Goal: Task Accomplishment & Management: Use online tool/utility

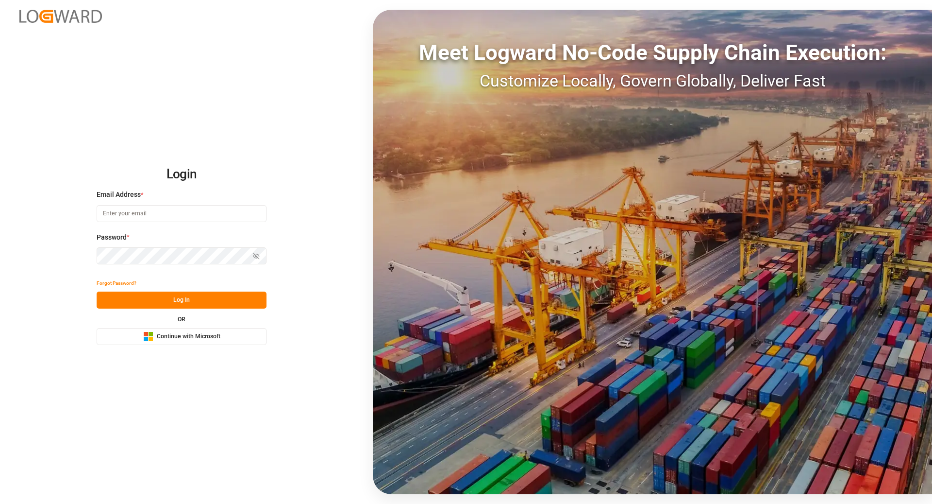
click at [203, 335] on span "Continue with Microsoft" at bounding box center [189, 336] width 64 height 9
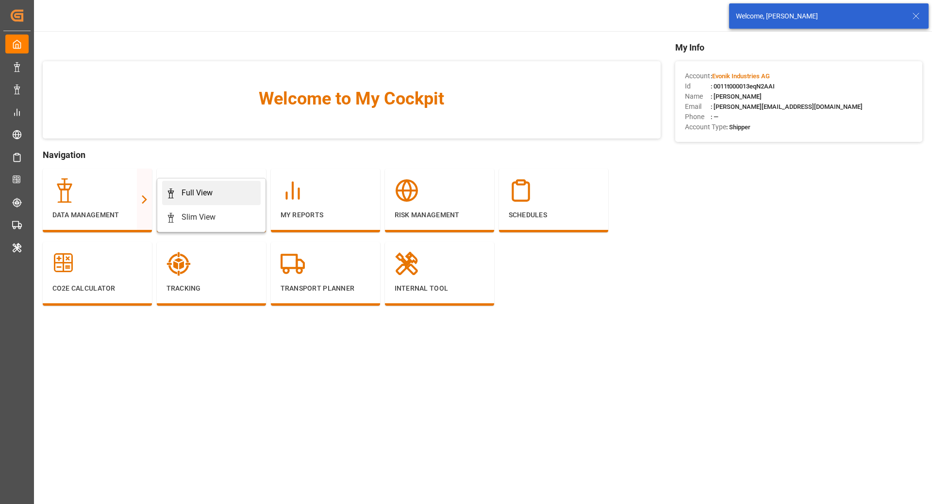
click at [225, 200] on link "Full View" at bounding box center [211, 193] width 99 height 24
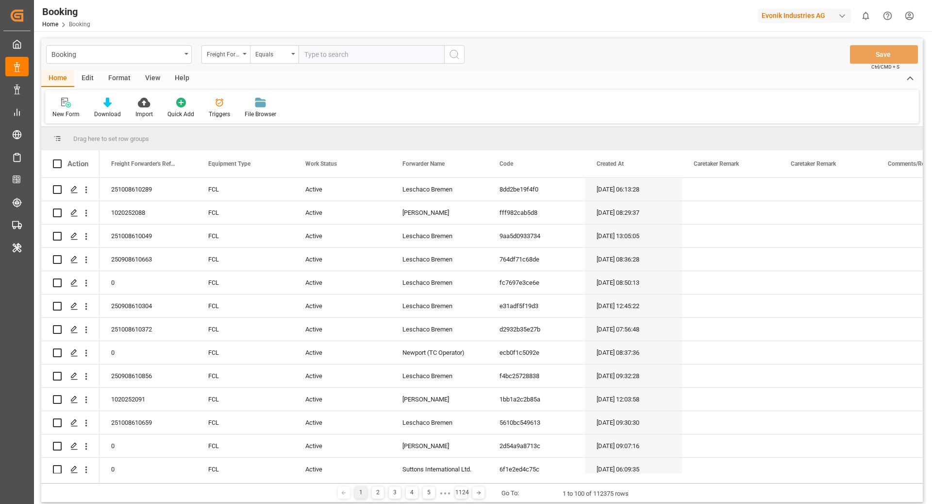
click at [114, 73] on div "Format" at bounding box center [119, 78] width 37 height 17
click at [51, 117] on div "Filter Rows" at bounding box center [66, 107] width 43 height 21
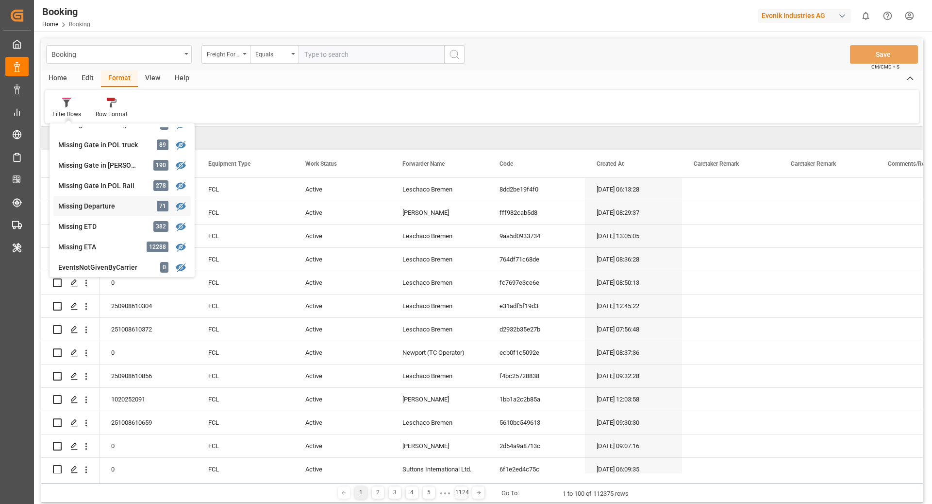
scroll to position [155, 0]
click at [125, 187] on div "Missing Gate In POL Rail" at bounding box center [100, 186] width 85 height 10
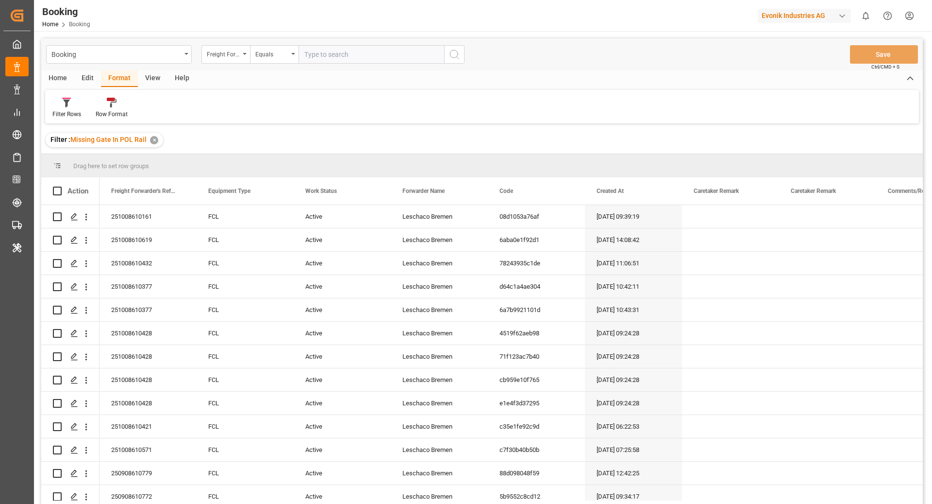
click at [144, 78] on div "View" at bounding box center [153, 78] width 30 height 17
click at [52, 111] on div "Default" at bounding box center [61, 114] width 19 height 9
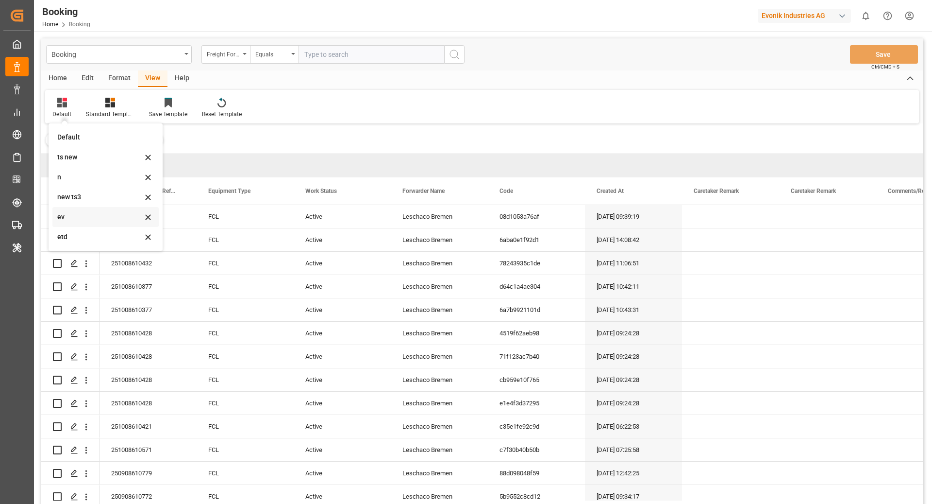
click at [101, 215] on div "ev" at bounding box center [99, 217] width 85 height 10
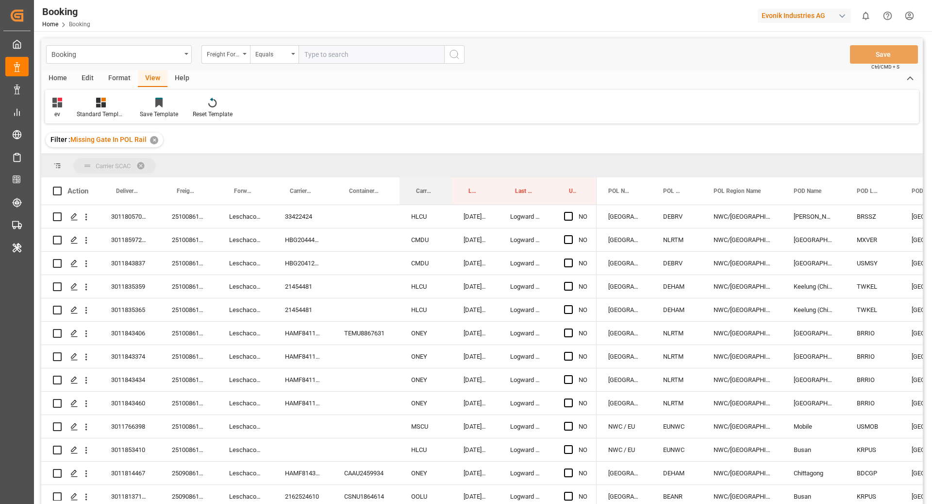
drag, startPoint x: 423, startPoint y: 196, endPoint x: 419, endPoint y: 164, distance: 32.8
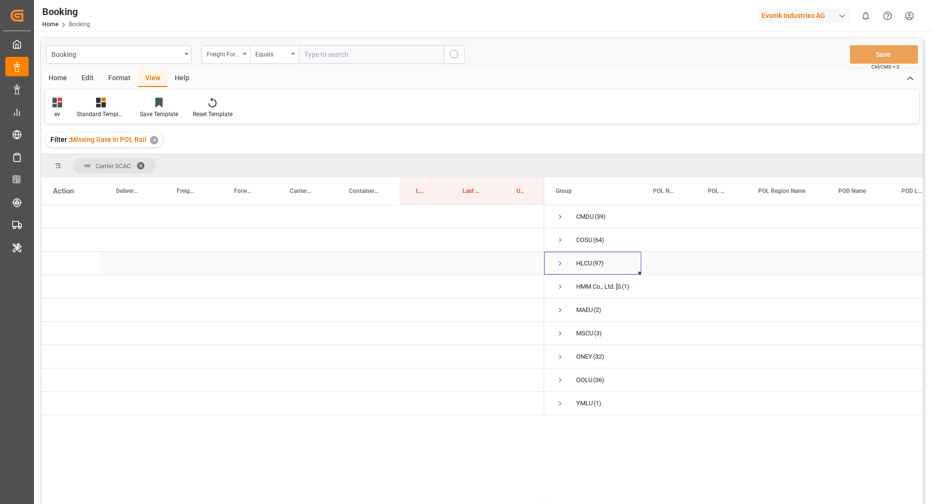
click at [555, 261] on div "HLCU (97)" at bounding box center [592, 263] width 97 height 23
click at [558, 261] on span "Press SPACE to select this row." at bounding box center [560, 263] width 9 height 9
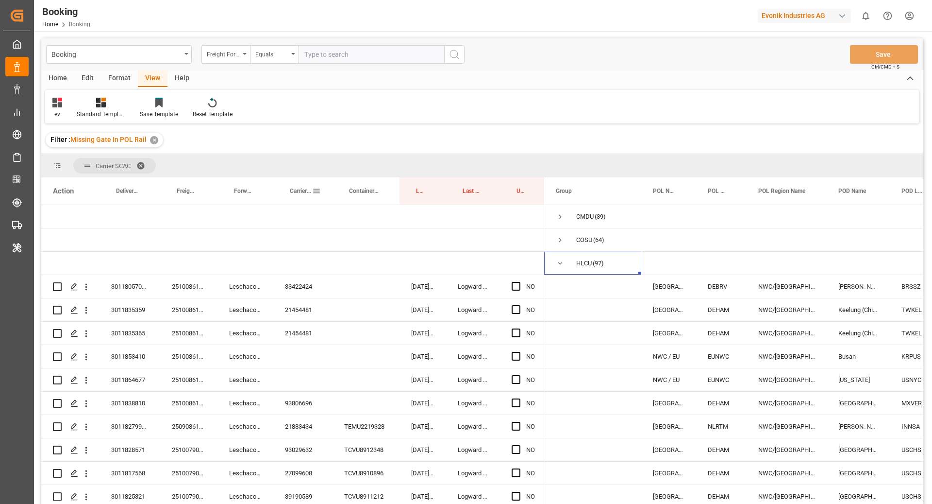
click at [290, 185] on div "Carrier Booking No." at bounding box center [301, 190] width 22 height 27
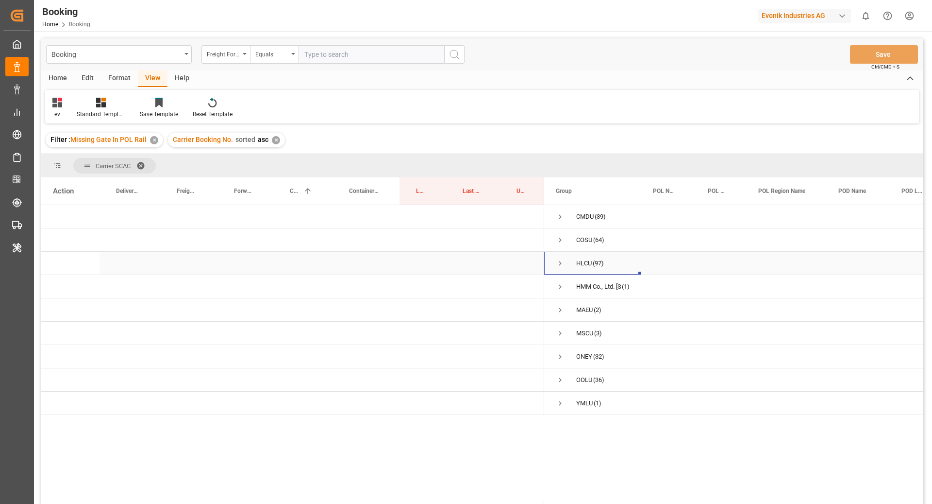
click at [563, 266] on span "Press SPACE to select this row." at bounding box center [560, 263] width 9 height 9
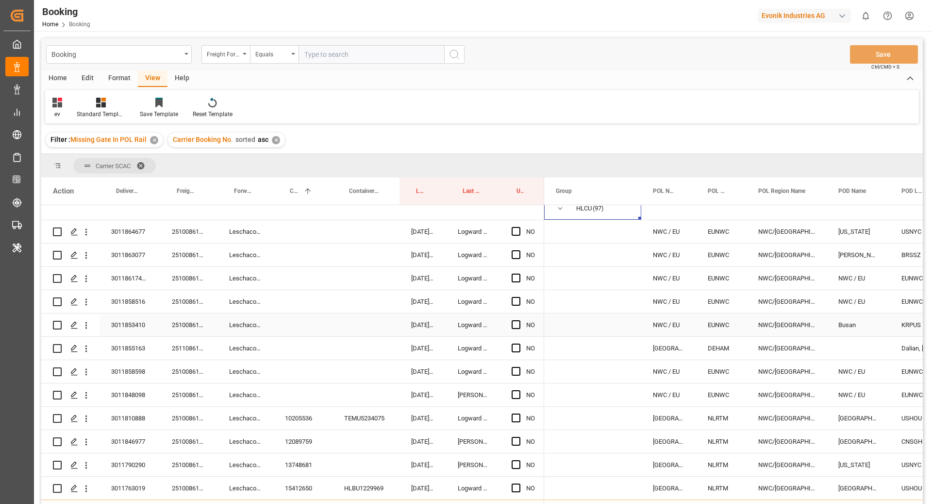
scroll to position [52, 0]
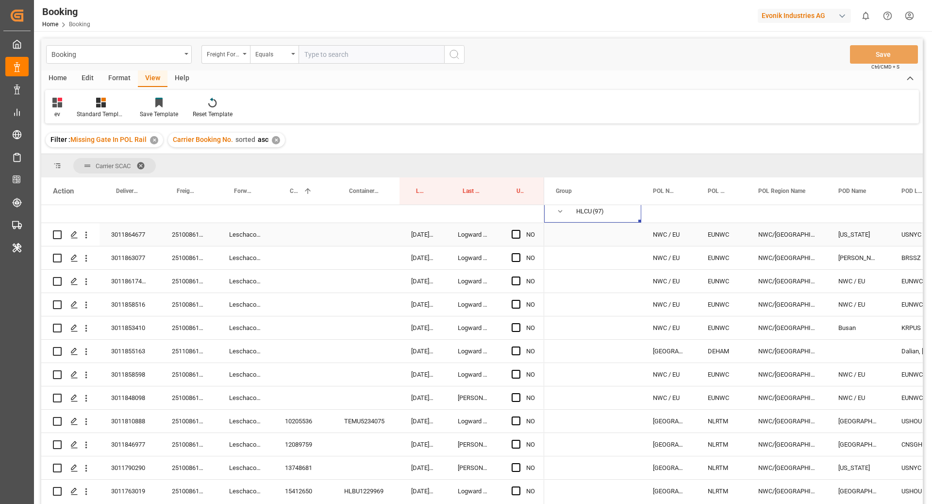
click at [216, 233] on div "251008610688" at bounding box center [188, 234] width 57 height 23
click at [512, 235] on span "Press SPACE to select this row." at bounding box center [516, 234] width 9 height 9
click at [519, 230] on input "Press SPACE to select this row." at bounding box center [519, 230] width 0 height 0
click at [516, 234] on span "Press SPACE to select this row." at bounding box center [516, 234] width 9 height 9
click at [519, 230] on input "Press SPACE to select this row." at bounding box center [519, 230] width 0 height 0
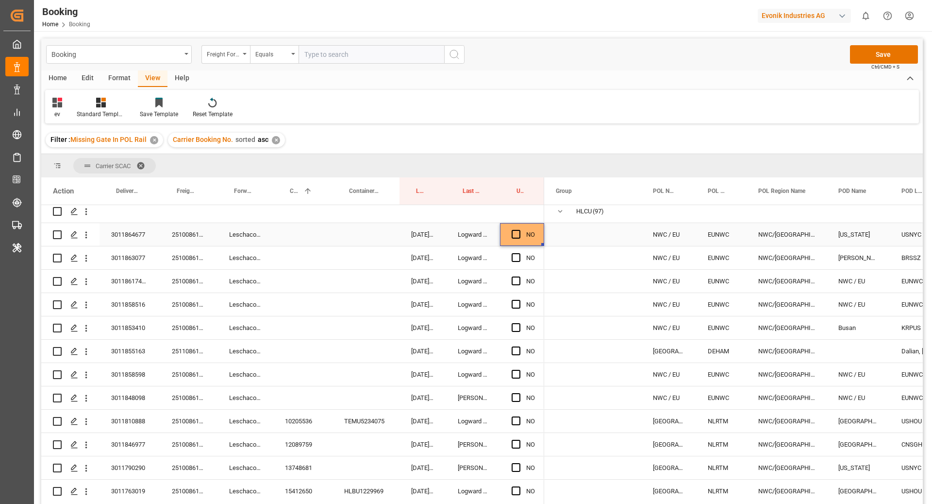
click at [517, 236] on span "Press SPACE to select this row." at bounding box center [516, 234] width 9 height 9
click at [519, 230] on input "Press SPACE to select this row." at bounding box center [519, 230] width 0 height 0
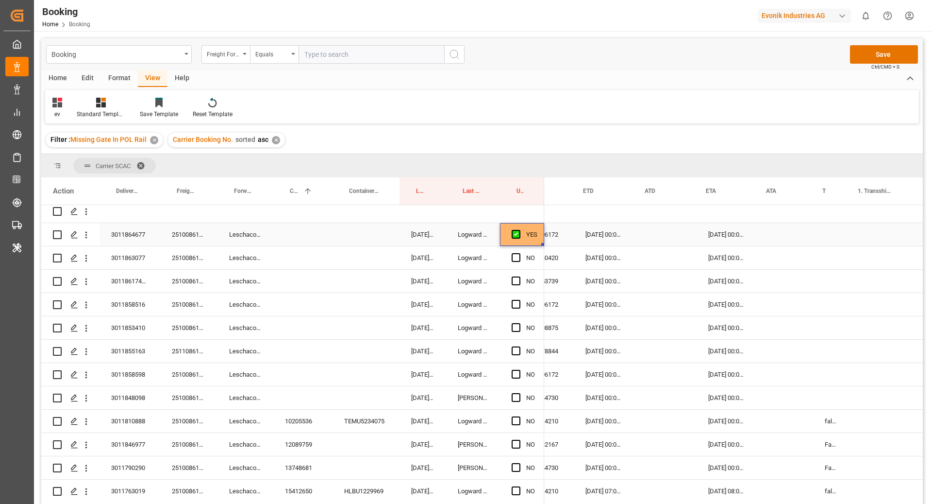
scroll to position [0, 0]
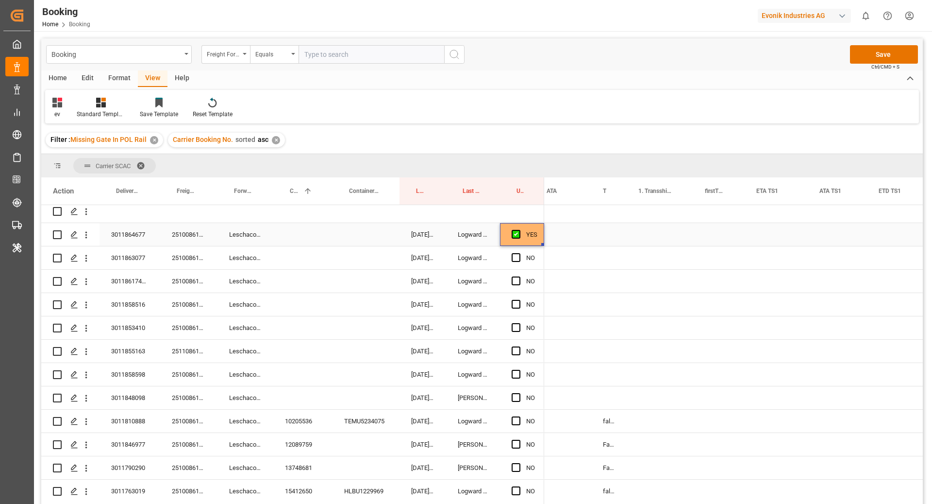
click at [612, 236] on div "Press SPACE to select this row." at bounding box center [608, 234] width 35 height 23
click at [606, 235] on button "Select" at bounding box center [609, 240] width 21 height 18
click at [617, 301] on div "False" at bounding box center [612, 294] width 25 height 29
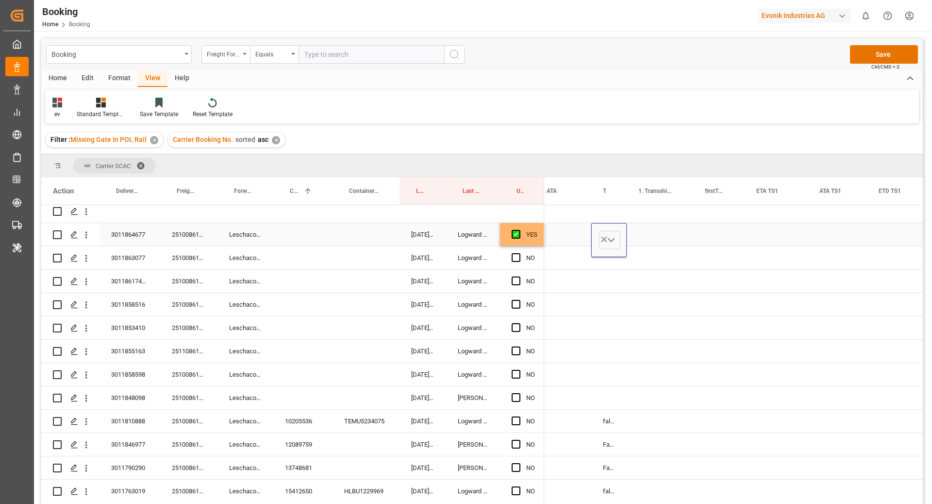
click at [677, 235] on div "Press SPACE to select this row." at bounding box center [660, 234] width 67 height 23
click at [189, 266] on div "251008610689" at bounding box center [188, 257] width 57 height 23
click at [620, 240] on div "False" at bounding box center [608, 234] width 35 height 23
drag, startPoint x: 625, startPoint y: 245, endPoint x: 590, endPoint y: 249, distance: 34.7
click at [517, 258] on span "Press SPACE to select this row." at bounding box center [516, 257] width 9 height 9
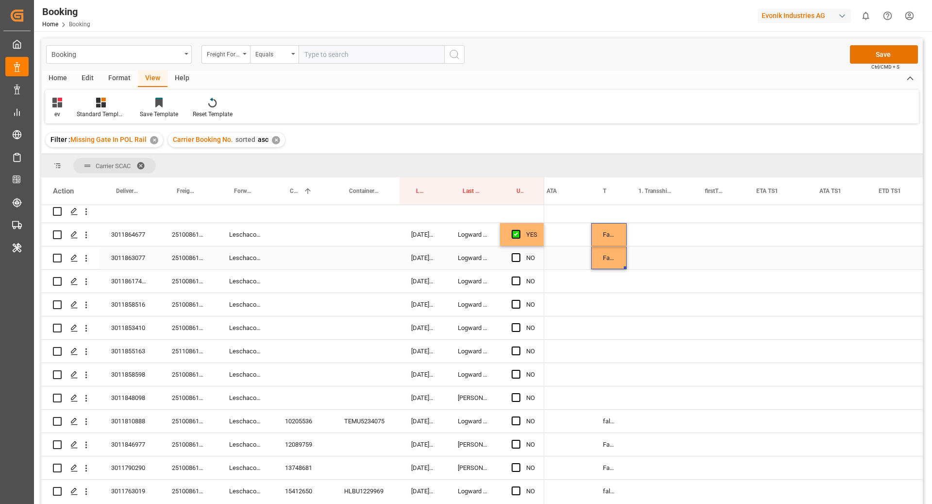
click at [519, 253] on input "Press SPACE to select this row." at bounding box center [519, 253] width 0 height 0
click at [185, 282] on div "251008610655" at bounding box center [188, 280] width 57 height 23
click at [84, 285] on icon "open menu" at bounding box center [86, 281] width 10 height 10
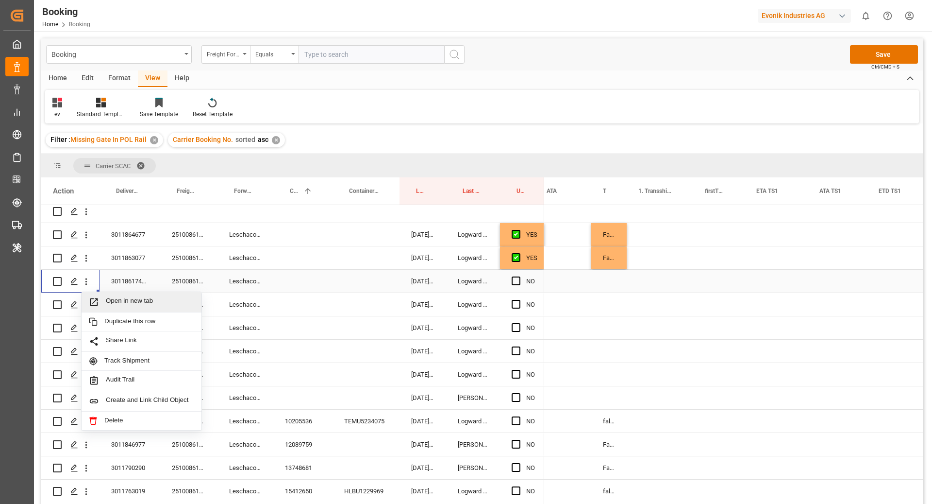
click at [117, 302] on span "Open in new tab" at bounding box center [150, 302] width 88 height 10
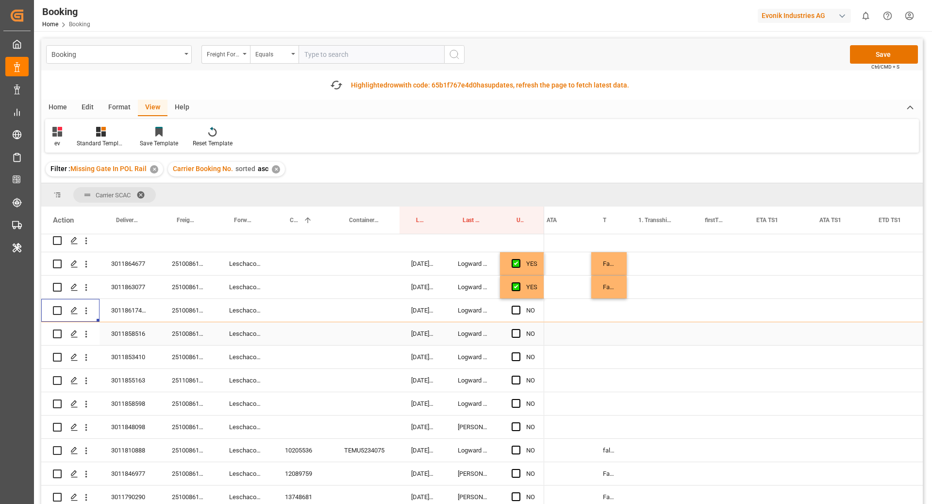
click at [184, 340] on div "251008610602" at bounding box center [188, 333] width 57 height 23
click at [83, 337] on icon "open menu" at bounding box center [86, 334] width 10 height 10
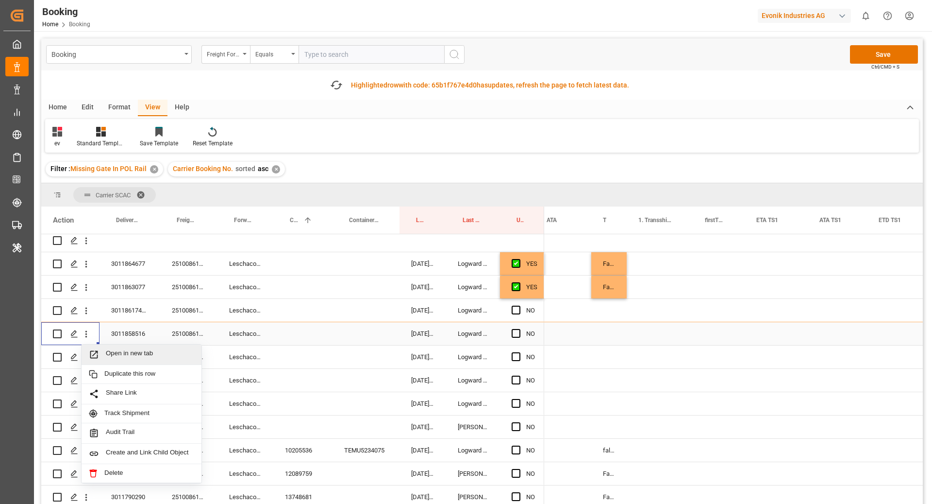
click at [121, 353] on span "Open in new tab" at bounding box center [150, 354] width 88 height 10
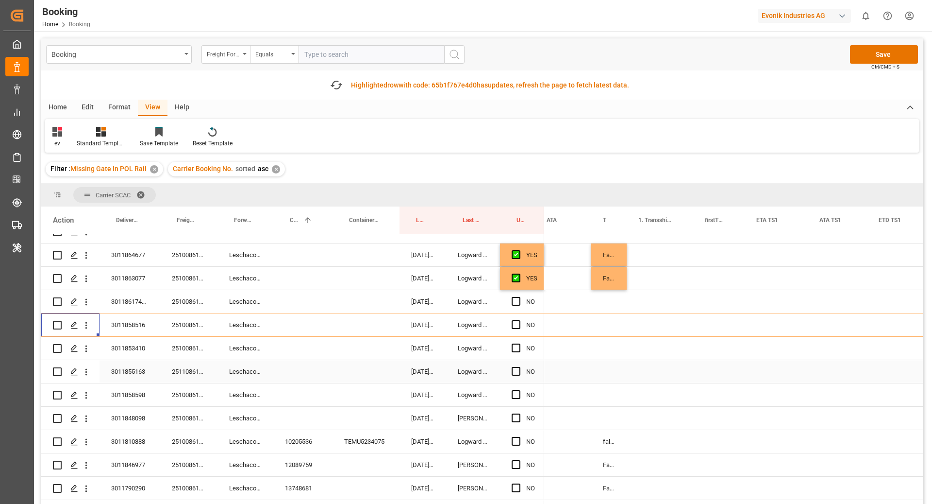
scroll to position [61, 0]
click at [171, 347] on div "251008610571" at bounding box center [188, 347] width 57 height 23
click at [85, 354] on button "open menu" at bounding box center [86, 347] width 10 height 18
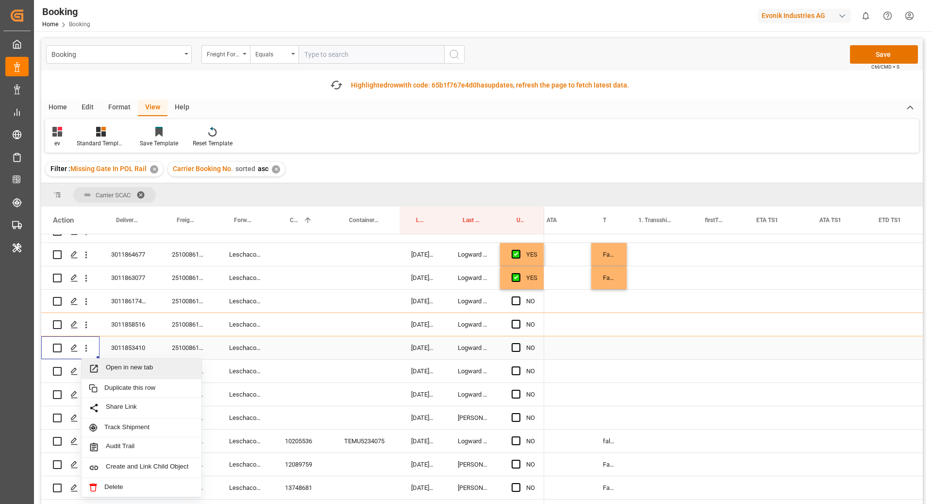
click at [121, 366] on span "Open in new tab" at bounding box center [150, 368] width 88 height 10
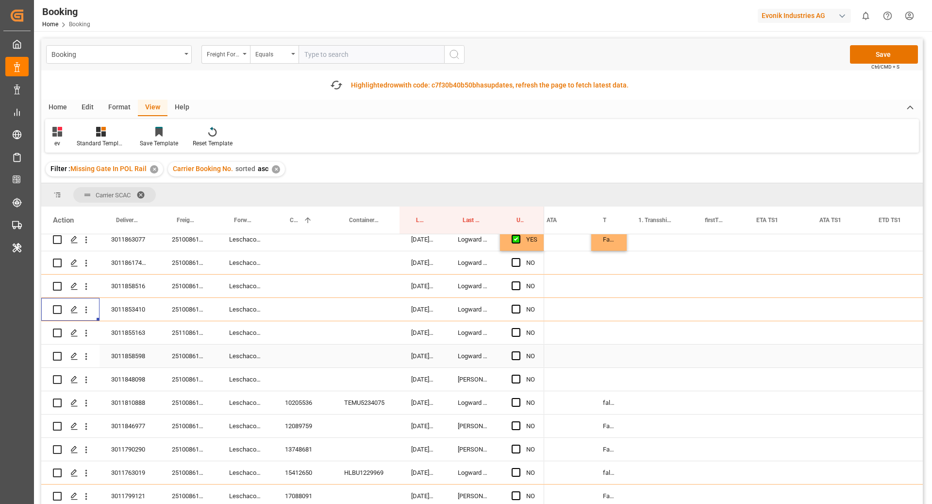
scroll to position [109, 0]
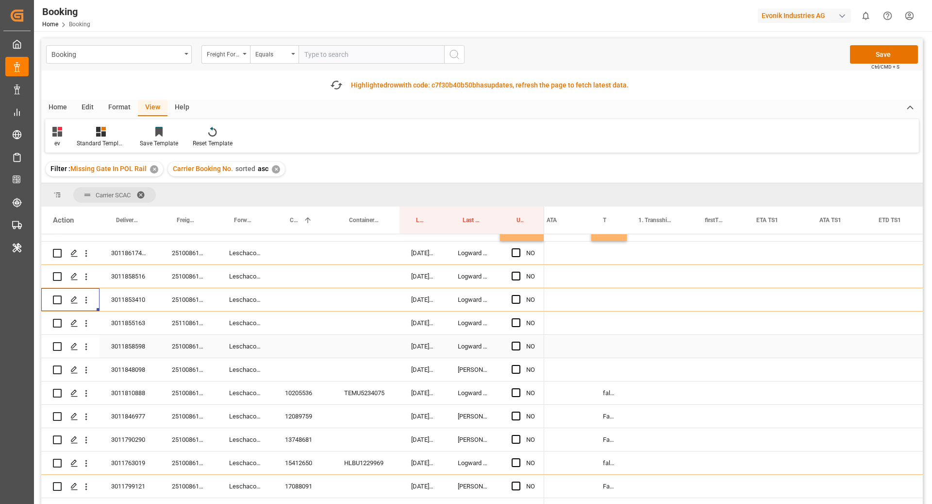
click at [185, 314] on div "251108610058" at bounding box center [188, 322] width 57 height 23
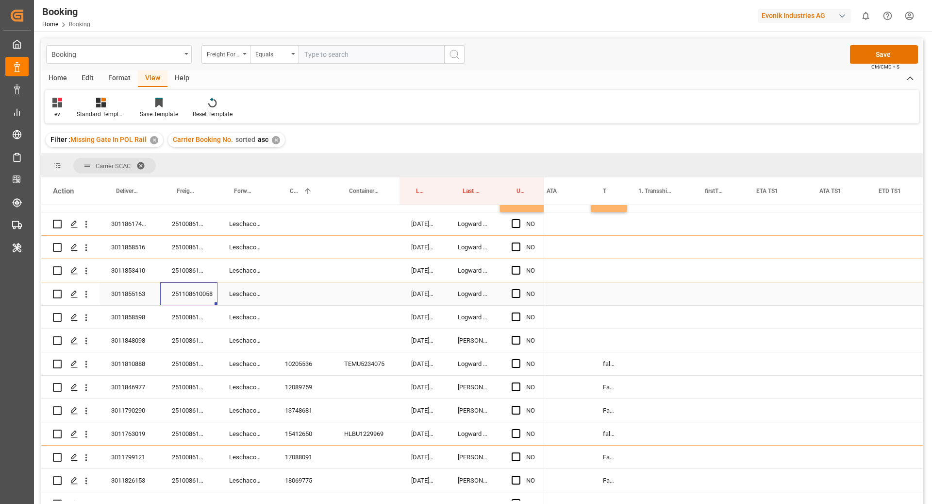
click at [614, 302] on div "Press SPACE to select this row." at bounding box center [608, 293] width 35 height 23
click at [609, 296] on button "Select" at bounding box center [609, 299] width 21 height 18
click at [619, 355] on div "False" at bounding box center [612, 354] width 15 height 10
click at [659, 285] on div "Press SPACE to select this row." at bounding box center [660, 293] width 67 height 23
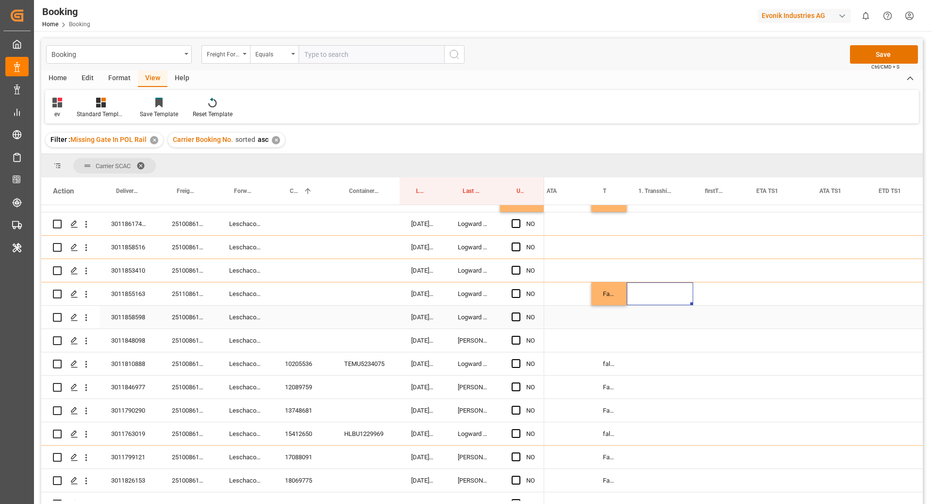
click at [191, 311] on div "251008610601" at bounding box center [188, 316] width 57 height 23
click at [86, 325] on button "open menu" at bounding box center [86, 317] width 10 height 18
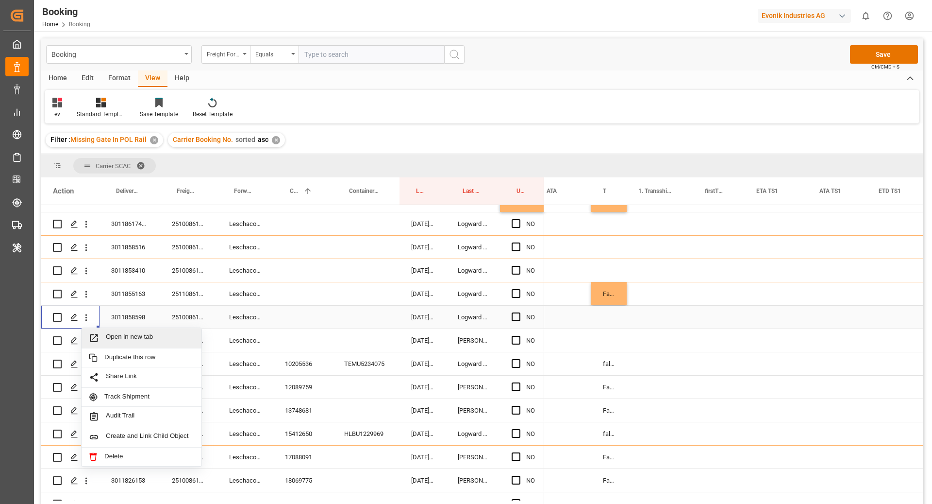
click at [119, 338] on span "Open in new tab" at bounding box center [150, 338] width 88 height 10
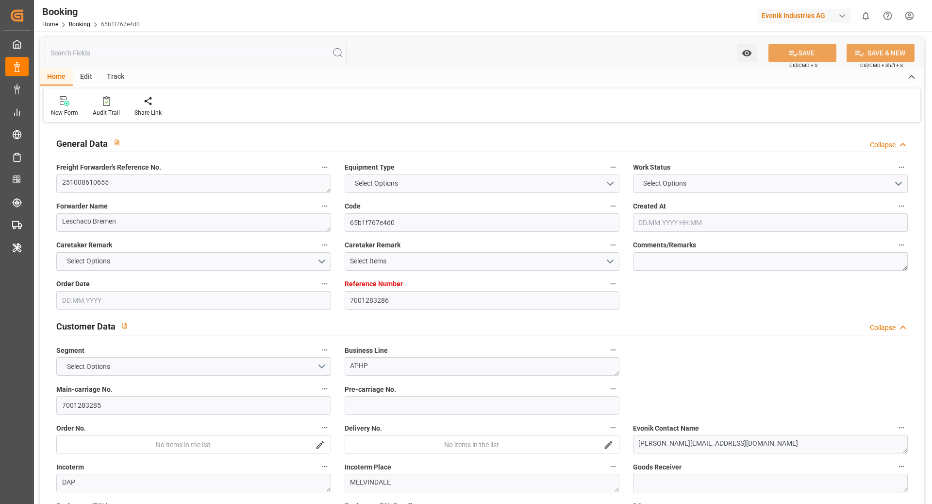
type input "7001283286"
type input "9253739"
type input "Hapag Lloyd"
type input "Hapag Lloyd Aktiengesellschaft"
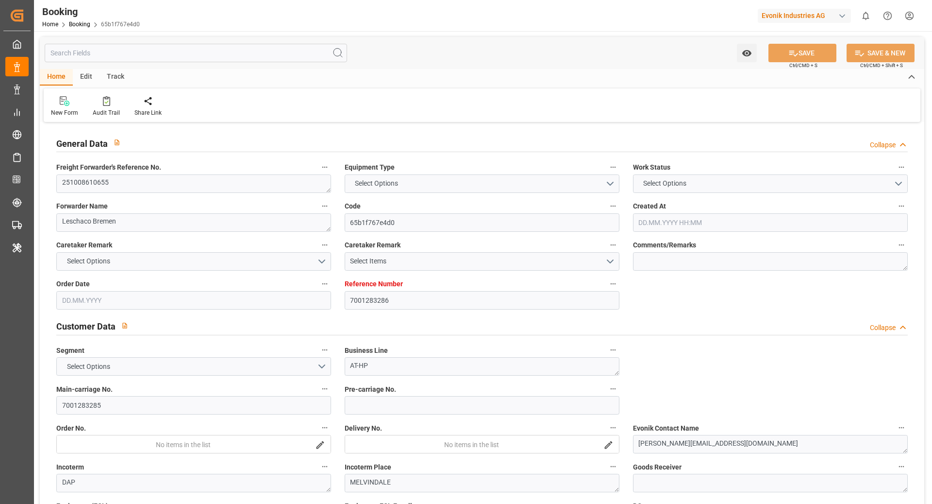
type input "EUNWC"
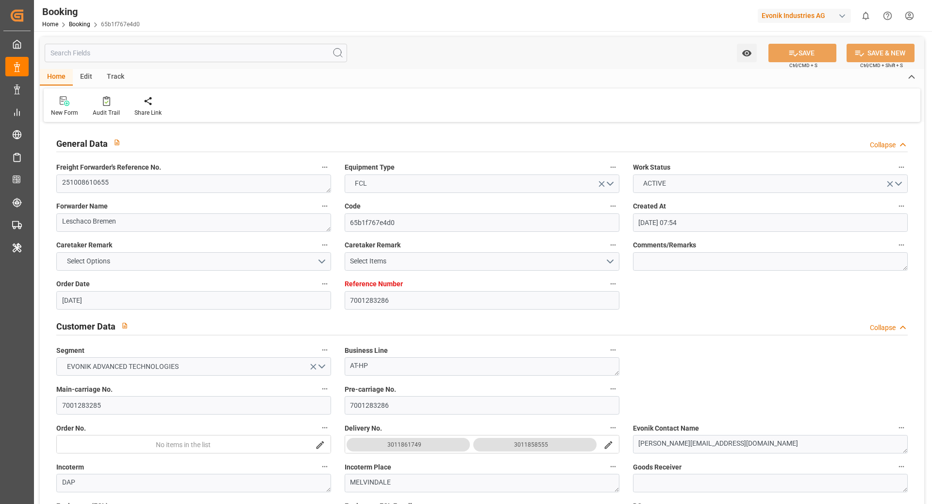
type input "24.09.2025 07:54"
type input "24.09.2025"
type input "31.10.2025"
type input "30.09.2025"
type input "30.09.2025 00:00"
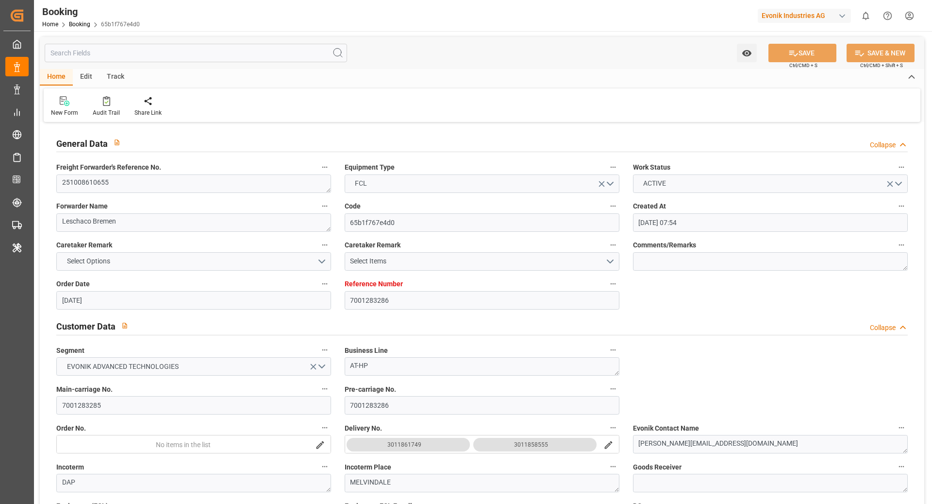
type input "30.09.2025 00:00"
type input "24.09.2025"
type input "25.09.2025"
type input "10.10.2025 00:00"
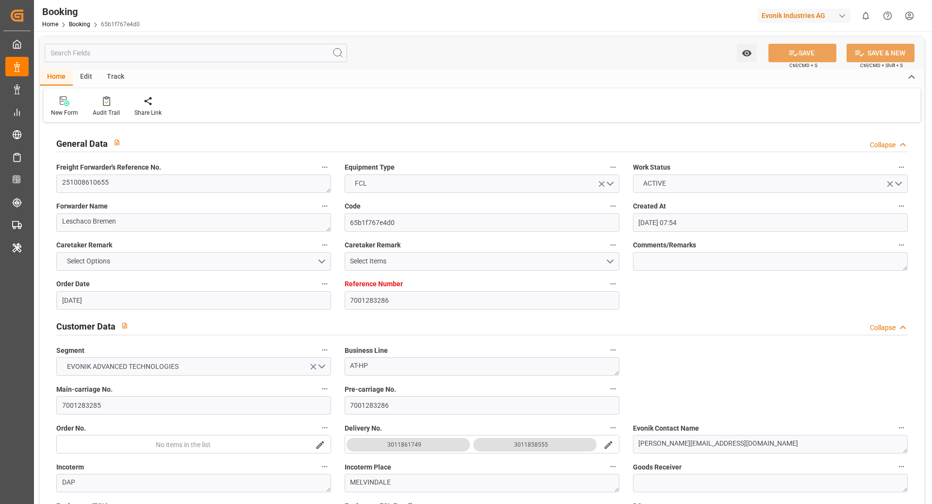
type input "28.10.2025 00:00"
type input "25.09.2025 13:46"
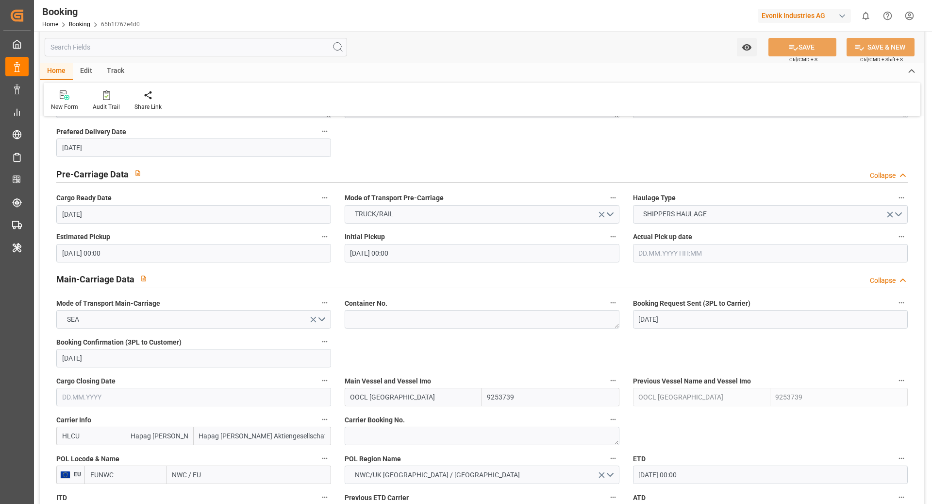
scroll to position [469, 0]
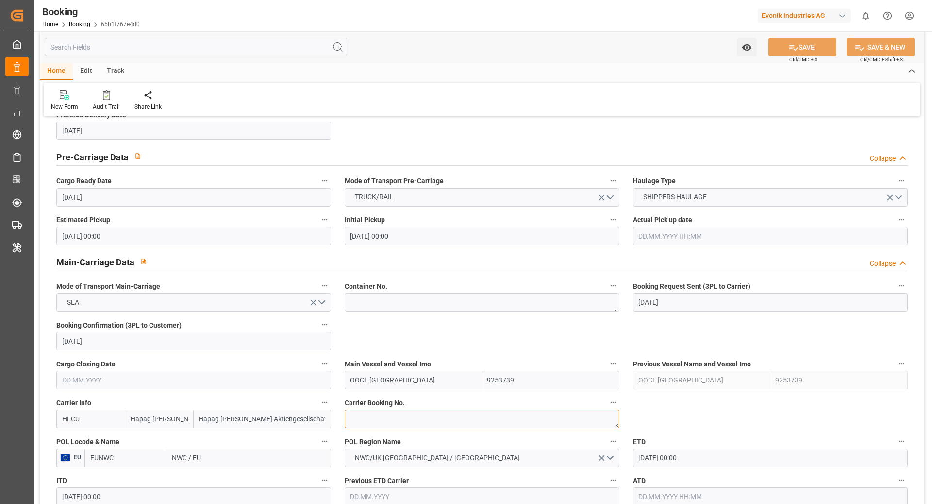
click at [395, 424] on textarea at bounding box center [482, 418] width 275 height 18
paste textarea "61328375"
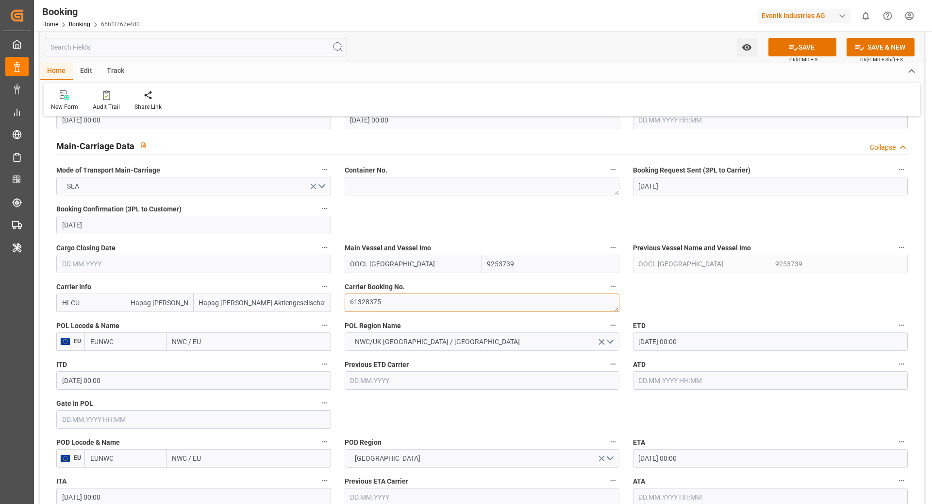
scroll to position [631, 0]
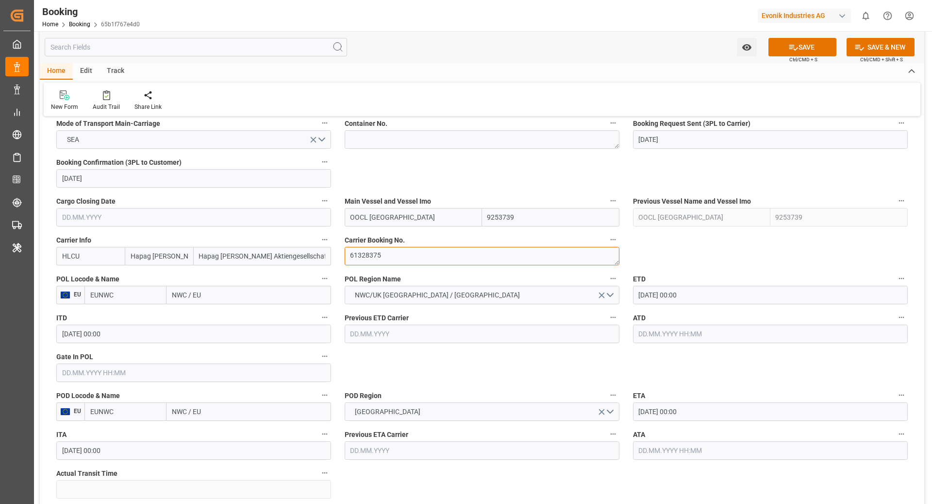
type textarea "61328375"
click at [126, 297] on input "EUNWC" at bounding box center [125, 295] width 82 height 18
type input "BEANR"
click at [133, 318] on span "BEANR - Antwerp" at bounding box center [124, 321] width 66 height 18
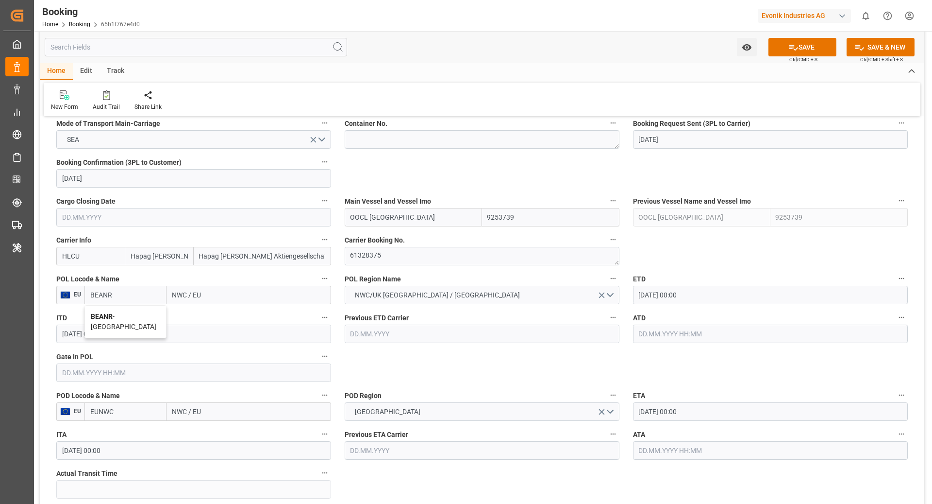
type input "[GEOGRAPHIC_DATA]"
type input "BEANR"
click at [231, 410] on input "NWC / EU" at bounding box center [249, 411] width 165 height 18
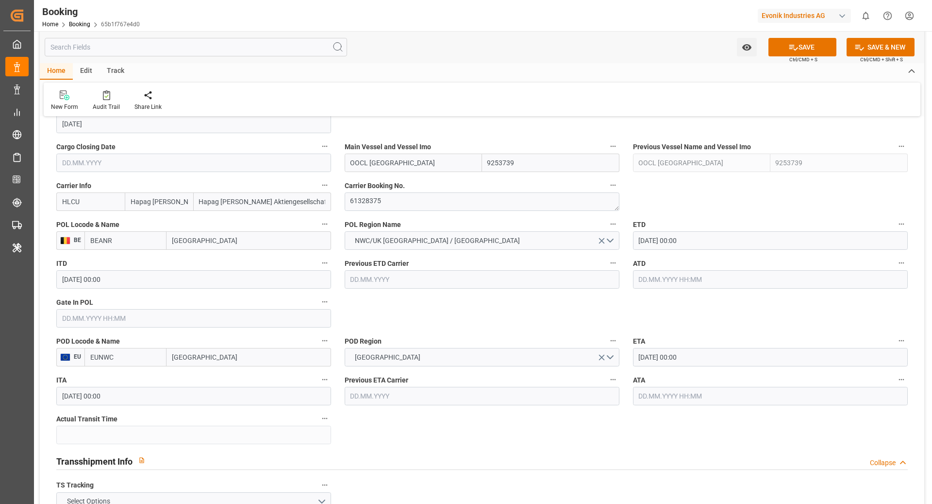
scroll to position [690, 0]
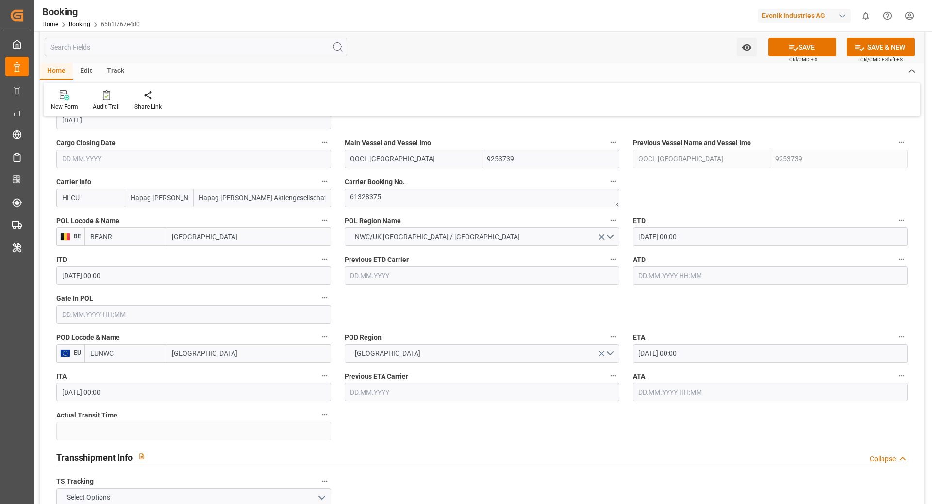
click at [134, 354] on input "EUNWC" at bounding box center [125, 353] width 82 height 18
click at [263, 358] on input "MONTREAL" at bounding box center [249, 353] width 165 height 18
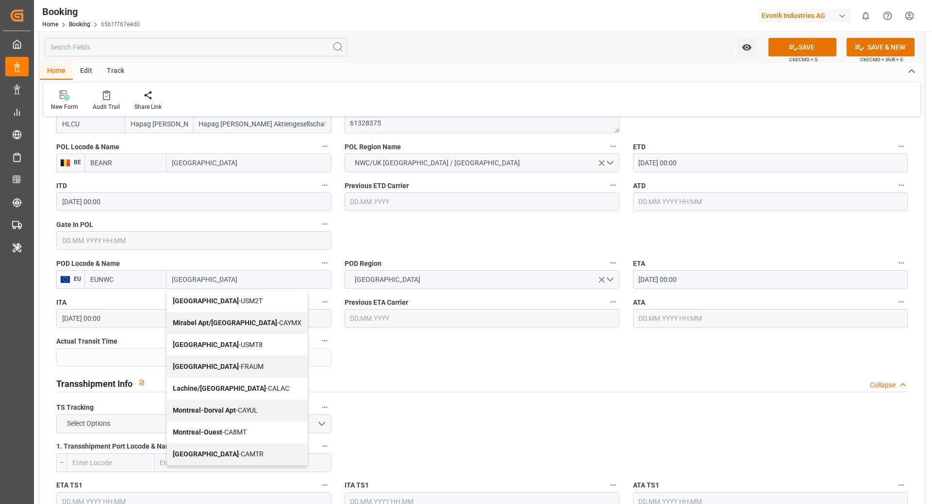
scroll to position [765, 0]
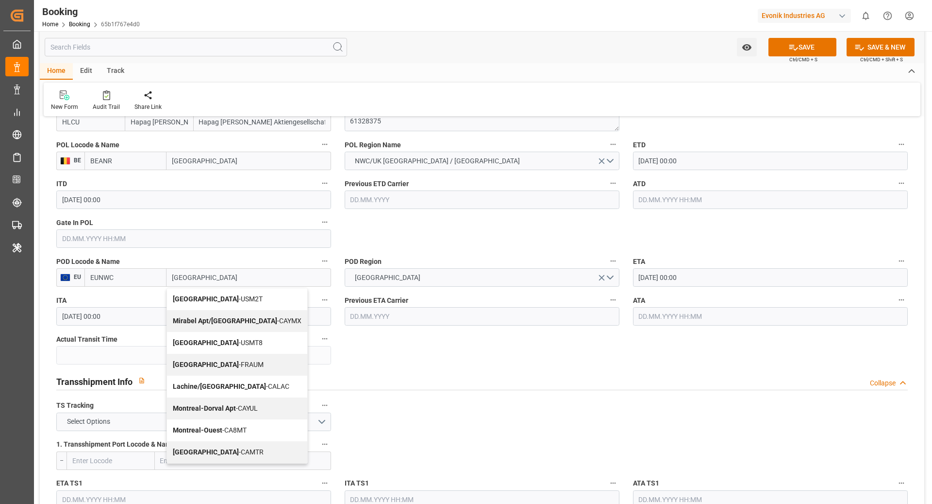
type input "MONTREAL"
click at [129, 280] on input "EUNWC" at bounding box center [125, 277] width 82 height 18
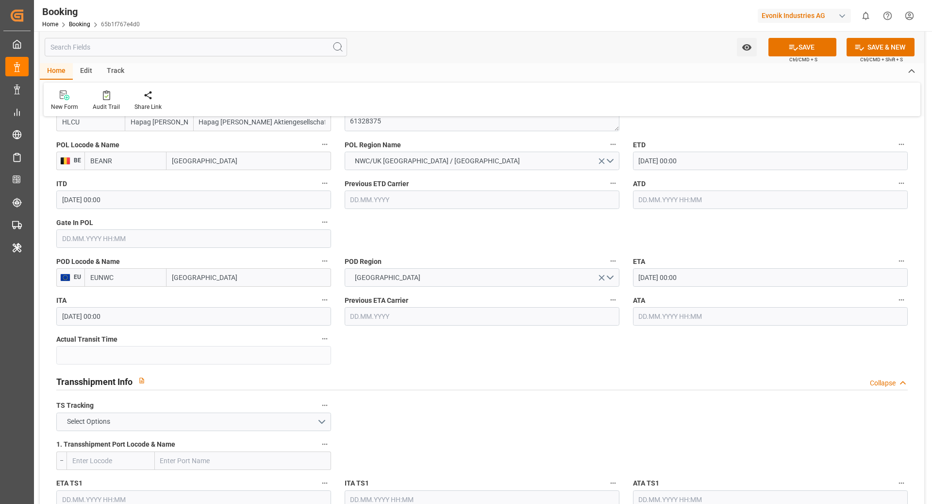
click at [129, 280] on input "EUNWC" at bounding box center [125, 277] width 82 height 18
click at [126, 277] on input "USMGF" at bounding box center [125, 277] width 82 height 18
type input "CAMTR"
click at [118, 301] on span "CAMTR - Montreal" at bounding box center [124, 304] width 66 height 18
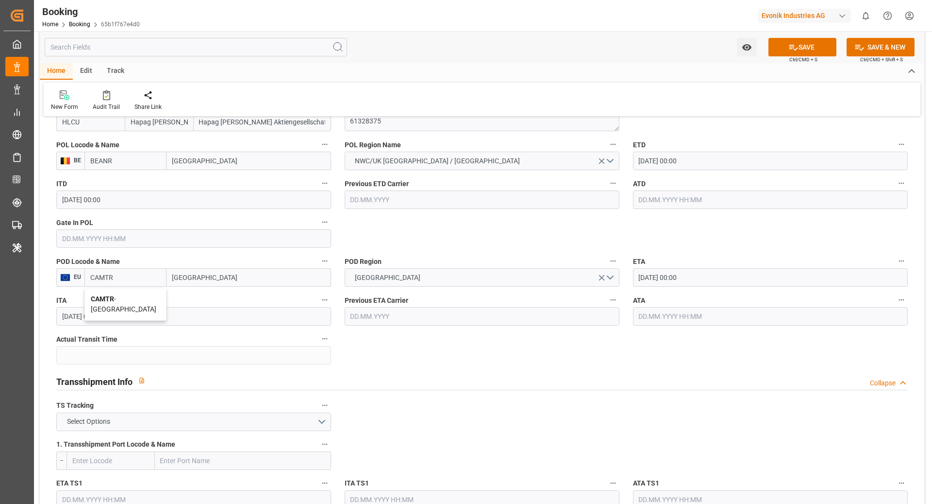
type input "[GEOGRAPHIC_DATA]"
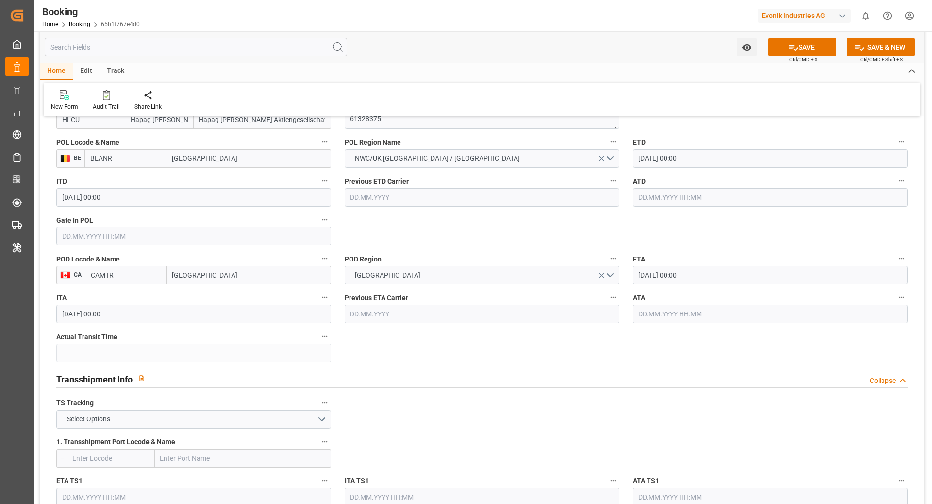
type input "CAMTR"
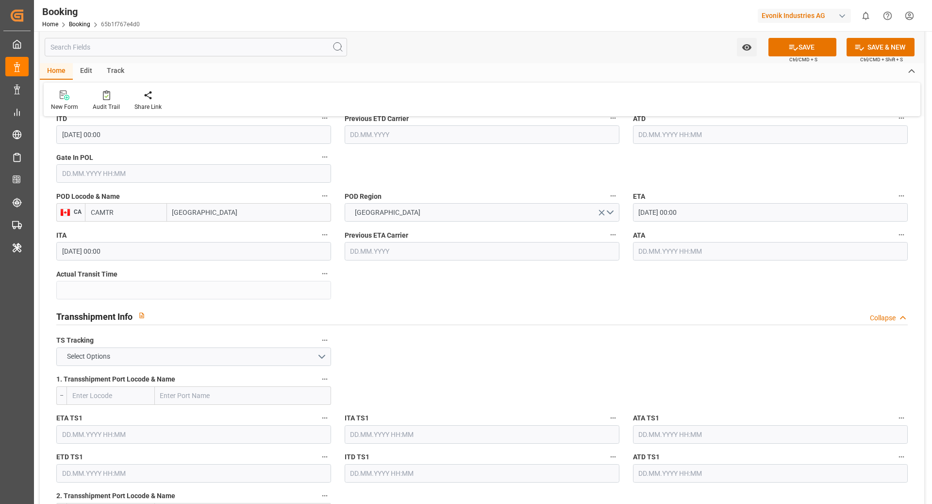
scroll to position [850, 0]
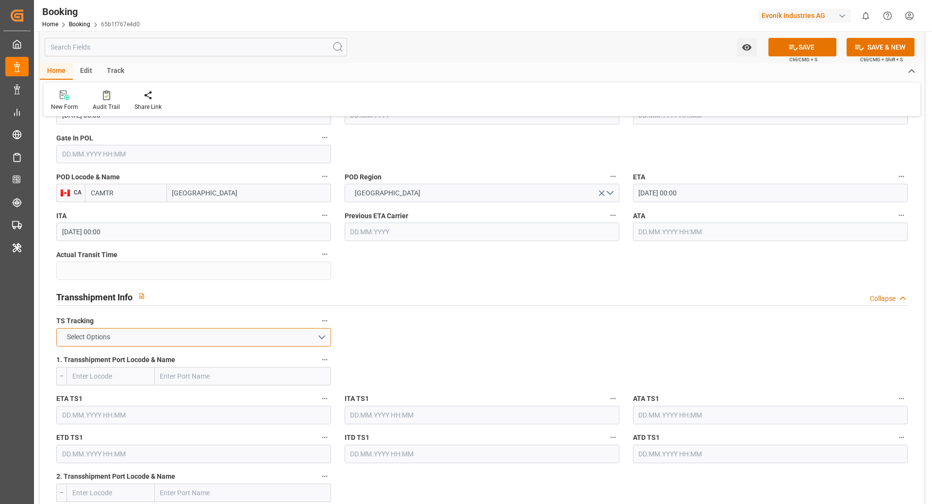
click at [238, 332] on button "Select Options" at bounding box center [193, 337] width 275 height 18
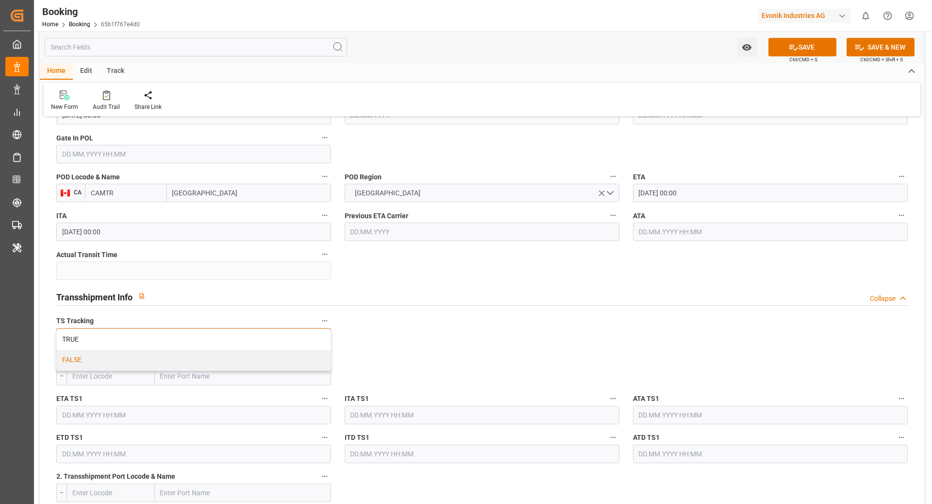
click at [102, 358] on div "FALSE" at bounding box center [194, 360] width 274 height 20
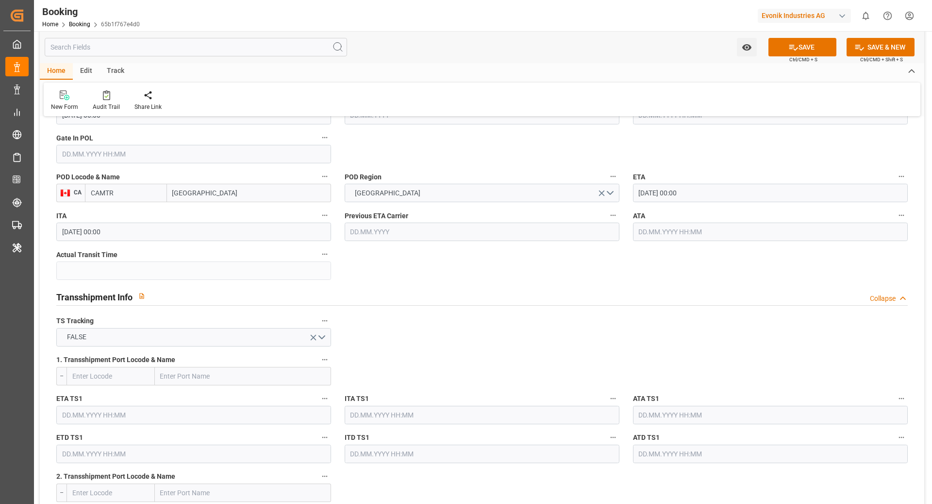
click at [789, 44] on icon at bounding box center [794, 47] width 10 height 10
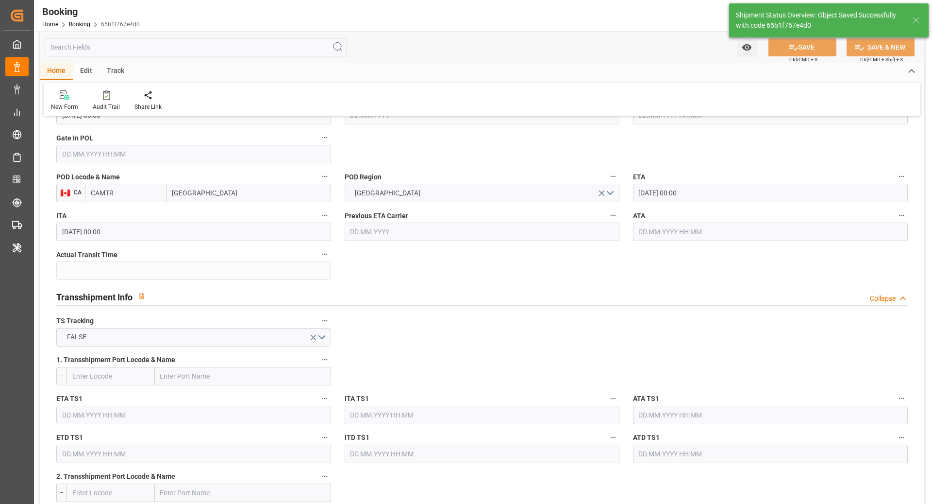
type textarea "NWC/UK North West Continent / UK_CAMTR_HLCU_AT-HP"
type textarea "[PERSON_NAME]"
type textarea "businessDivision-businessLine-"
type input "26.09.2025 07:41"
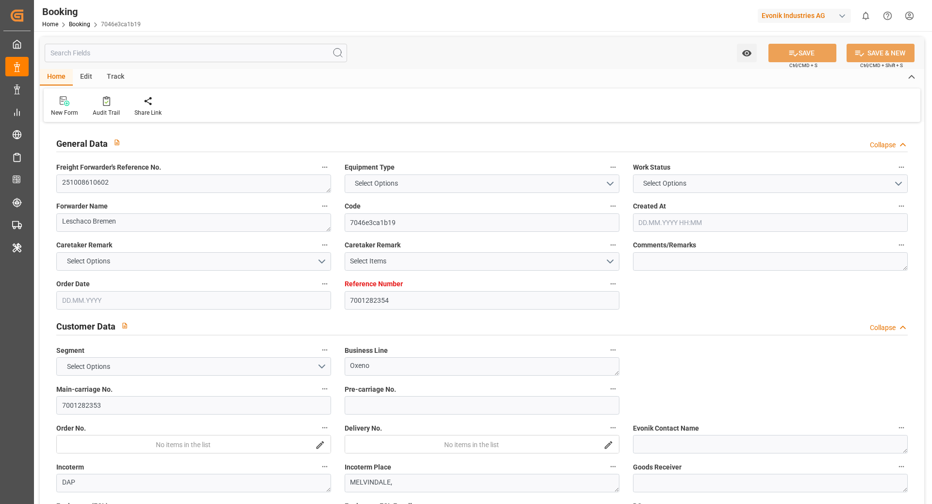
type input "7001282354"
type input "9306172"
type input "Hapag [PERSON_NAME]"
type input "Hapag [PERSON_NAME] Aktiengesellschaft"
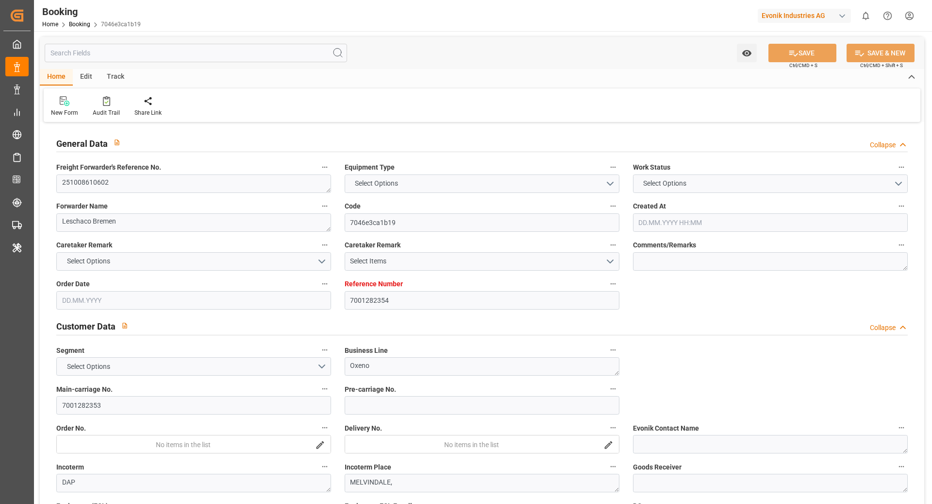
type input "EUNWC"
type input "23.09.2025 10:29"
type input "23.09.2025"
type input "04.11.2025"
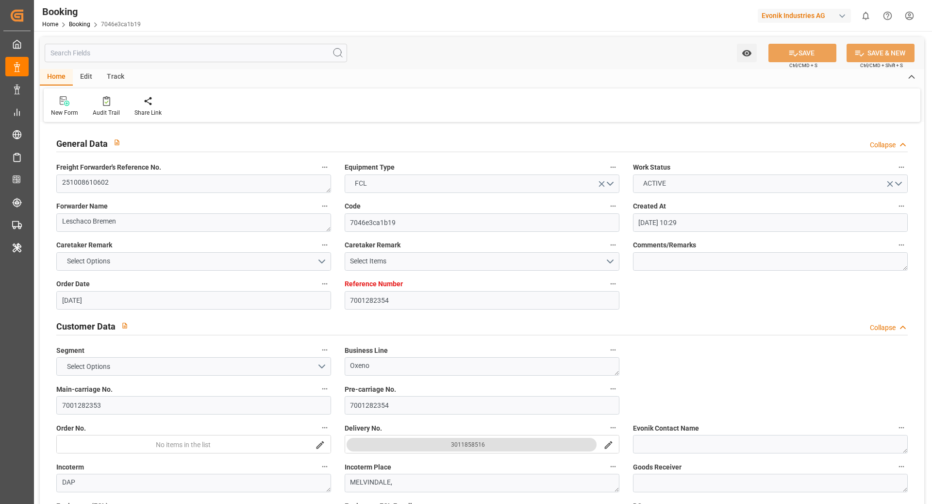
type input "08.10.2025"
type input "08.10.2025 00:00"
type input "[DATE]"
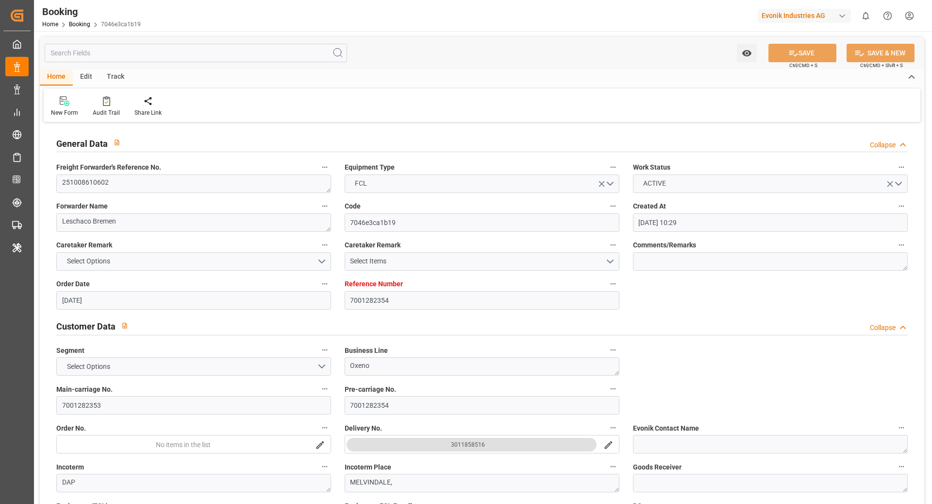
type input "31.10.2025 00:00"
type input "24.10.2025 00:00"
type input "15.11.2025 00:00"
type input "08.11.2025 00:00"
type input "25.09.2025 05:31"
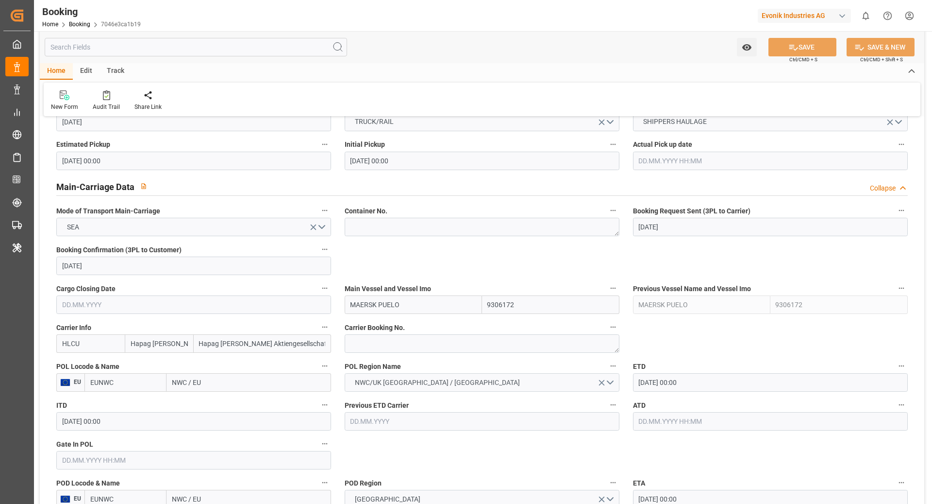
scroll to position [623, 0]
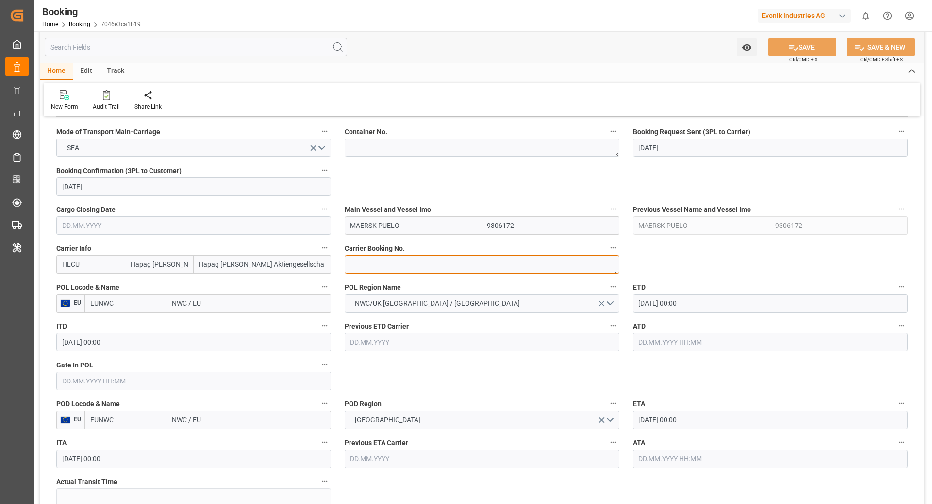
click at [380, 261] on textarea at bounding box center [482, 264] width 275 height 18
paste textarea "33692605"
type textarea "33692605"
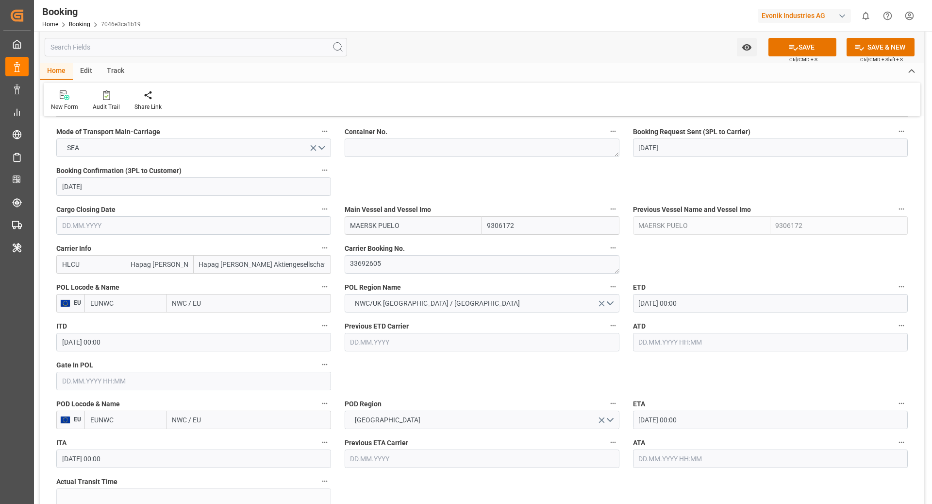
click at [134, 296] on input "EUNWC" at bounding box center [125, 303] width 82 height 18
type input "NLRTM"
click at [134, 327] on div "NLRTM - [GEOGRAPHIC_DATA]" at bounding box center [125, 330] width 81 height 32
type input "[GEOGRAPHIC_DATA]"
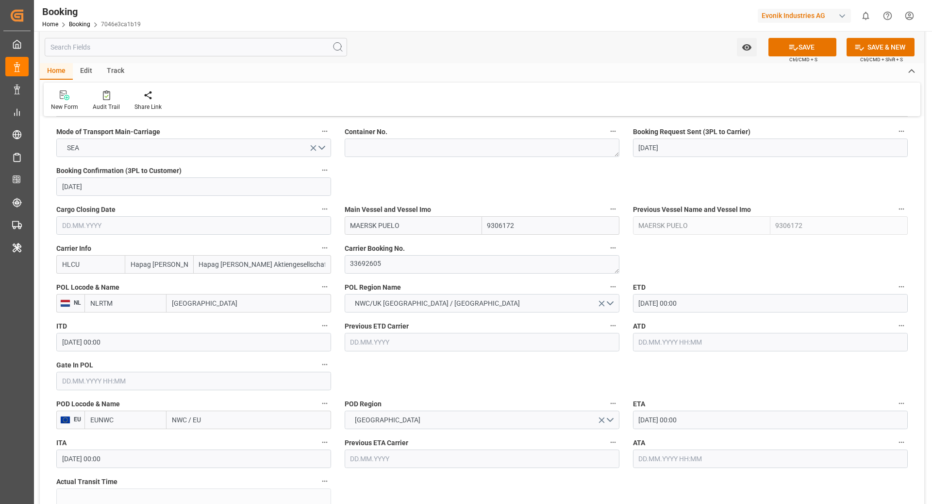
type input "NLRTM"
click at [139, 418] on input "EUNWC" at bounding box center [125, 419] width 82 height 18
type input "USNYC"
click at [139, 439] on span "USNYC - [US_STATE]" at bounding box center [120, 441] width 58 height 8
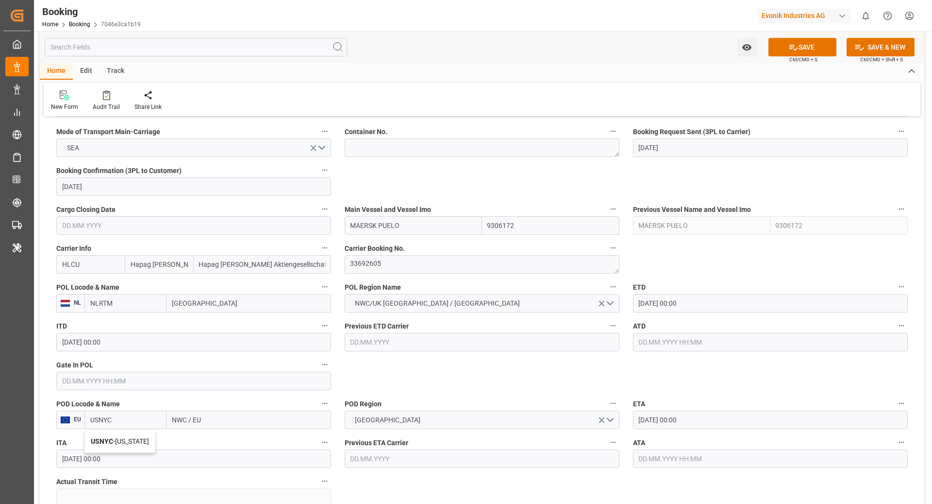
type input "[US_STATE]"
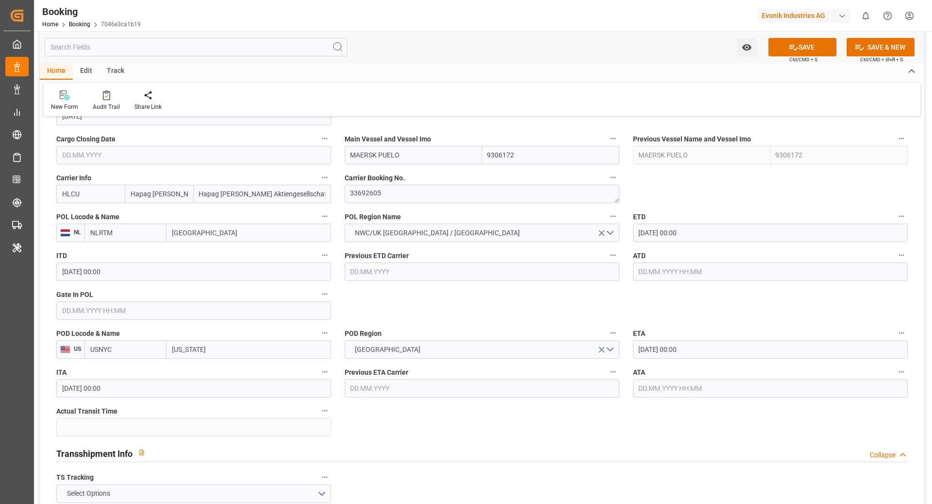
scroll to position [694, 0]
type input "USNYC"
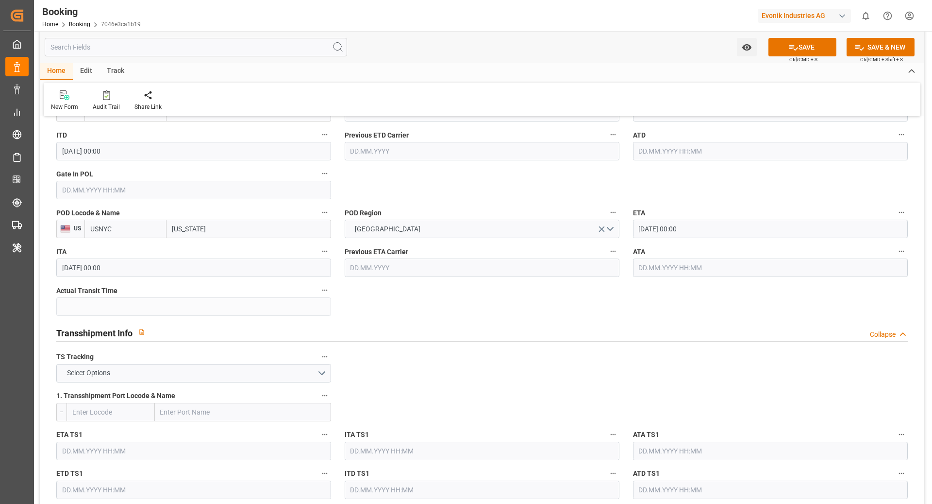
scroll to position [821, 0]
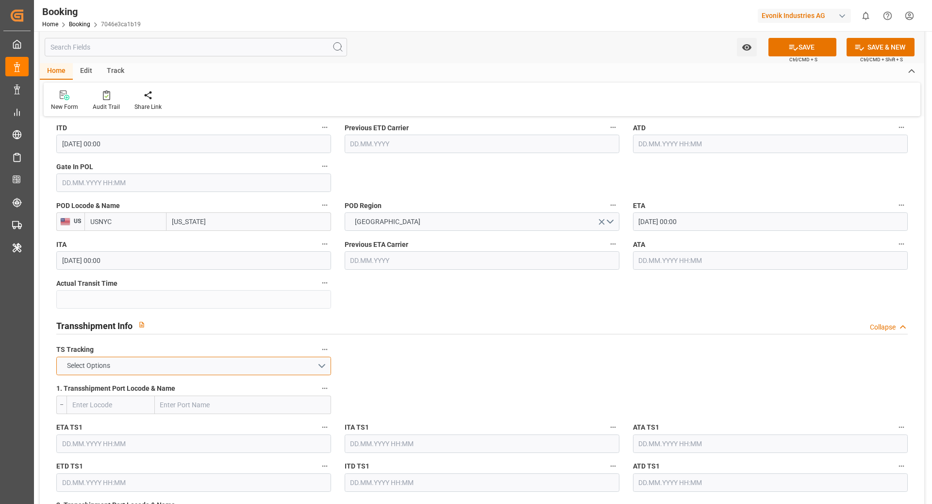
click at [242, 357] on button "Select Options" at bounding box center [193, 365] width 275 height 18
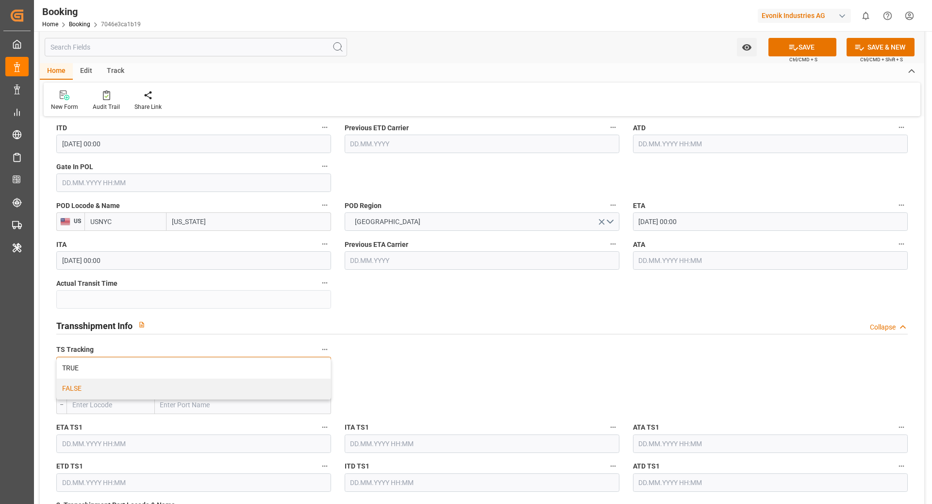
click at [180, 384] on div "FALSE" at bounding box center [194, 388] width 274 height 20
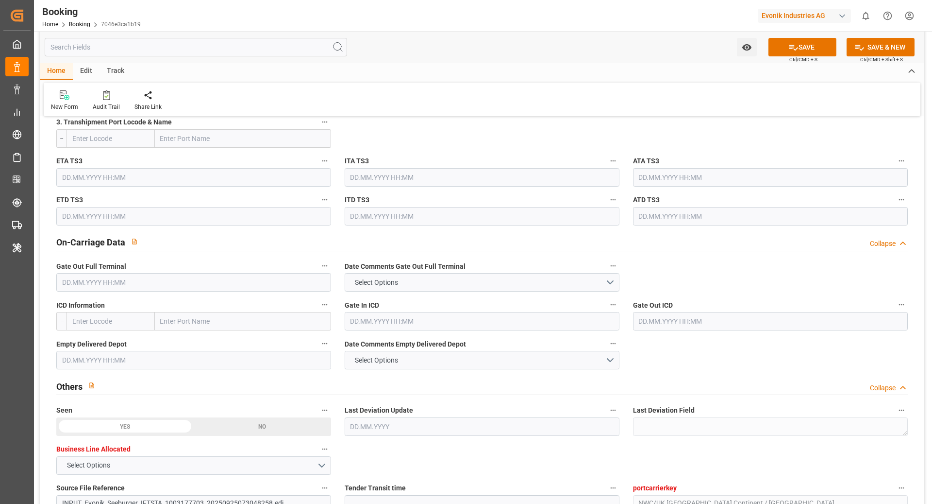
scroll to position [1336, 0]
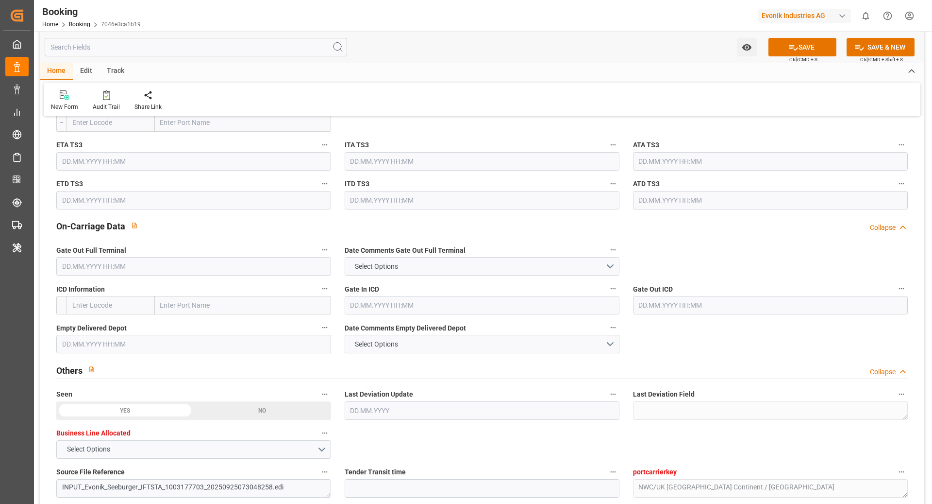
click at [226, 308] on input "text" at bounding box center [243, 305] width 176 height 18
type input "DETROIT"
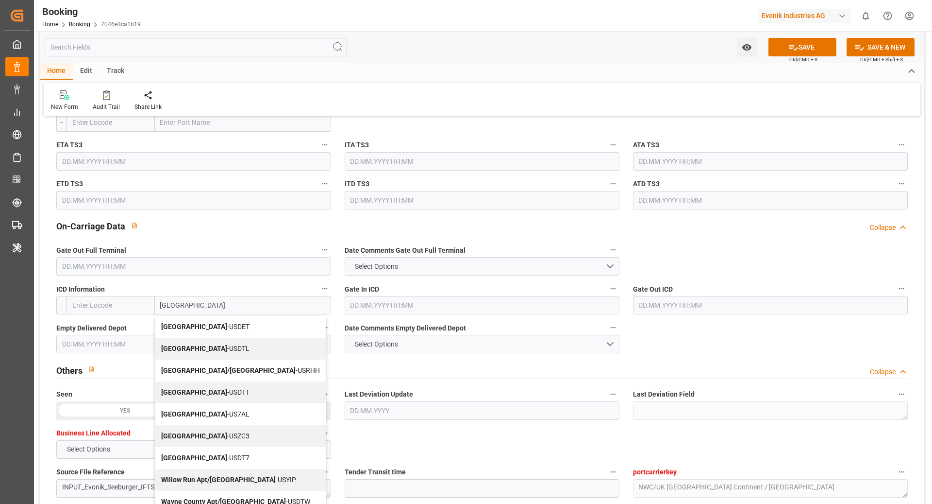
click at [240, 332] on div "Detroit - USDET" at bounding box center [240, 327] width 170 height 22
type input "USDET"
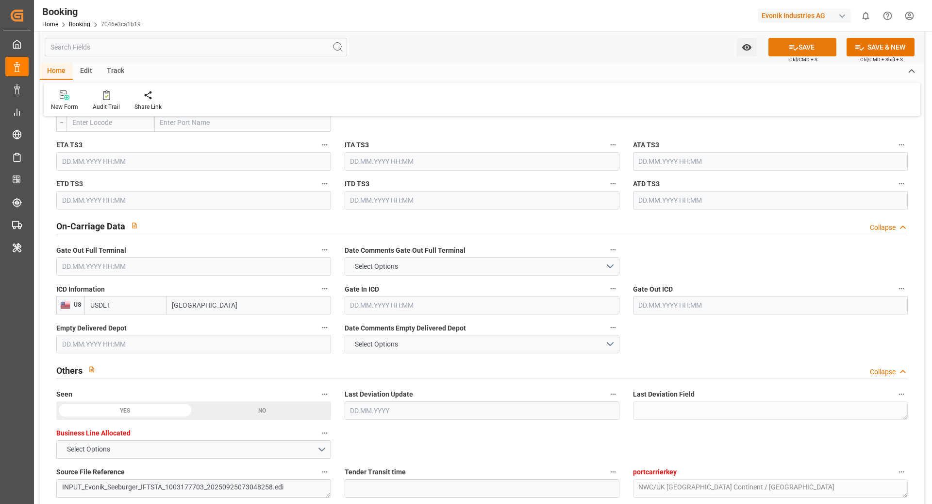
scroll to position [1334, 0]
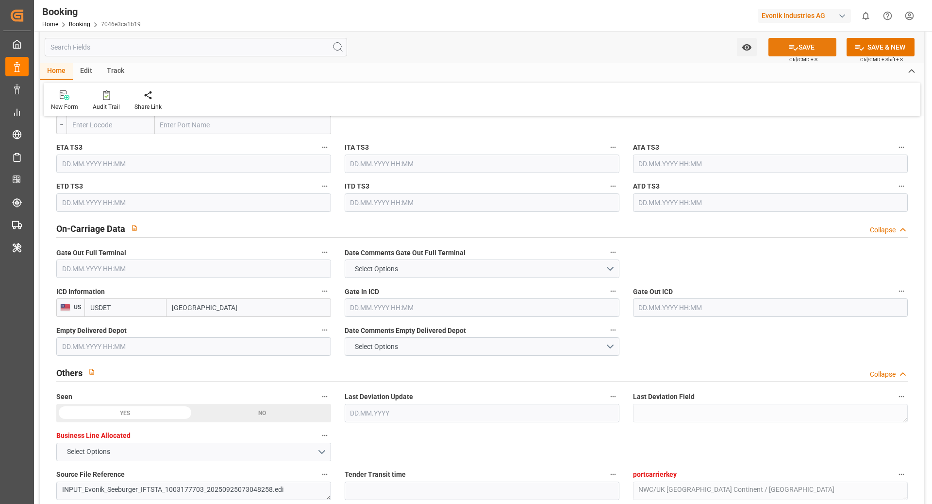
type input "[GEOGRAPHIC_DATA]"
click at [785, 51] on button "SAVE" at bounding box center [803, 47] width 68 height 18
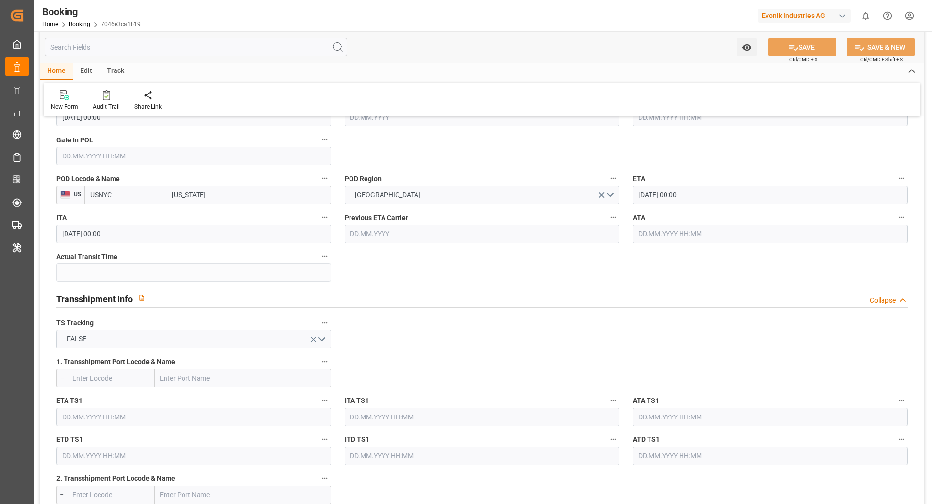
scroll to position [825, 0]
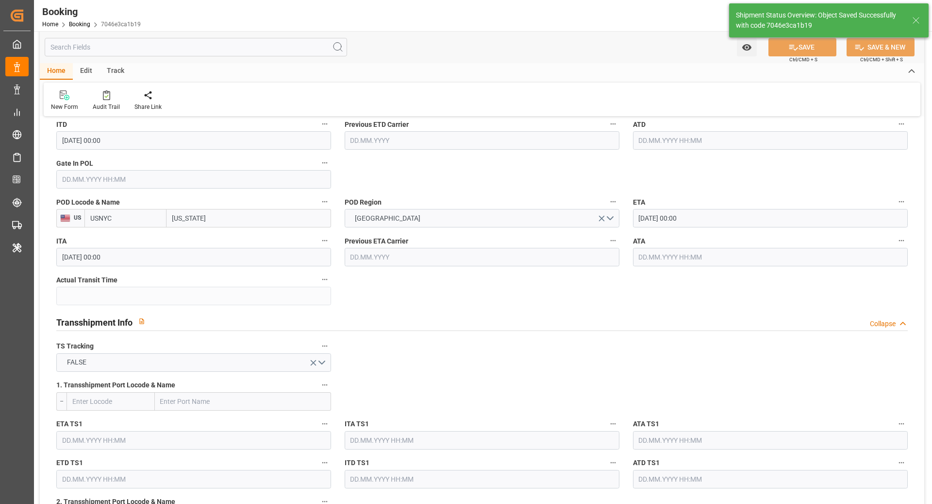
type textarea "NWC/UK North West Continent / UK_USNYC_HLCU_Oxeno"
type textarea "[PERSON_NAME]"
type textarea "businessLine-"
type input "26.09.2025 07:43"
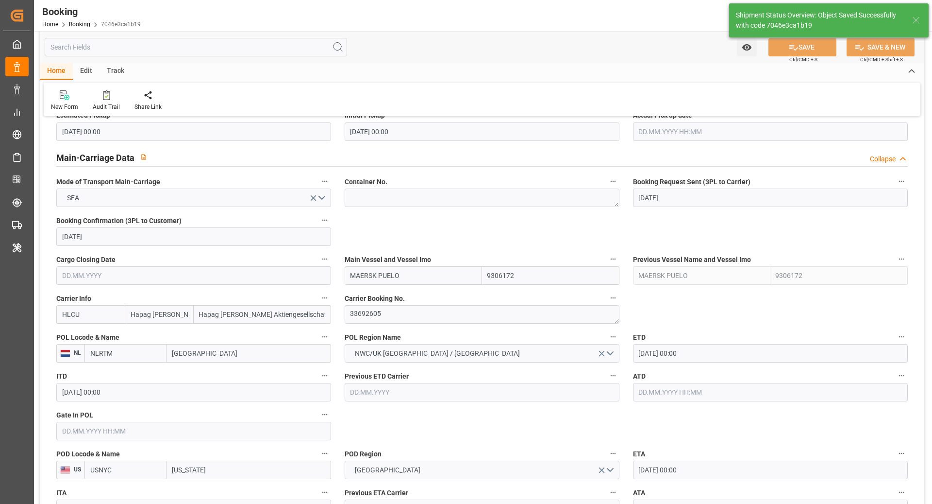
scroll to position [505, 0]
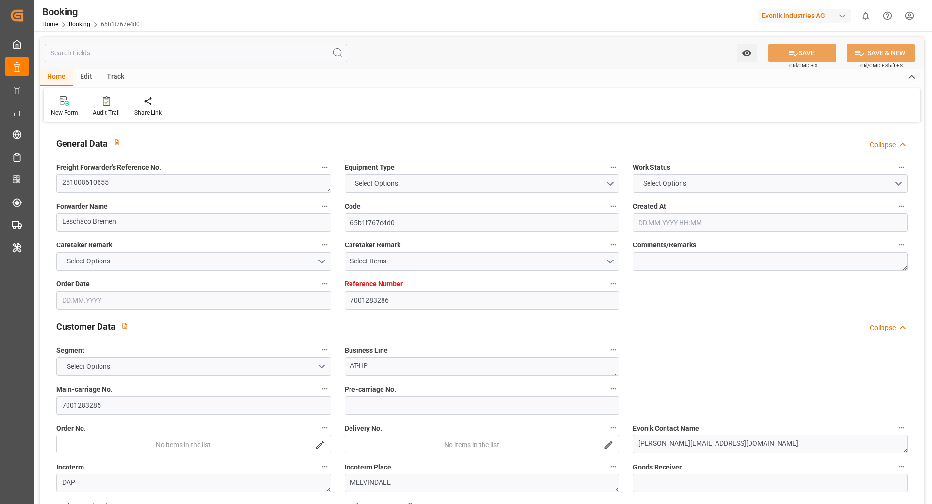
type input "7001283286"
type input "9253739"
type input "Hapag [PERSON_NAME]"
type input "Hapag [PERSON_NAME] Aktiengesellschaft"
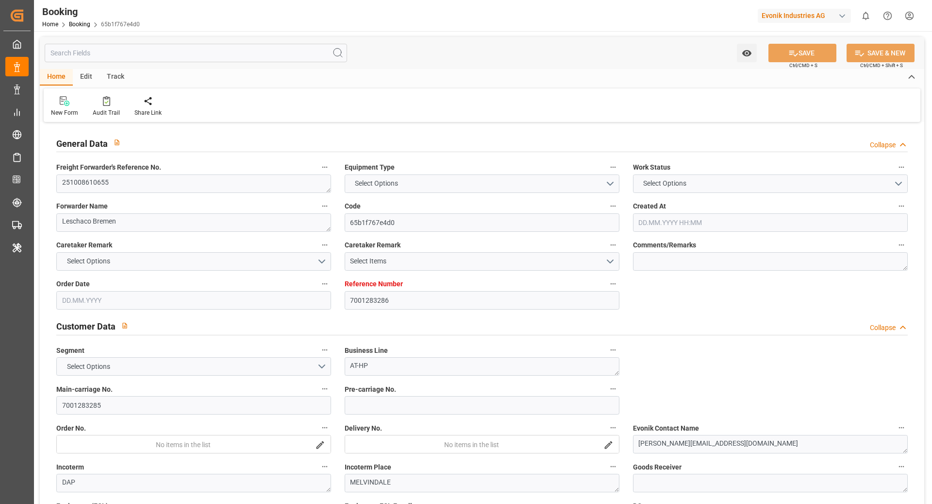
type input "BEANR"
type input "CAMTR"
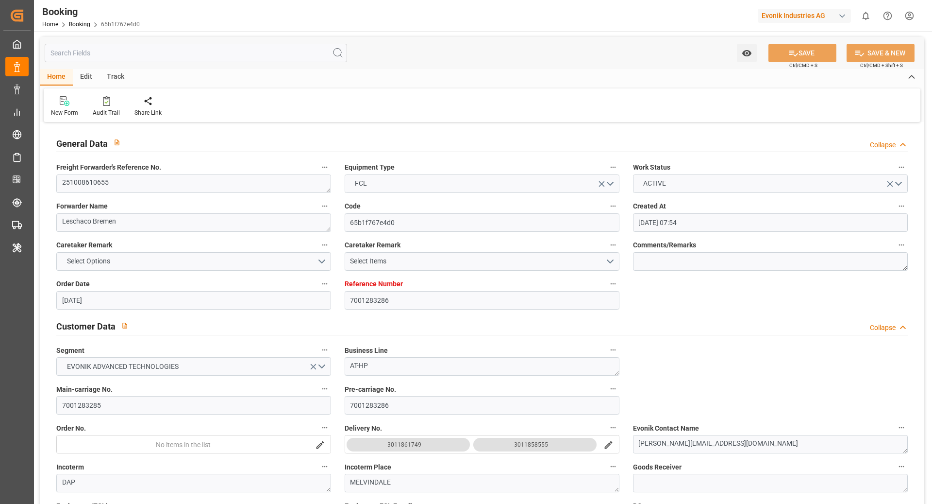
type input "[DATE] 07:54"
type input "[DATE]"
type input "[DATE] 00:00"
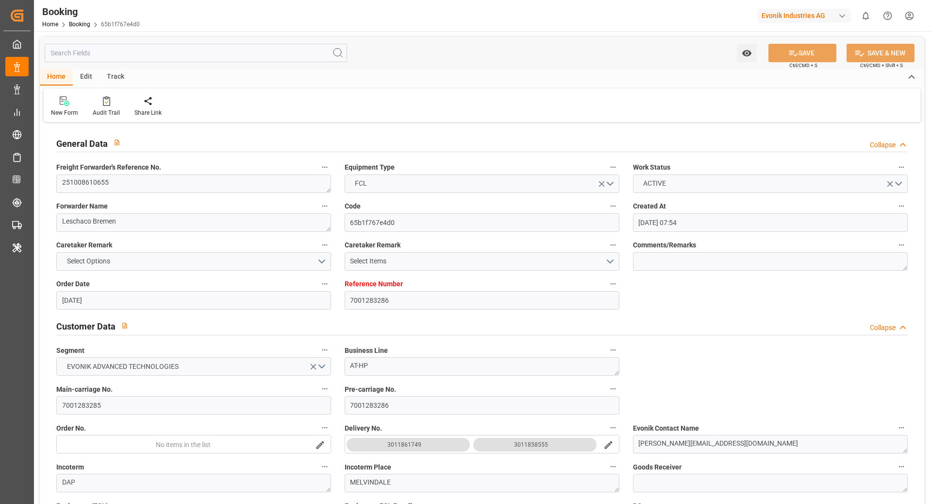
type input "[DATE] 00:00"
type input "[DATE]"
type input "[DATE] 00:00"
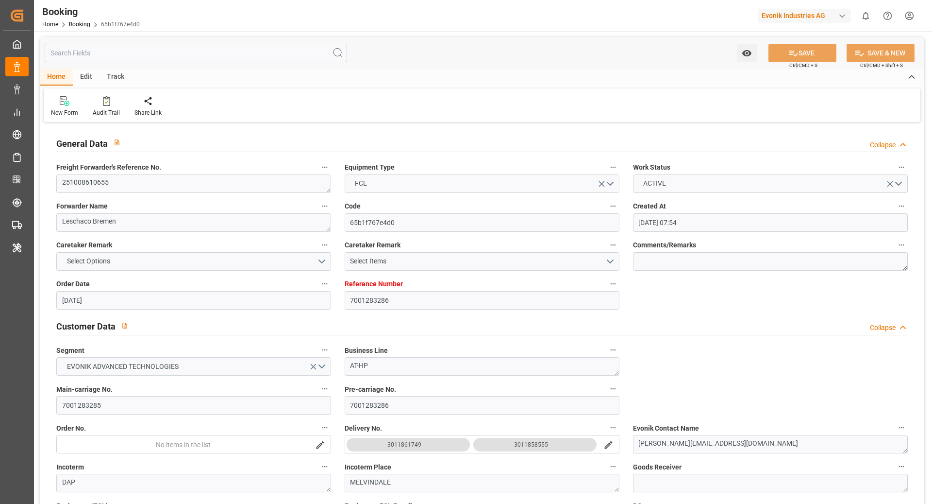
type input "[DATE] 00:00"
type input "[DATE] 07:41"
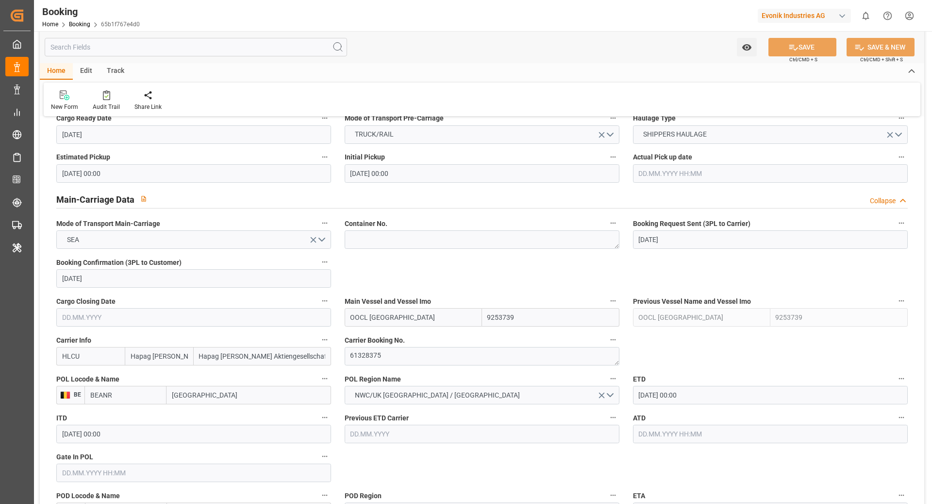
scroll to position [549, 0]
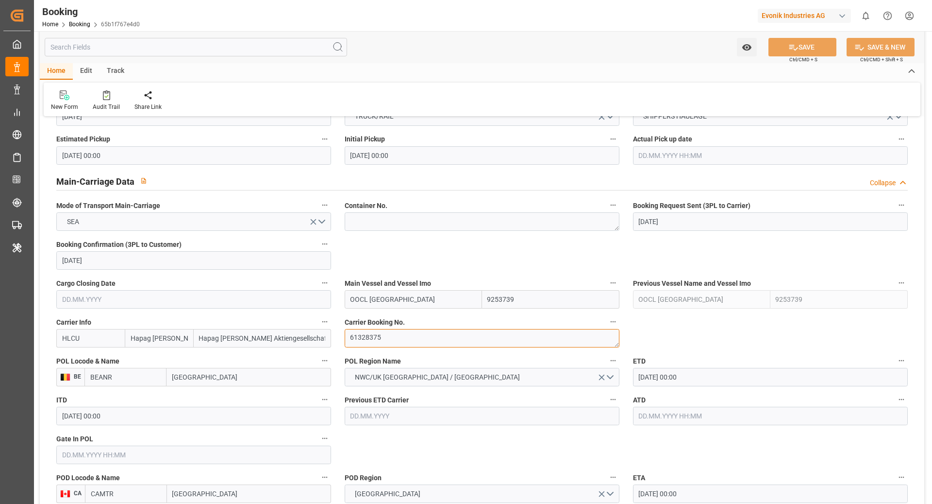
click at [385, 338] on textarea "61328375" at bounding box center [482, 338] width 275 height 18
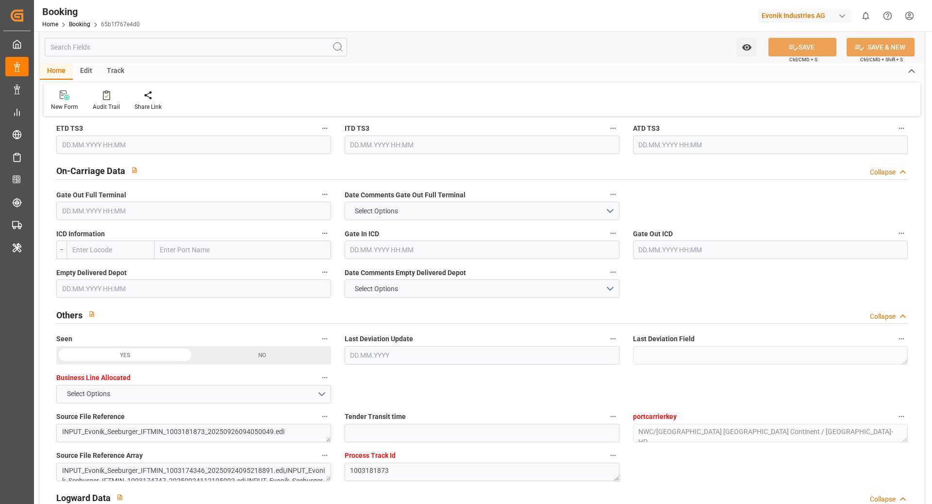
scroll to position [1341, 0]
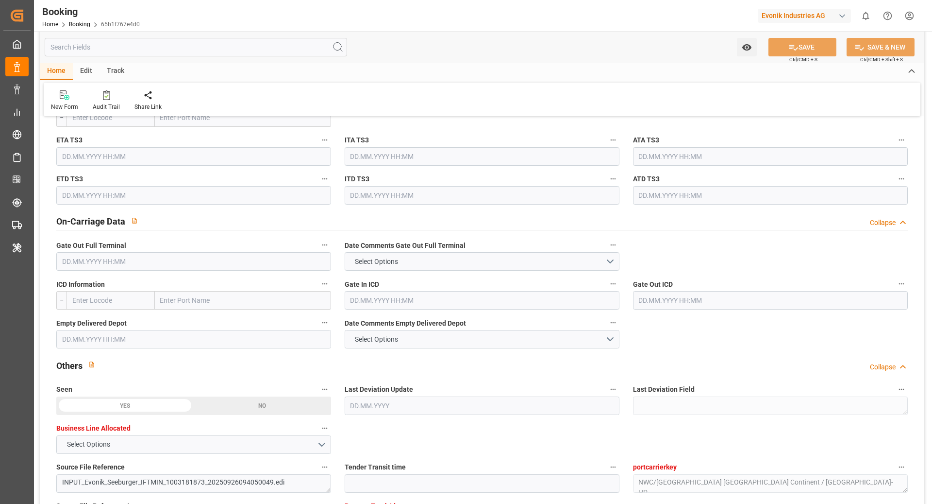
click at [185, 297] on input "text" at bounding box center [243, 300] width 176 height 18
click at [111, 303] on input "text" at bounding box center [111, 300] width 88 height 18
type input "USDET"
click at [112, 323] on span "USDET - [GEOGRAPHIC_DATA]" at bounding box center [106, 327] width 66 height 18
type input "[GEOGRAPHIC_DATA]"
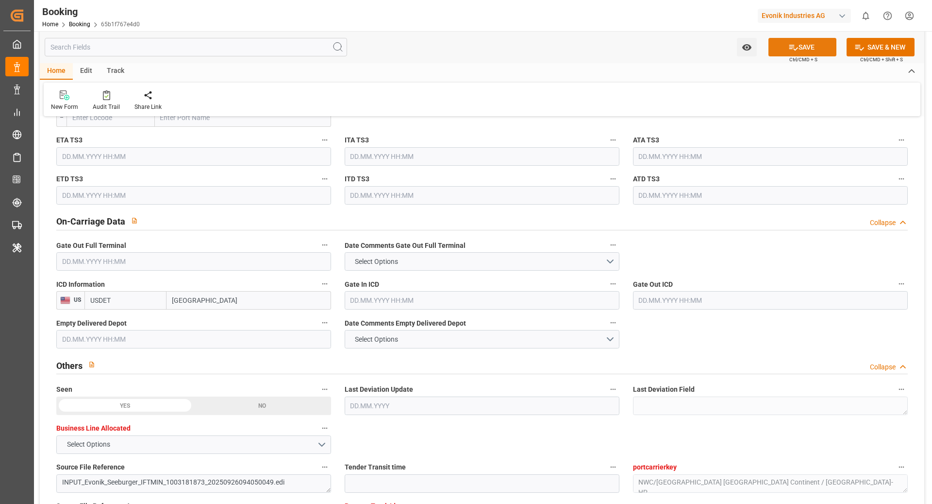
type input "USDET"
click at [811, 45] on button "SAVE" at bounding box center [803, 47] width 68 height 18
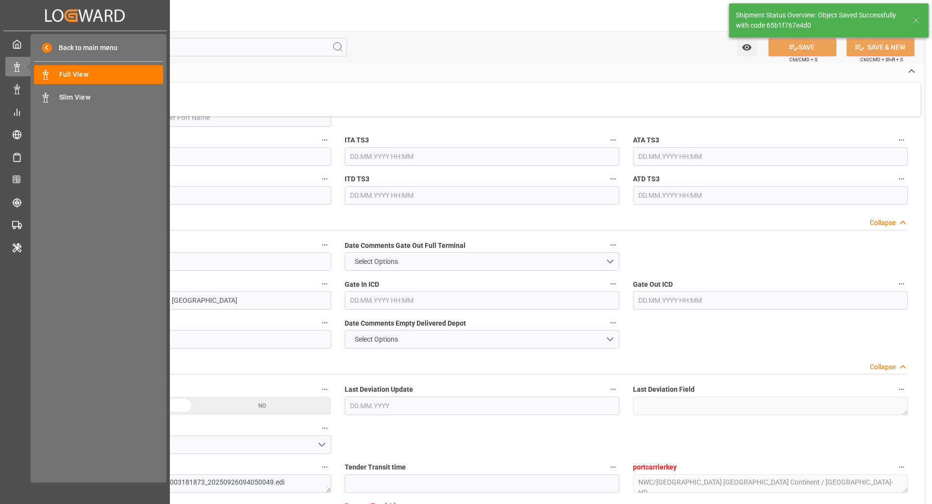
type textarea "[PERSON_NAME]"
type textarea "businessDivision-businessLine-"
type input "[DATE] 07:43"
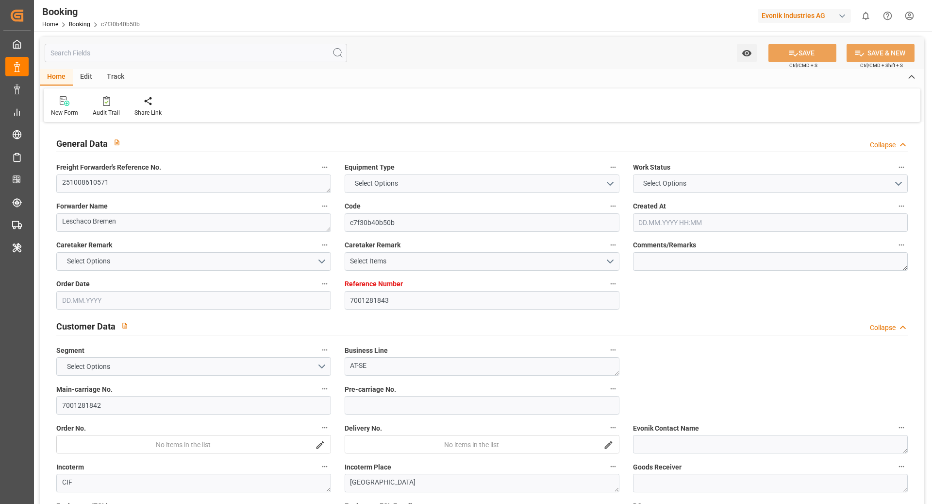
type input "7001281843"
type input "9708875"
type input "Hapag [PERSON_NAME]"
type input "Hapag [PERSON_NAME] Aktiengesellschaft"
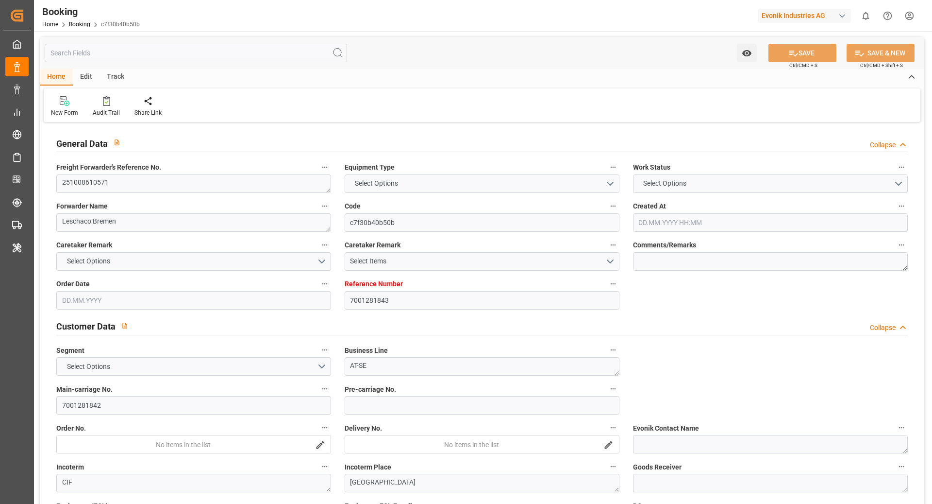
type input "EUNWC"
type input "KRPUS"
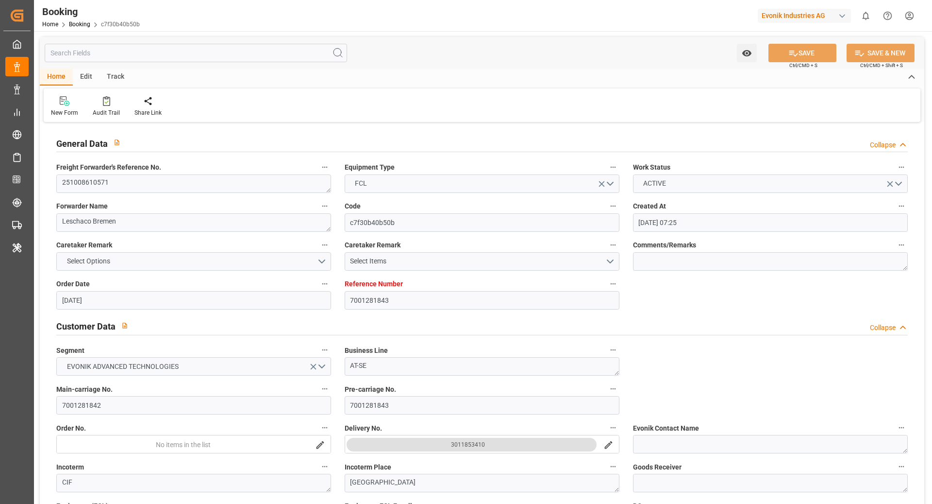
type input "23.09.2025 07:25"
type input "[DATE]"
type input "11.12.2025"
type input "07.10.2025"
type input "07.10.2025 00:00"
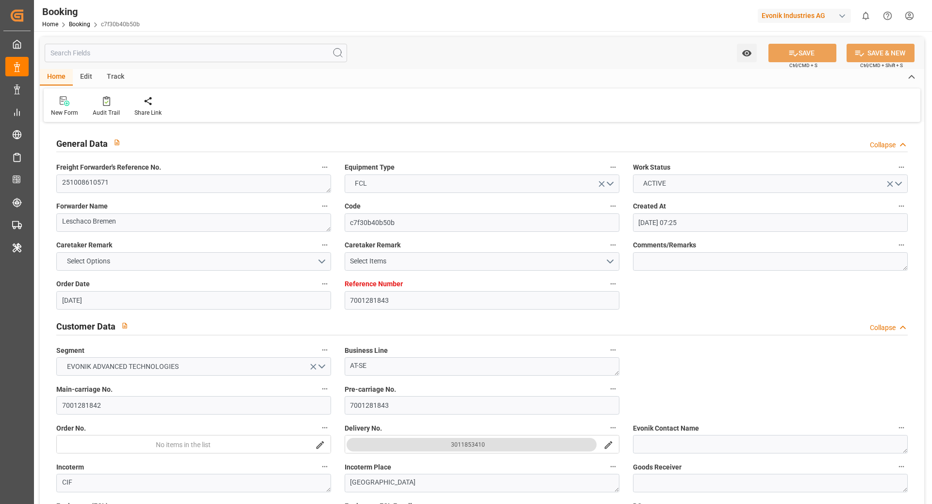
type input "07.10.2025 00:00"
type input "[DATE]"
type input "13.10.2025 00:00"
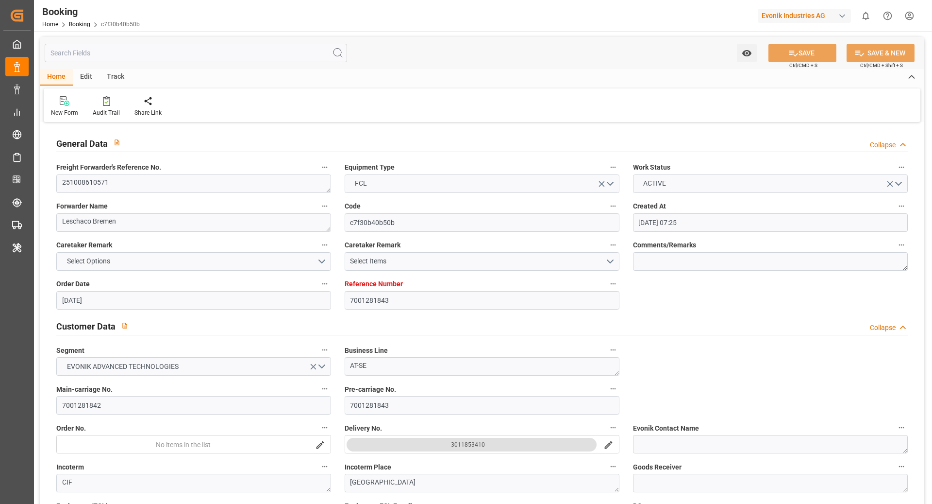
type input "13.12.2025 00:00"
type input "11.12.2025 00:00"
type input "26.09.2025 06:14"
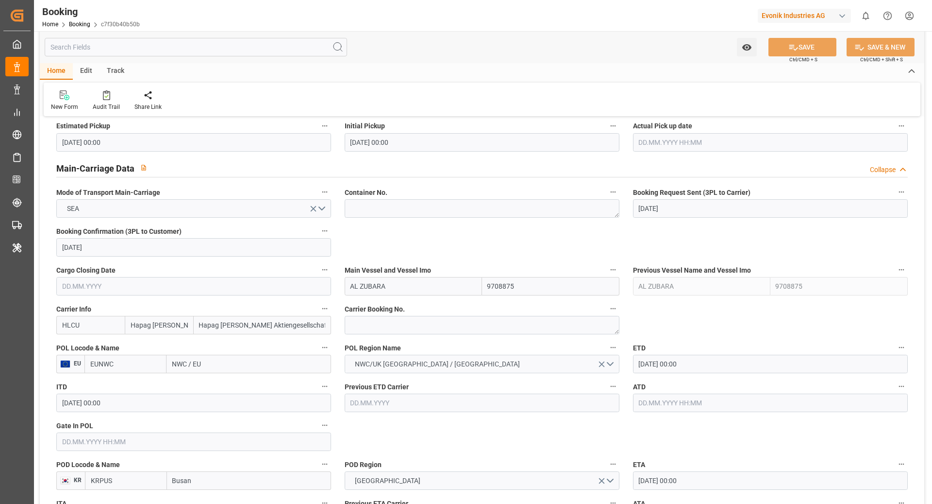
scroll to position [578, 0]
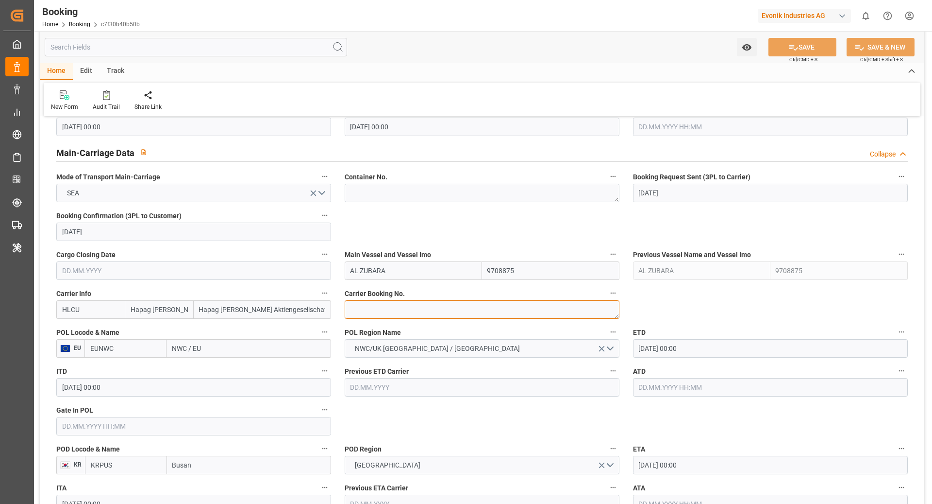
click at [395, 308] on textarea at bounding box center [482, 309] width 275 height 18
paste textarea "11431697"
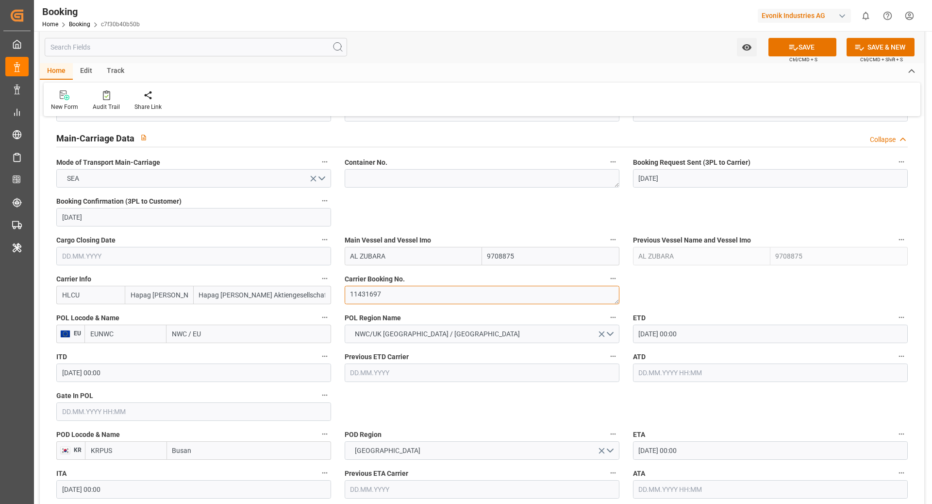
scroll to position [605, 0]
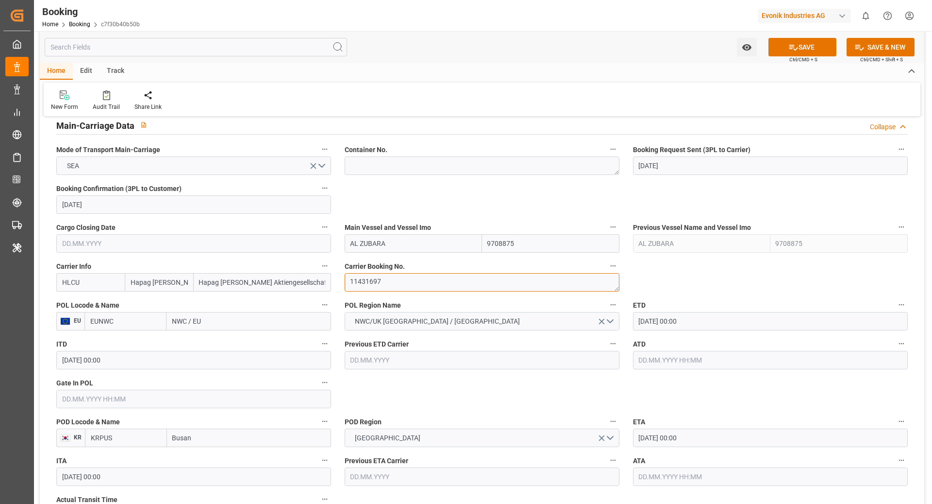
type textarea "11431697"
click at [145, 326] on input "EUNWC" at bounding box center [125, 321] width 82 height 18
type input "DEHAM"
click at [128, 340] on span "DEHAM - Hamburg" at bounding box center [124, 347] width 66 height 18
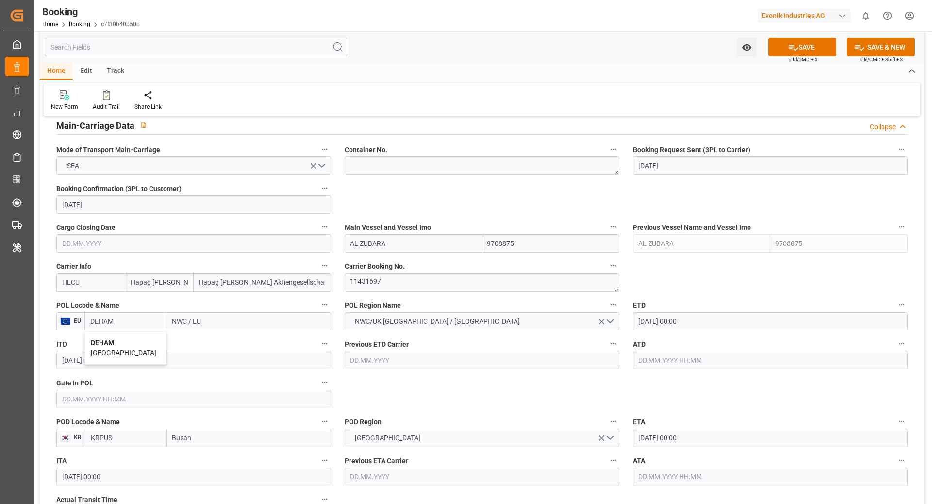
type input "Hamburg"
type input "DEHAM"
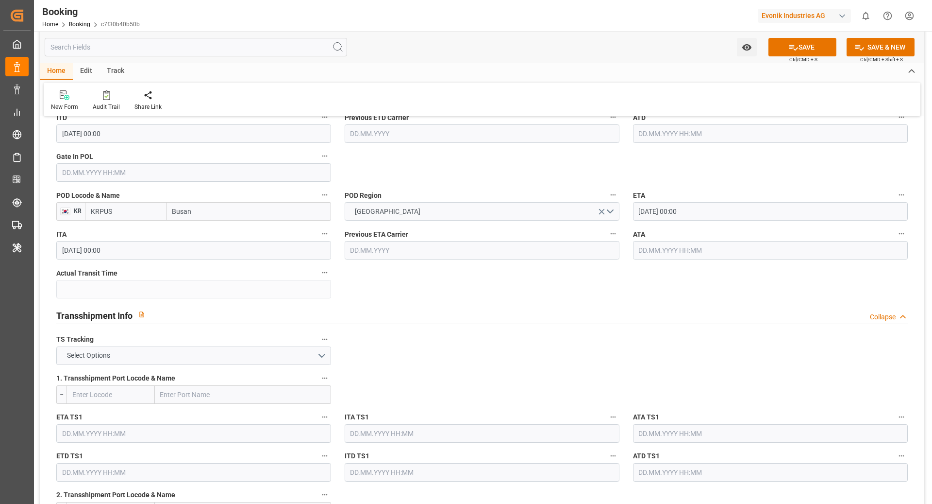
scroll to position [878, 0]
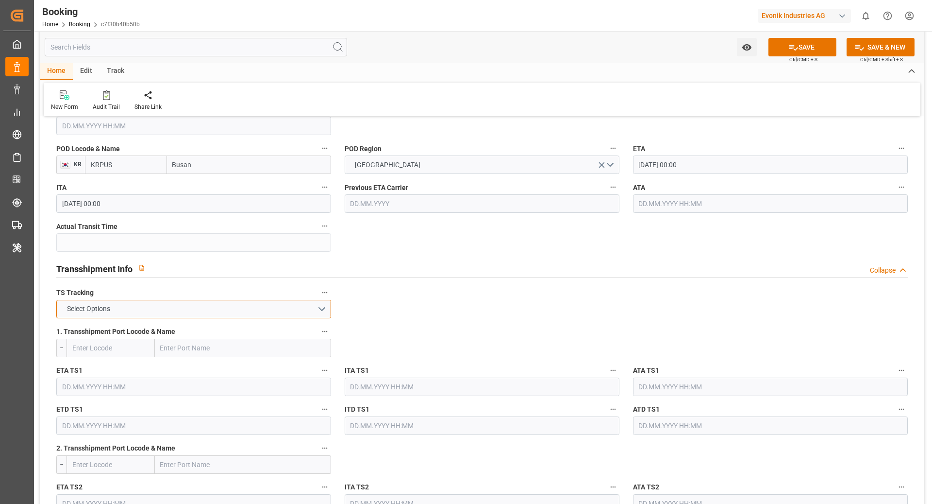
click at [283, 310] on button "Select Options" at bounding box center [193, 309] width 275 height 18
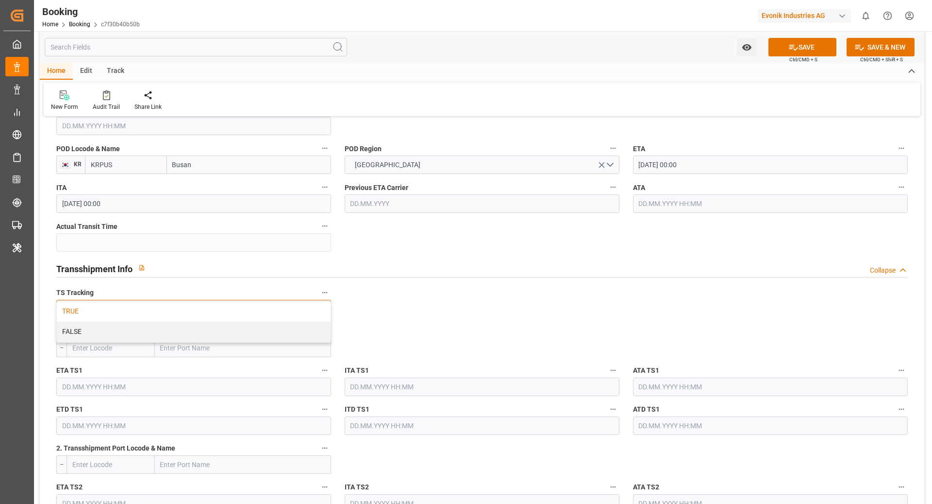
click at [183, 314] on div "TRUE" at bounding box center [194, 311] width 274 height 20
click at [219, 353] on input "text" at bounding box center [243, 347] width 176 height 18
click at [124, 348] on input "text" at bounding box center [111, 347] width 88 height 18
type input "CNSGH"
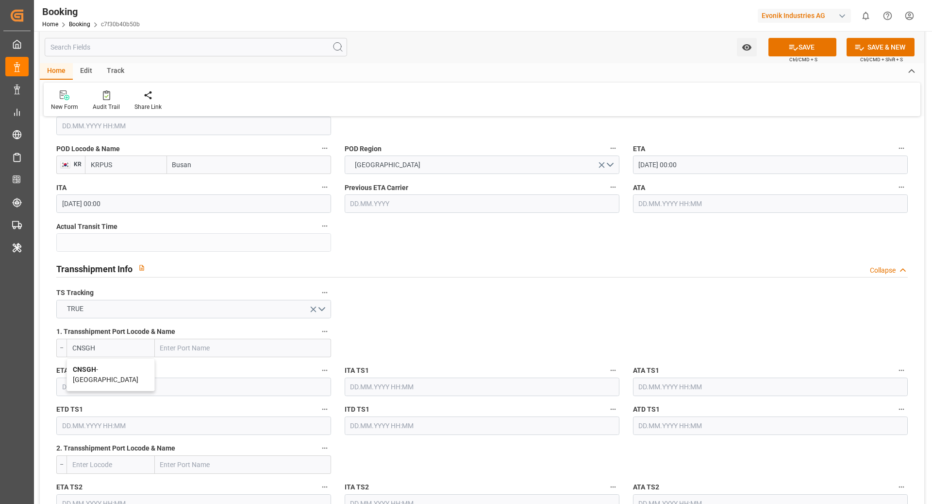
click at [107, 366] on span "CNSGH - Shanghai" at bounding box center [106, 374] width 66 height 18
type input "[GEOGRAPHIC_DATA]"
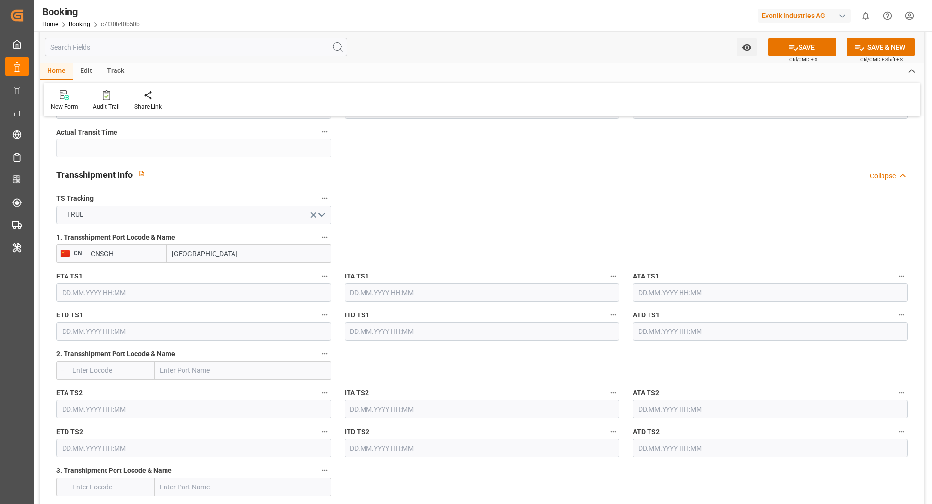
scroll to position [975, 0]
type input "CNSGH"
click at [152, 286] on input "text" at bounding box center [193, 290] width 275 height 18
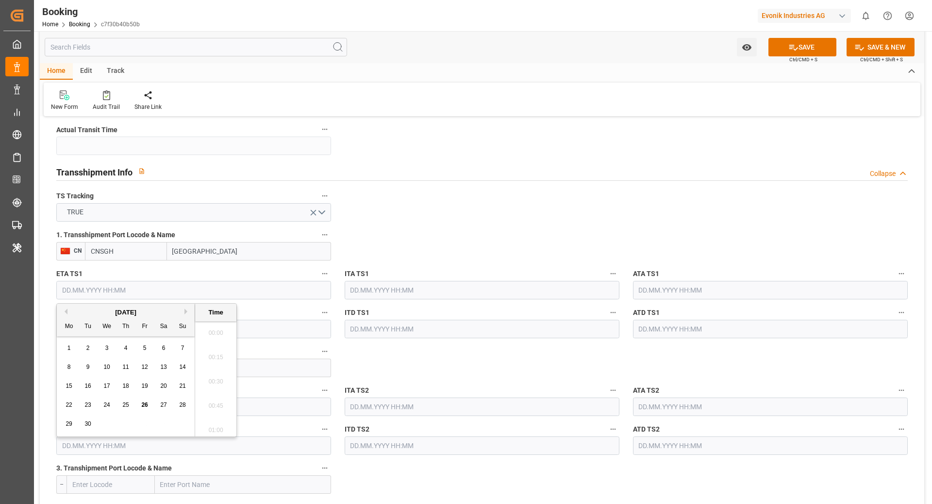
scroll to position [1217, 0]
click at [185, 313] on button "Next Month" at bounding box center [188, 311] width 6 height 6
click at [108, 345] on span "3" at bounding box center [106, 347] width 3 height 7
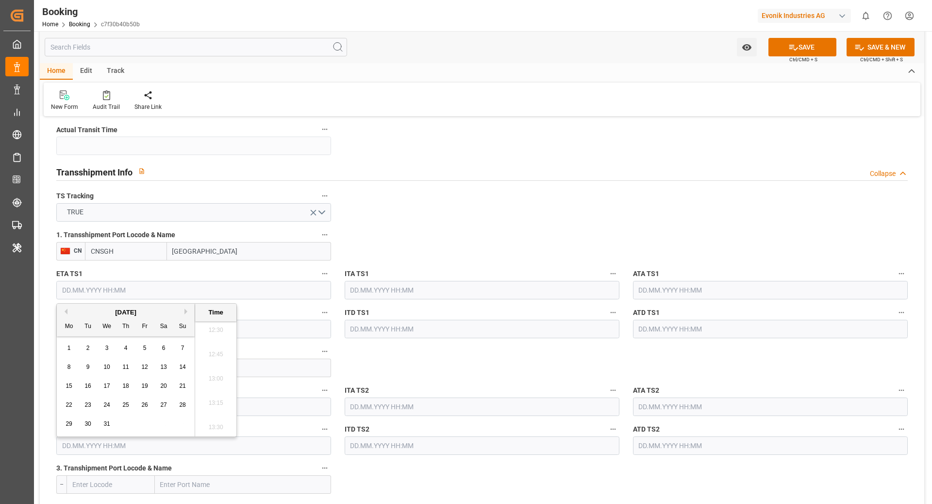
type input "03.12.2025 00:00"
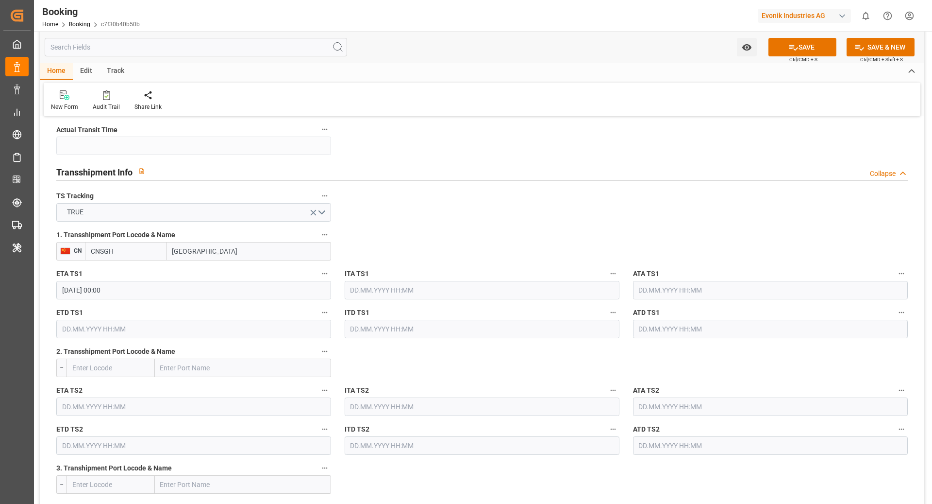
click at [161, 334] on input "text" at bounding box center [193, 329] width 275 height 18
click at [186, 351] on button "Next Month" at bounding box center [188, 350] width 6 height 6
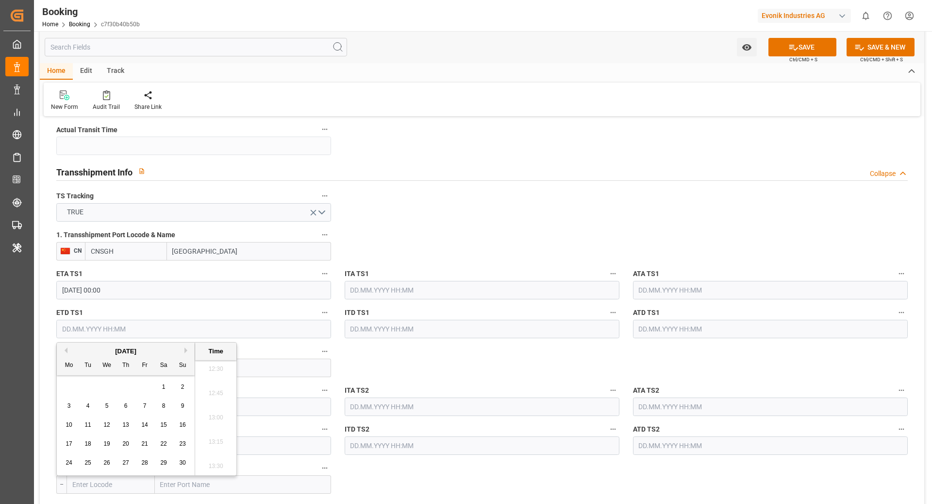
click at [186, 351] on button "Next Month" at bounding box center [188, 350] width 6 height 6
click at [85, 407] on div "9" at bounding box center [88, 406] width 12 height 12
type input "09.12.2025 00:00"
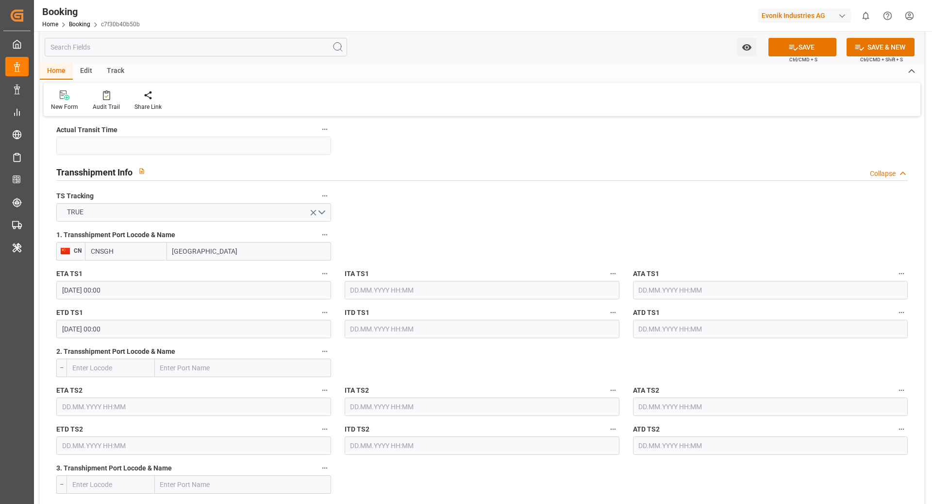
drag, startPoint x: 790, startPoint y: 48, endPoint x: 688, endPoint y: 106, distance: 117.4
click at [790, 48] on icon at bounding box center [794, 47] width 10 height 10
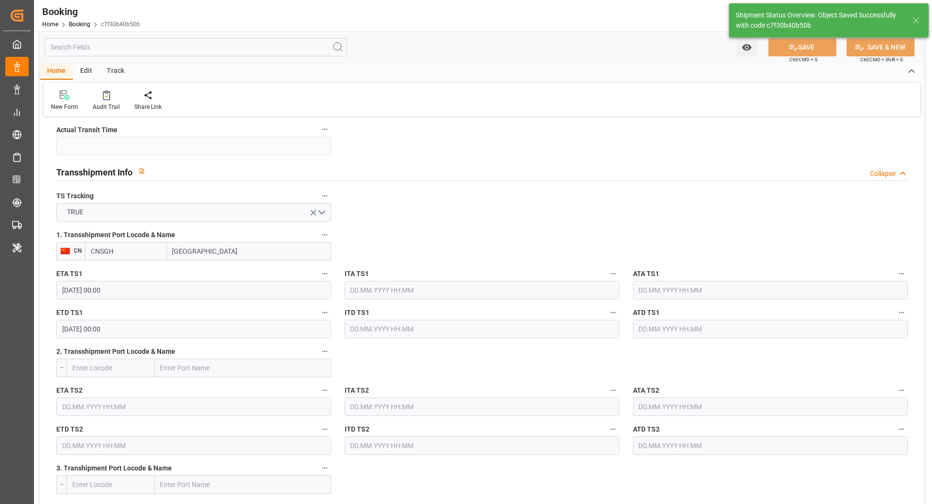
type textarea "[PERSON_NAME]"
type textarea "businessDivision-businessLine-"
type textarea "Yes"
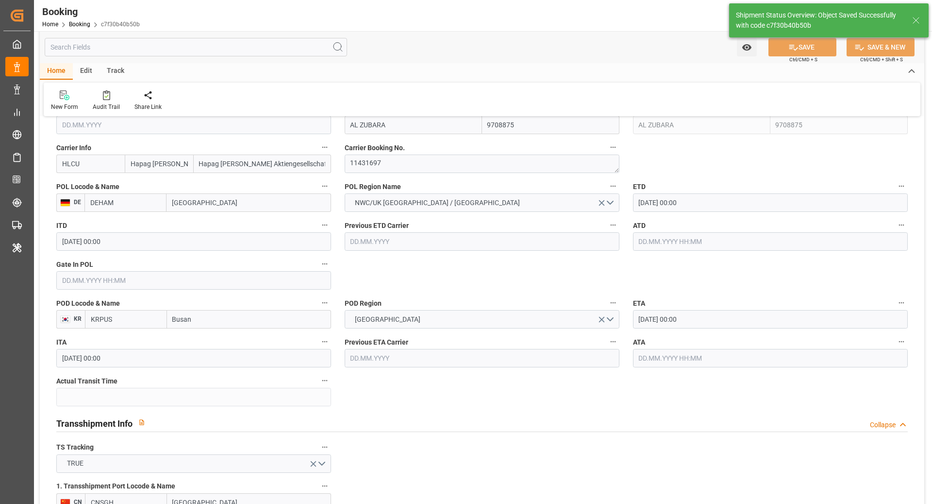
type input "03.12.2025 00:00"
type input "09.12.2025 00:00"
type input "26.09.2025 07:44"
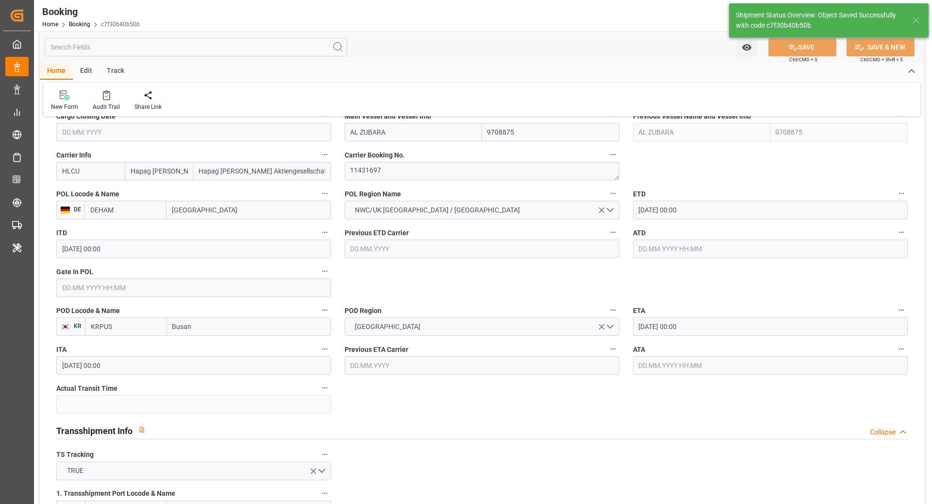
scroll to position [716, 0]
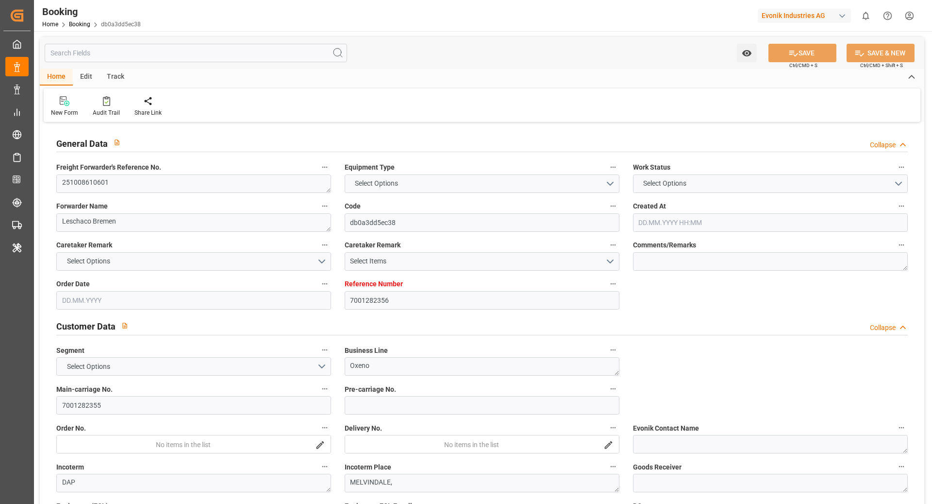
type input "7001282356"
type input "9306172"
type input "Hapag [PERSON_NAME]"
type input "Hapag [PERSON_NAME] Aktiengesellschaft"
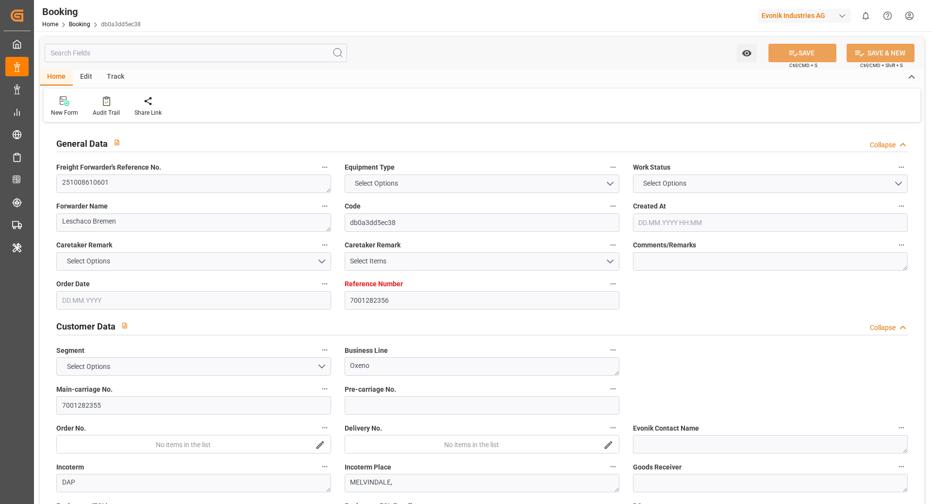
type input "EUNWC"
type input "[DATE] 10:29"
type input "[DATE]"
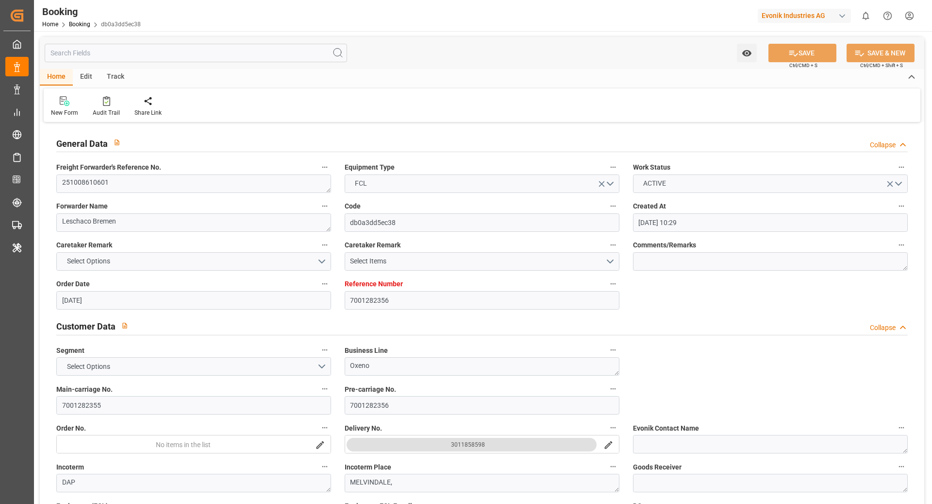
type input "[DATE]"
type input "[DATE] 00:00"
type input "[DATE]"
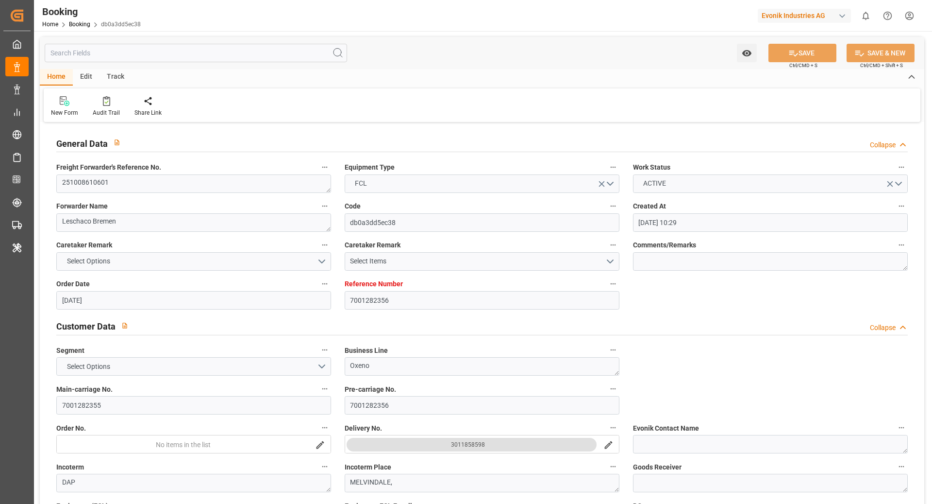
type input "[DATE] 00:00"
type input "[DATE] 05:30"
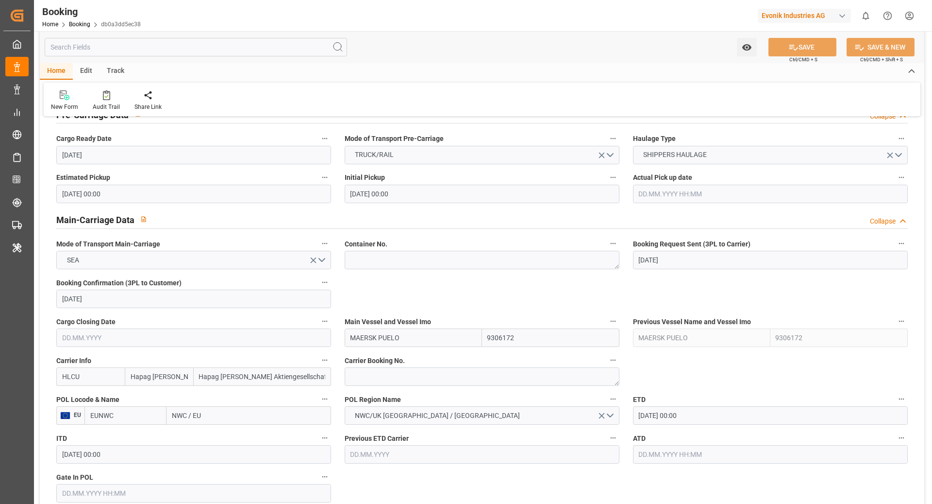
scroll to position [511, 0]
click at [380, 378] on textarea at bounding box center [482, 376] width 275 height 18
paste textarea "24433141"
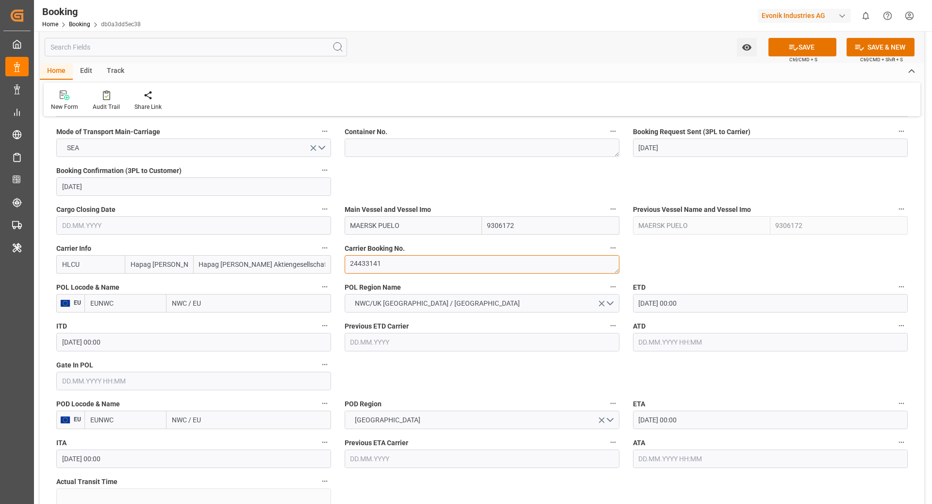
scroll to position [677, 0]
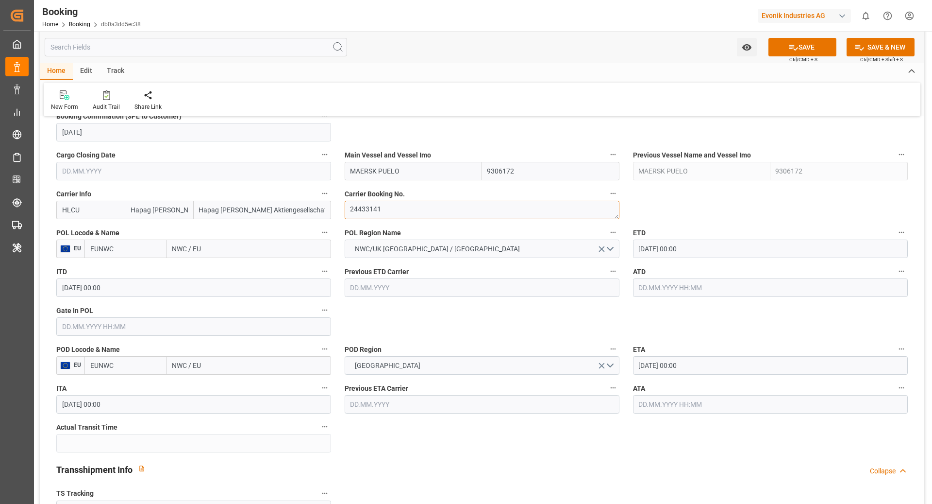
type textarea "24433141"
click at [133, 248] on input "EUNWC" at bounding box center [125, 248] width 82 height 18
type input "NLRTM"
click at [135, 267] on span "NLRTM - [GEOGRAPHIC_DATA]" at bounding box center [124, 275] width 66 height 18
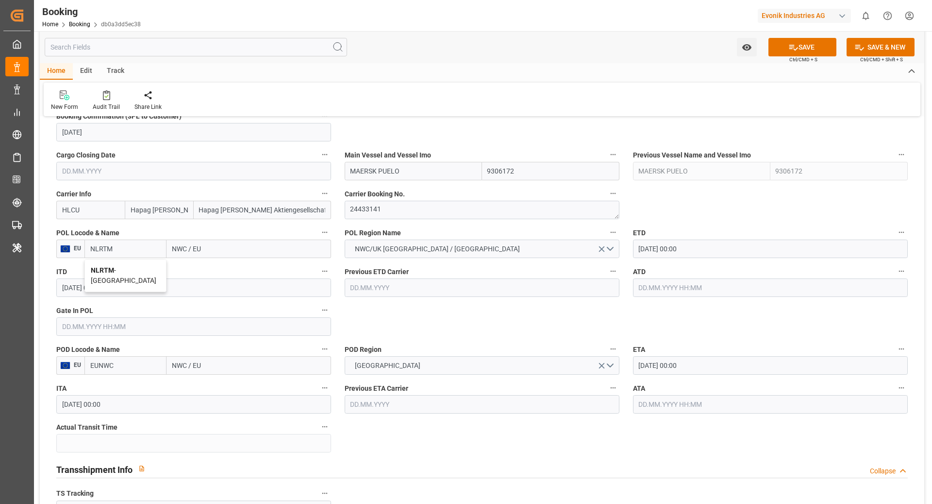
type input "[GEOGRAPHIC_DATA]"
type input "NLRTM"
click at [141, 367] on input "EUNWC" at bounding box center [125, 365] width 82 height 18
type input "USNYC"
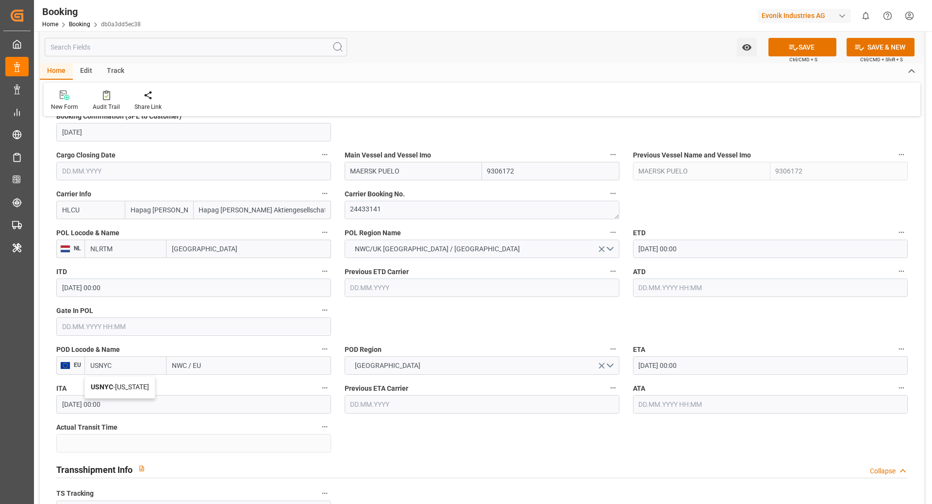
click at [130, 384] on span "USNYC - [US_STATE]" at bounding box center [120, 387] width 58 height 8
type input "[US_STATE]"
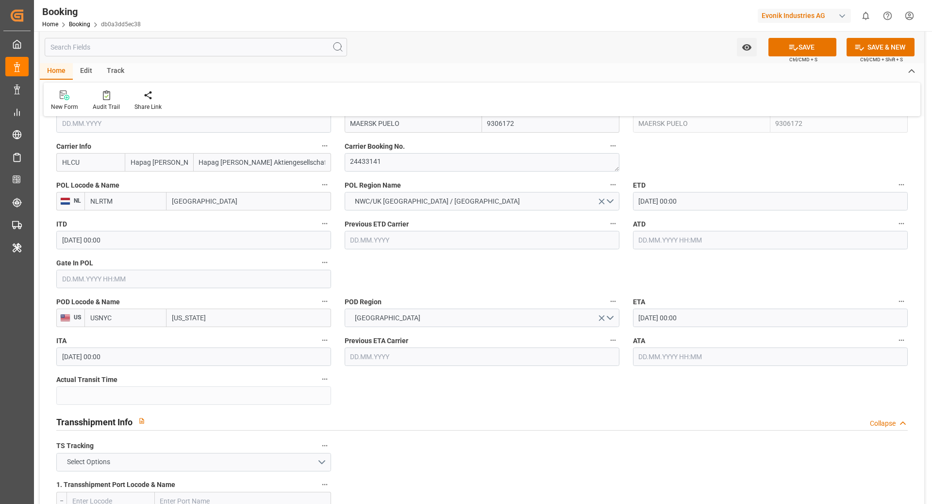
scroll to position [771, 0]
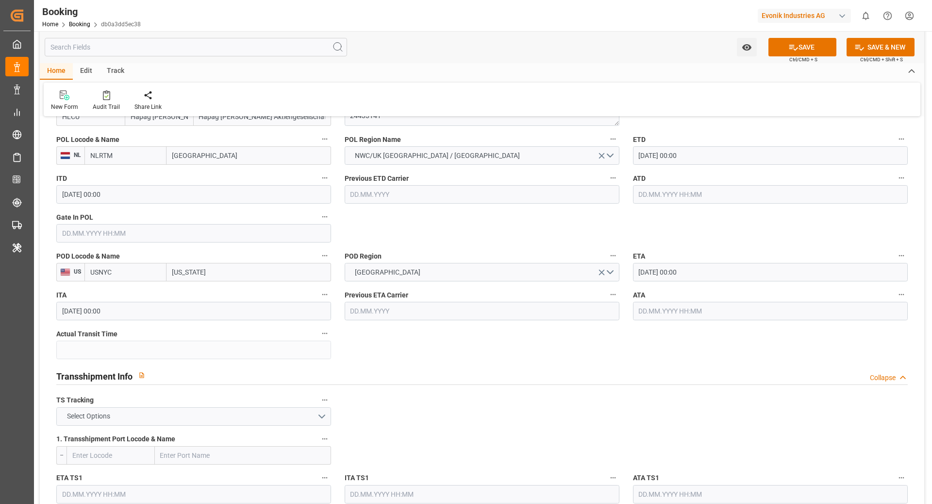
type input "USNYC"
click at [109, 409] on button "Select Options" at bounding box center [193, 416] width 275 height 18
click at [111, 436] on div "FALSE" at bounding box center [194, 439] width 274 height 20
click at [788, 53] on button "SAVE" at bounding box center [803, 47] width 68 height 18
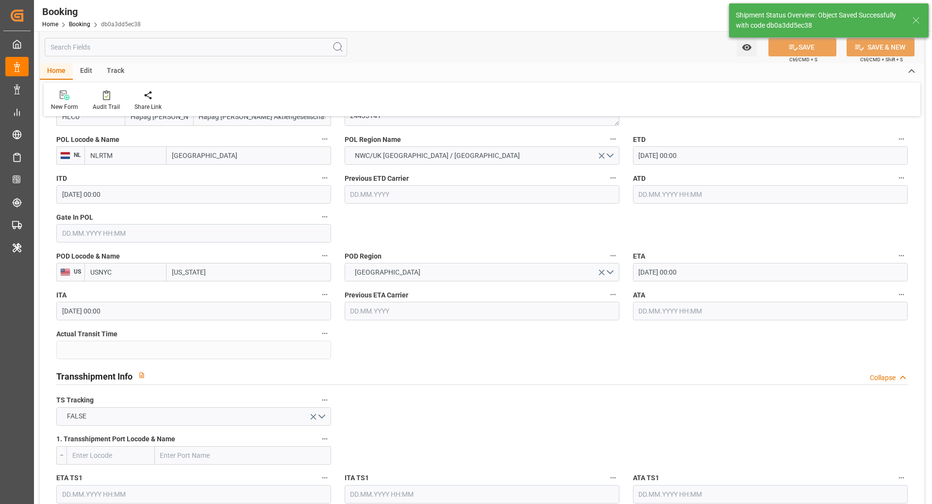
type textarea "NWC/[GEOGRAPHIC_DATA] [GEOGRAPHIC_DATA] Continent / [GEOGRAPHIC_DATA]"
type textarea "[PERSON_NAME]"
type textarea "businessLine-"
type input "[DATE] 07:46"
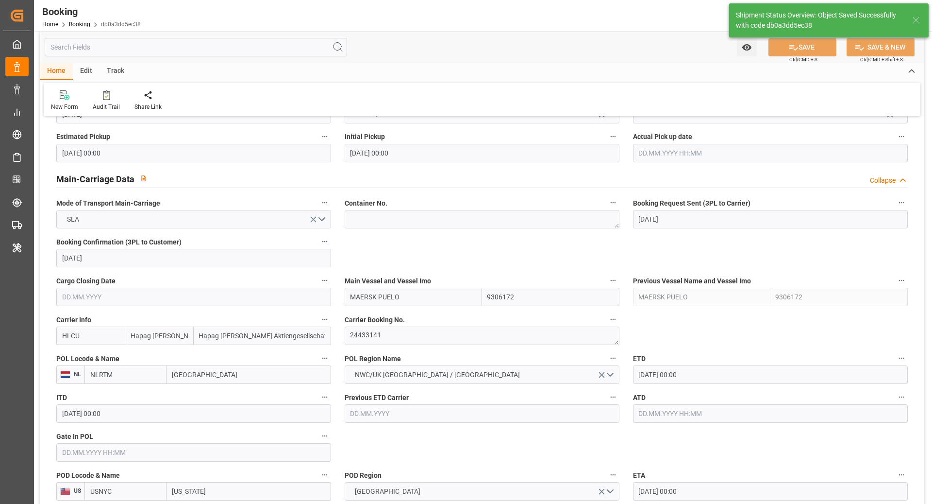
scroll to position [520, 0]
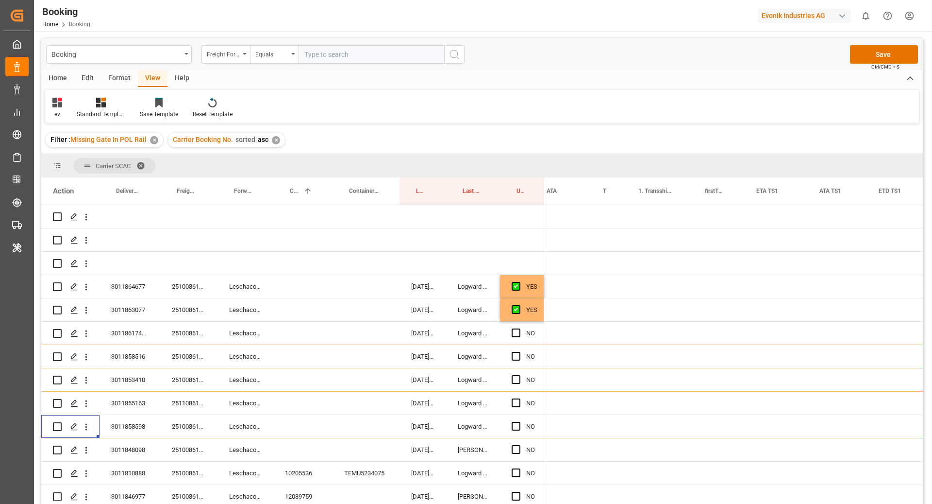
scroll to position [0, 849]
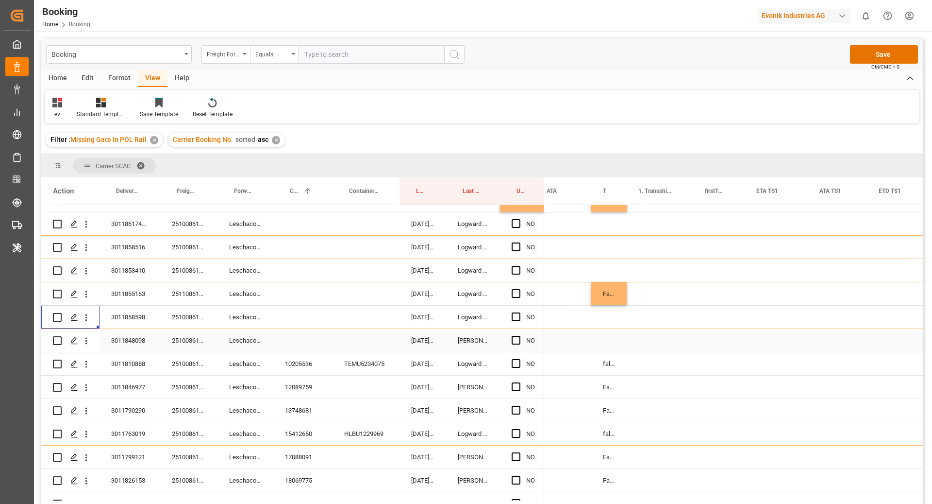
click at [172, 345] on div "251008610451" at bounding box center [188, 340] width 57 height 23
click at [85, 344] on icon "open menu" at bounding box center [86, 341] width 10 height 10
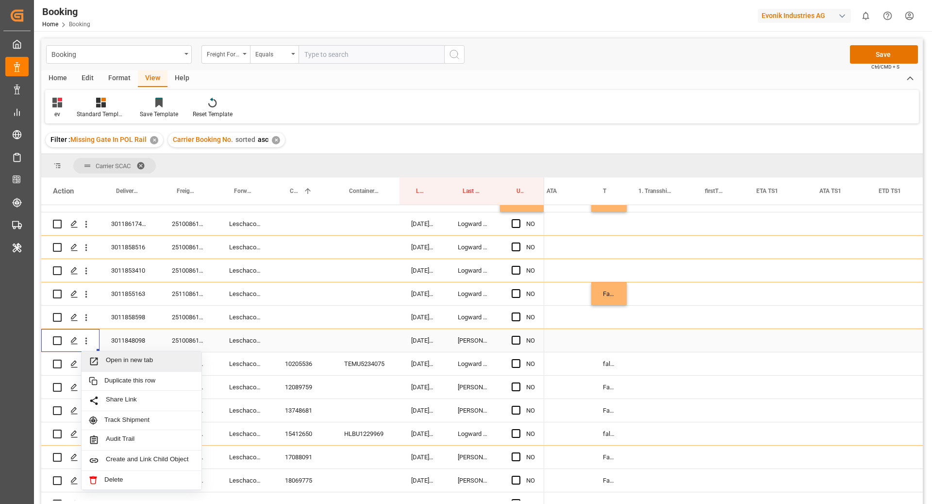
click at [120, 359] on span "Open in new tab" at bounding box center [150, 361] width 88 height 10
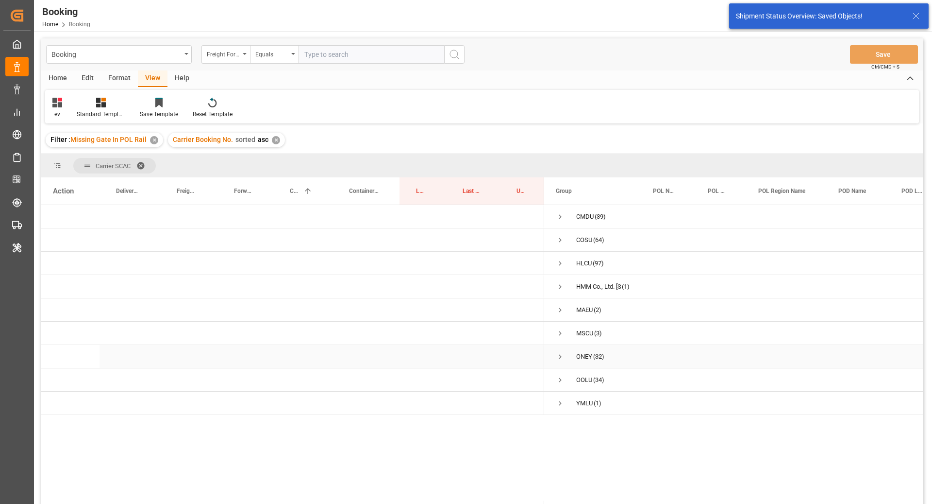
scroll to position [0, 0]
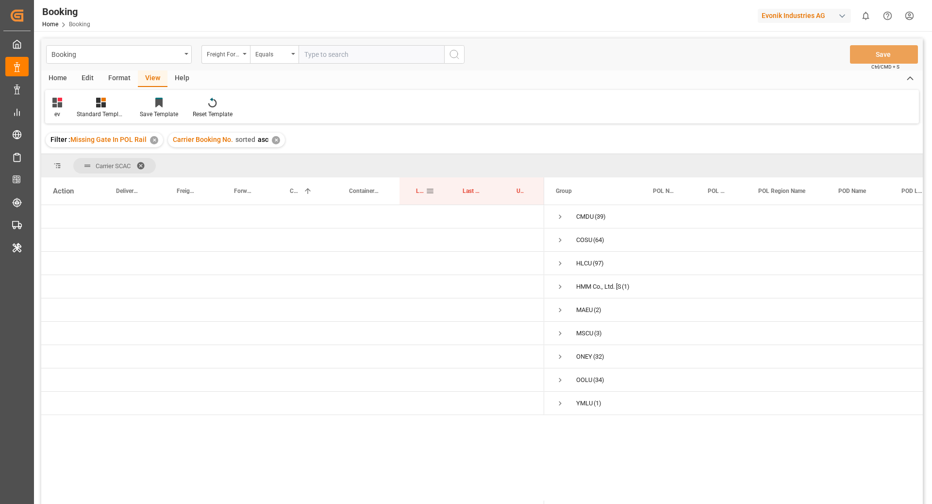
click at [419, 193] on span "Last Opened Date" at bounding box center [421, 190] width 10 height 7
click at [269, 141] on div "✕" at bounding box center [271, 140] width 8 height 8
click at [302, 192] on span "Carrier Booking No." at bounding box center [301, 190] width 22 height 7
drag, startPoint x: 470, startPoint y: 189, endPoint x: 463, endPoint y: 170, distance: 20.0
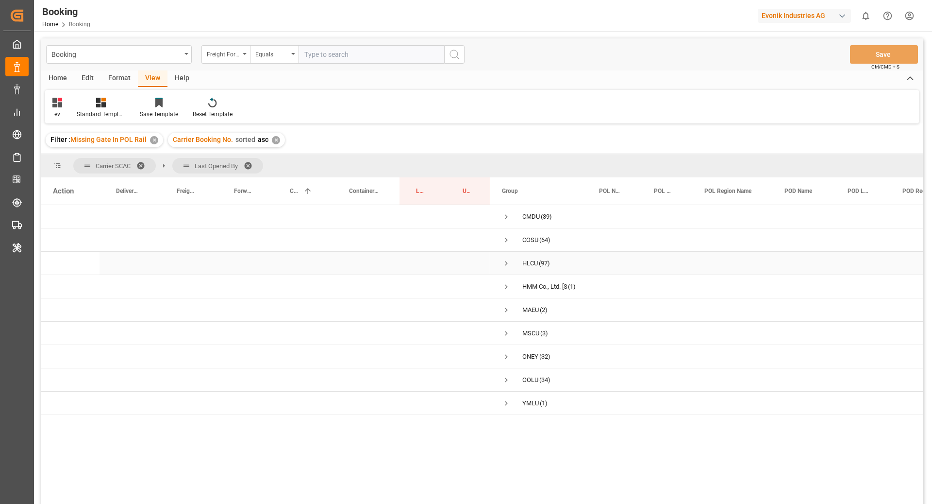
click at [504, 264] on span "Press SPACE to select this row." at bounding box center [506, 263] width 9 height 9
click at [524, 290] on span "Press SPACE to select this row." at bounding box center [526, 286] width 9 height 9
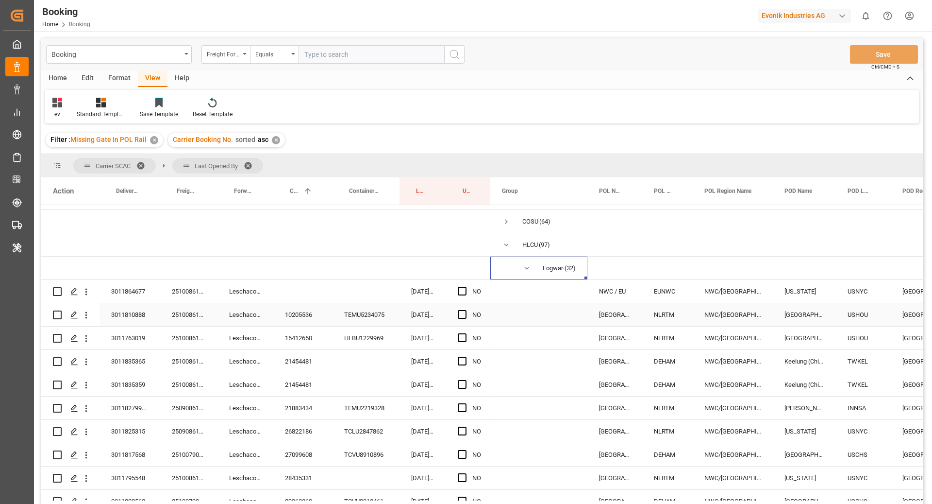
scroll to position [19, 0]
click at [182, 298] on div "251008610688" at bounding box center [188, 290] width 57 height 23
click at [462, 288] on span "Press SPACE to select this row." at bounding box center [462, 290] width 9 height 9
click at [465, 286] on input "Press SPACE to select this row." at bounding box center [465, 286] width 0 height 0
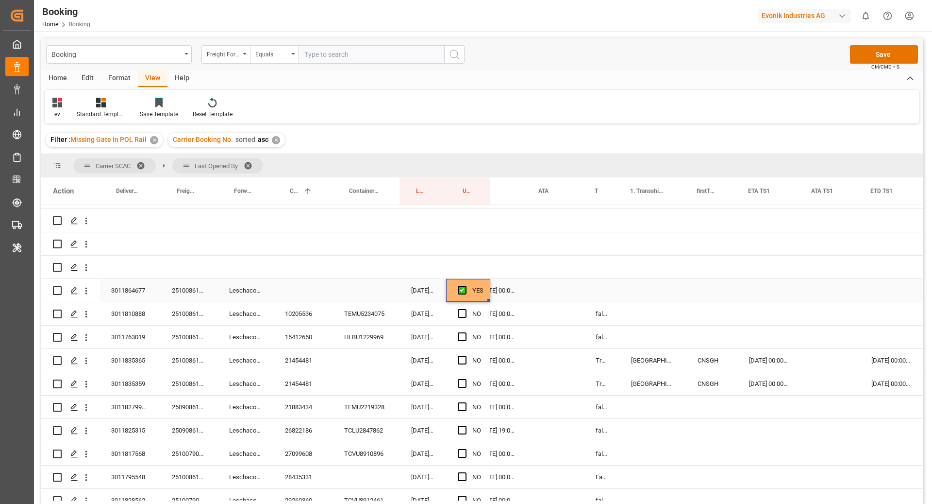
scroll to position [0, 0]
click at [603, 317] on div "false" at bounding box center [599, 313] width 35 height 23
drag, startPoint x: 616, startPoint y: 322, endPoint x: 611, endPoint y: 293, distance: 29.5
click at [265, 318] on div "Leschaco Bremen" at bounding box center [246, 313] width 56 height 23
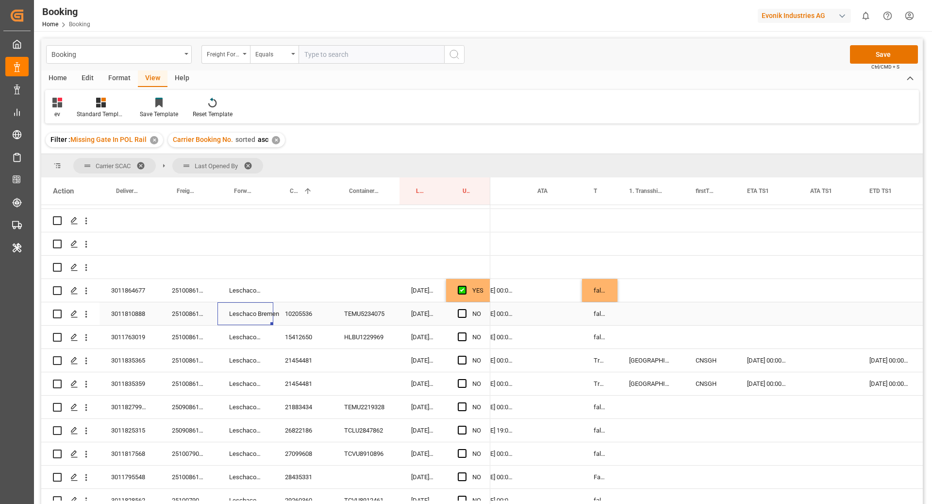
click at [316, 321] on div "10205536" at bounding box center [302, 313] width 59 height 23
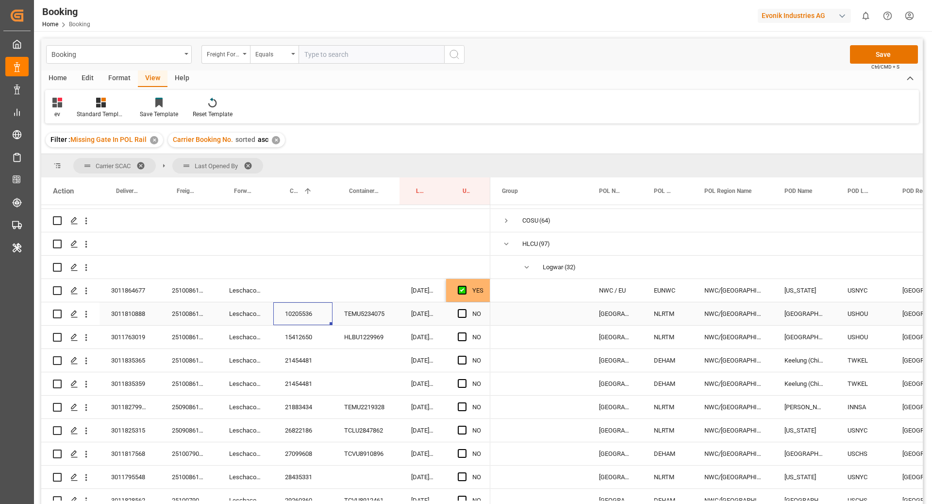
scroll to position [0, 105]
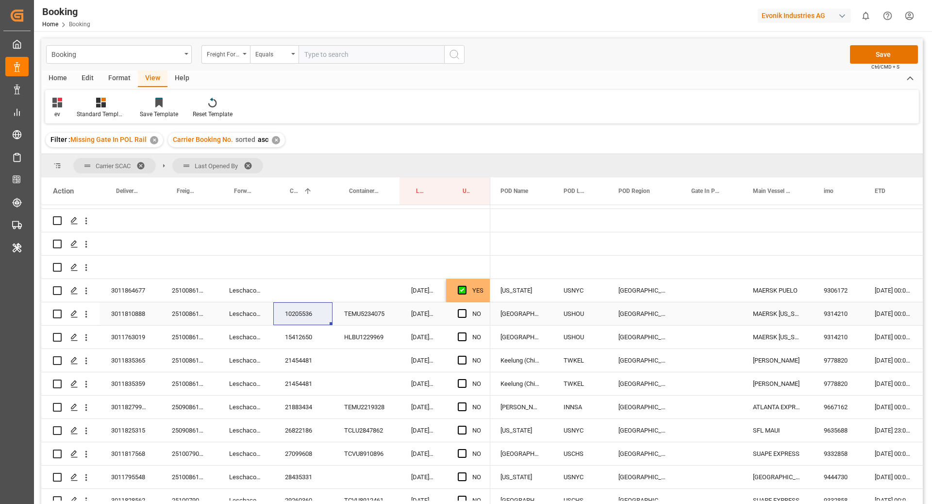
click at [459, 314] on span "Press SPACE to select this row." at bounding box center [462, 313] width 9 height 9
click at [465, 309] on input "Press SPACE to select this row." at bounding box center [465, 309] width 0 height 0
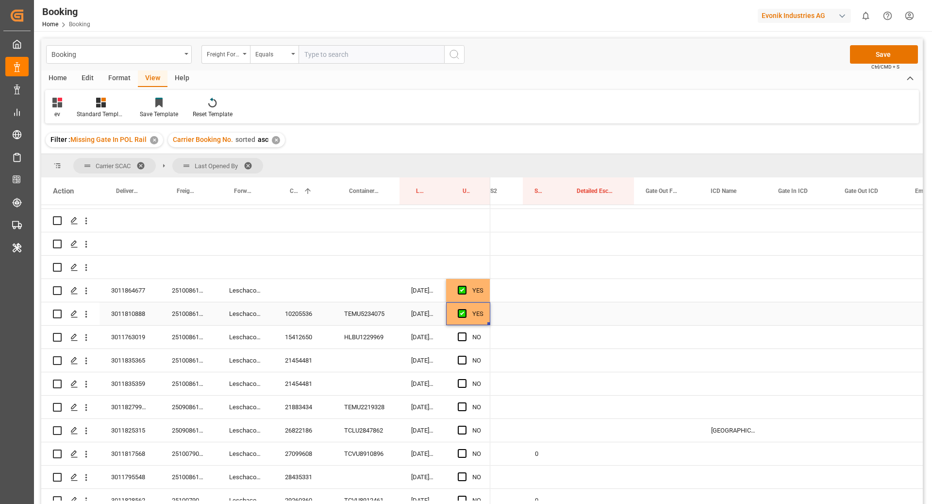
click at [551, 318] on div "Press SPACE to select this row." at bounding box center [544, 313] width 42 height 23
click at [551, 318] on input "Press SPACE to select this row." at bounding box center [544, 319] width 27 height 18
type input "0"
click at [626, 328] on div "Press SPACE to select this row." at bounding box center [600, 336] width 69 height 23
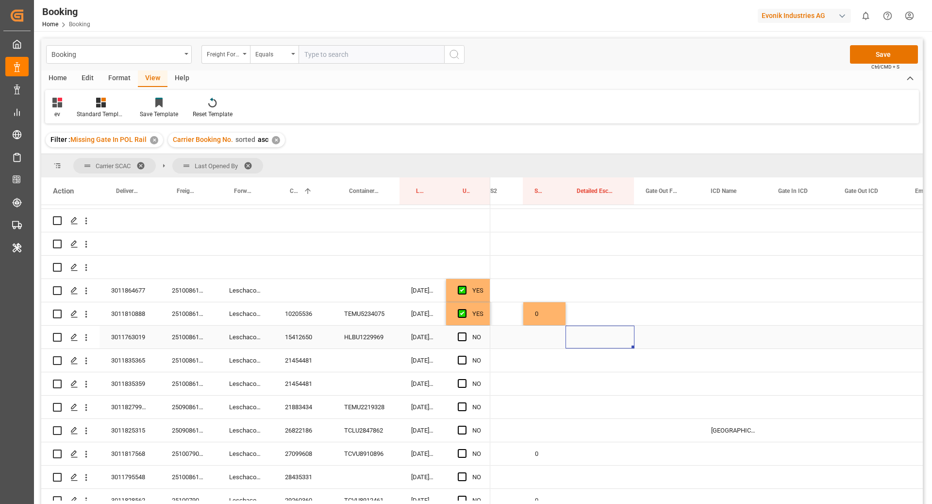
click at [320, 338] on div "15412650" at bounding box center [302, 336] width 59 height 23
click at [548, 317] on div "0" at bounding box center [544, 313] width 42 height 23
drag, startPoint x: 565, startPoint y: 322, endPoint x: 564, endPoint y: 329, distance: 6.3
click at [462, 338] on span "Press SPACE to select this row." at bounding box center [462, 336] width 9 height 9
click at [465, 332] on input "Press SPACE to select this row." at bounding box center [465, 332] width 0 height 0
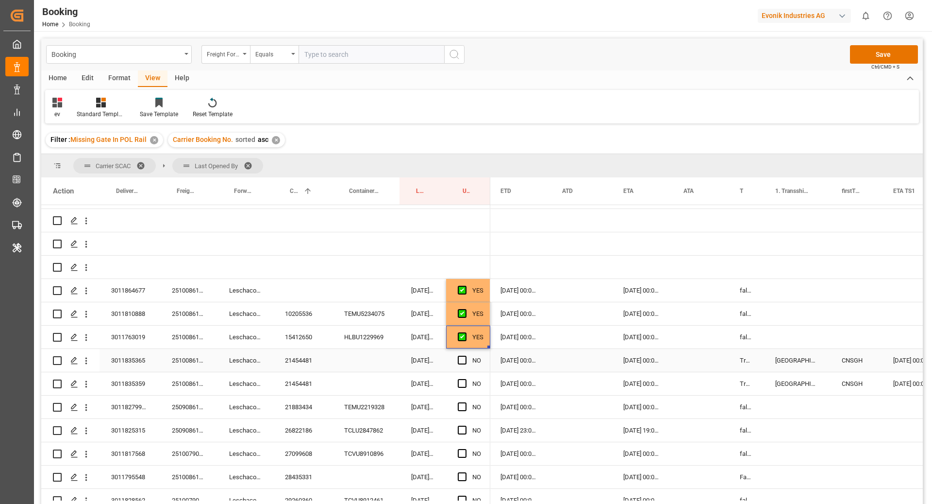
click at [320, 360] on div "21454481" at bounding box center [302, 360] width 59 height 23
click at [465, 362] on span "Press SPACE to select this row." at bounding box center [462, 359] width 9 height 9
click at [465, 355] on input "Press SPACE to select this row." at bounding box center [465, 355] width 0 height 0
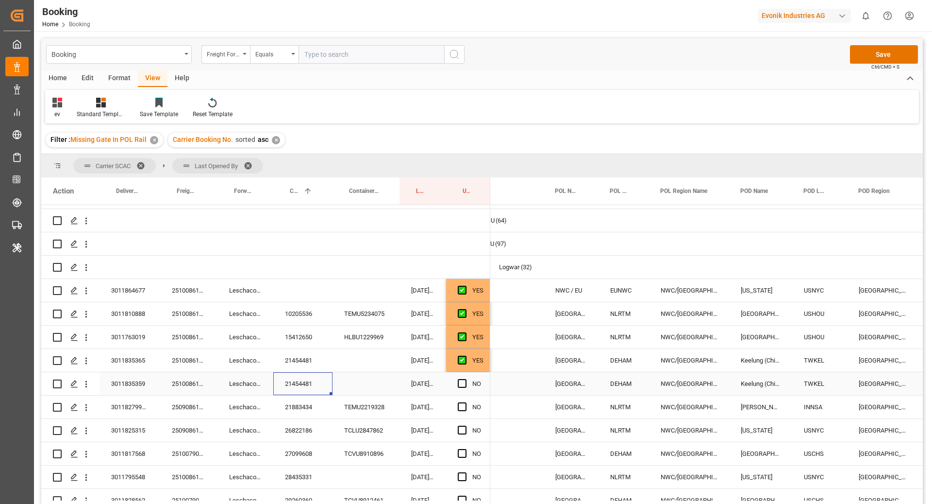
click at [305, 385] on div "21454481" at bounding box center [302, 383] width 59 height 23
click at [461, 385] on span "Press SPACE to select this row." at bounding box center [462, 383] width 9 height 9
click at [465, 379] on input "Press SPACE to select this row." at bounding box center [465, 379] width 0 height 0
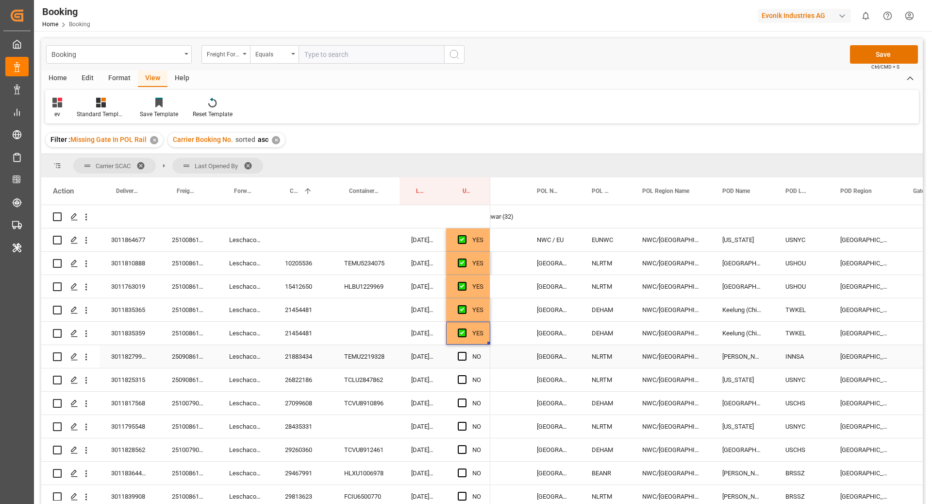
click at [303, 363] on div "21883434" at bounding box center [302, 356] width 59 height 23
click at [462, 353] on span "Press SPACE to select this row." at bounding box center [462, 355] width 9 height 9
click at [465, 351] on input "Press SPACE to select this row." at bounding box center [465, 351] width 0 height 0
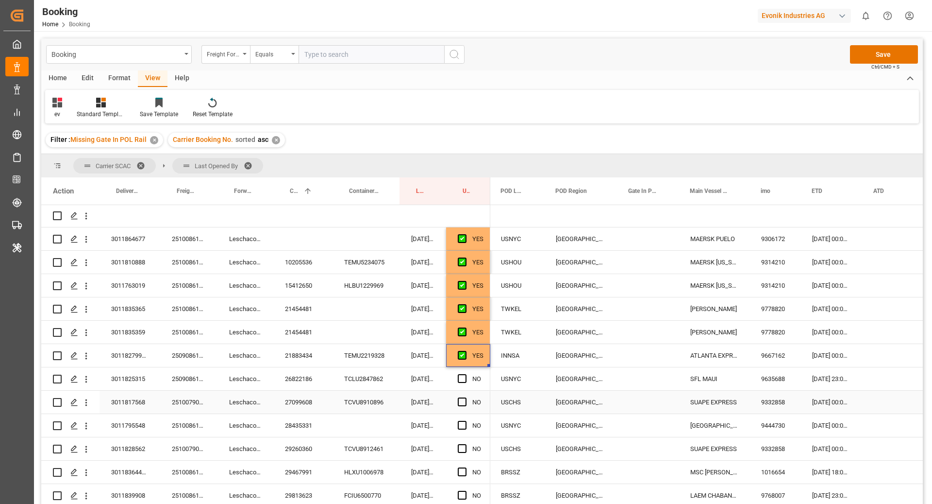
click at [304, 383] on div "26822186" at bounding box center [302, 378] width 59 height 23
click at [464, 380] on span "Press SPACE to select this row." at bounding box center [462, 378] width 9 height 9
click at [465, 374] on input "Press SPACE to select this row." at bounding box center [465, 374] width 0 height 0
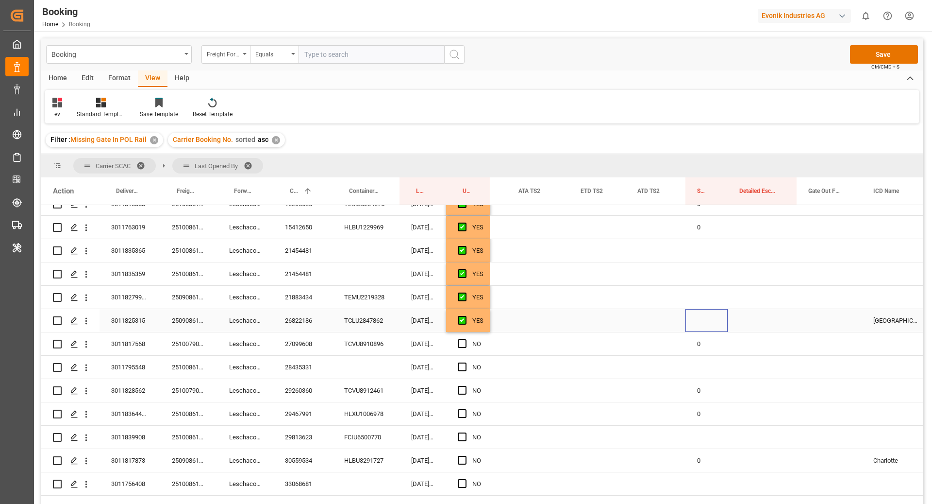
click at [716, 322] on div "Press SPACE to select this row." at bounding box center [707, 320] width 42 height 23
click at [705, 339] on div "0" at bounding box center [707, 343] width 42 height 23
drag, startPoint x: 727, startPoint y: 353, endPoint x: 721, endPoint y: 304, distance: 49.9
click at [295, 343] on div "27099608" at bounding box center [302, 343] width 59 height 23
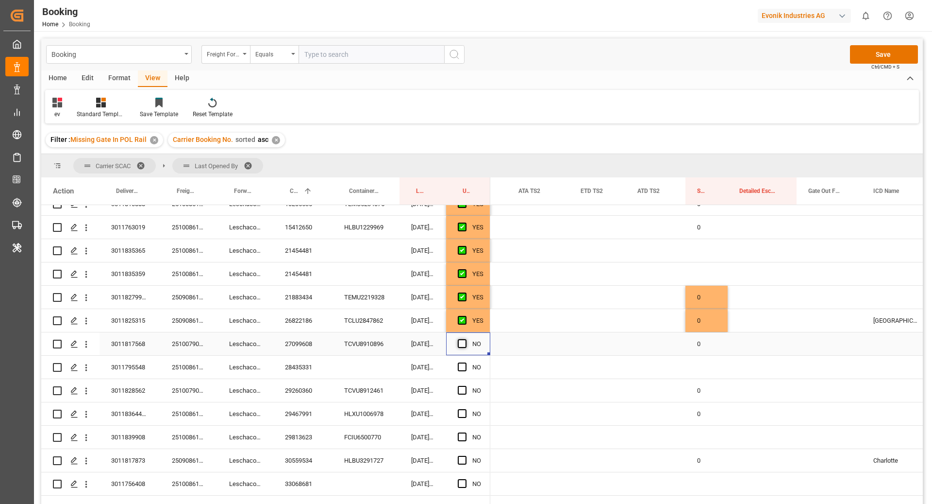
click at [463, 346] on span "Press SPACE to select this row." at bounding box center [462, 343] width 9 height 9
click at [465, 339] on input "Press SPACE to select this row." at bounding box center [465, 339] width 0 height 0
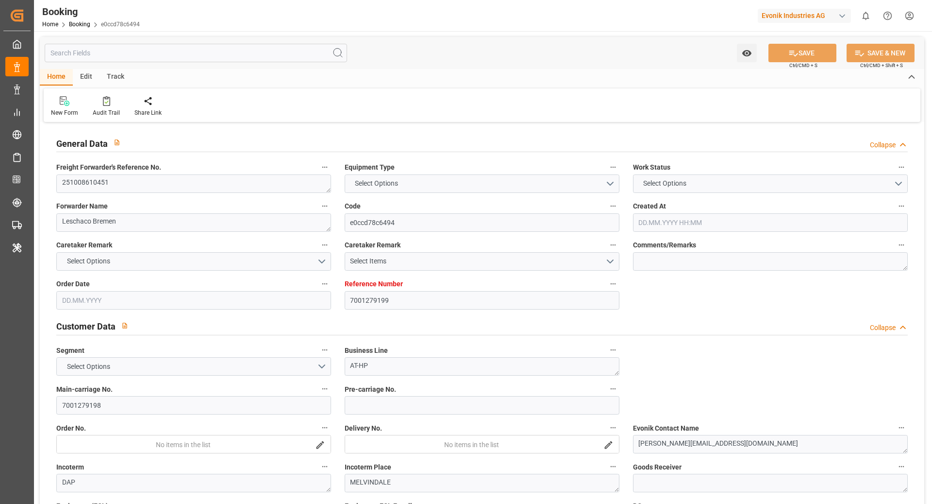
type input "7001279199"
type input "9444730"
type input "Hapag [PERSON_NAME]"
type input "Hapag [PERSON_NAME] Aktiengesellschaft"
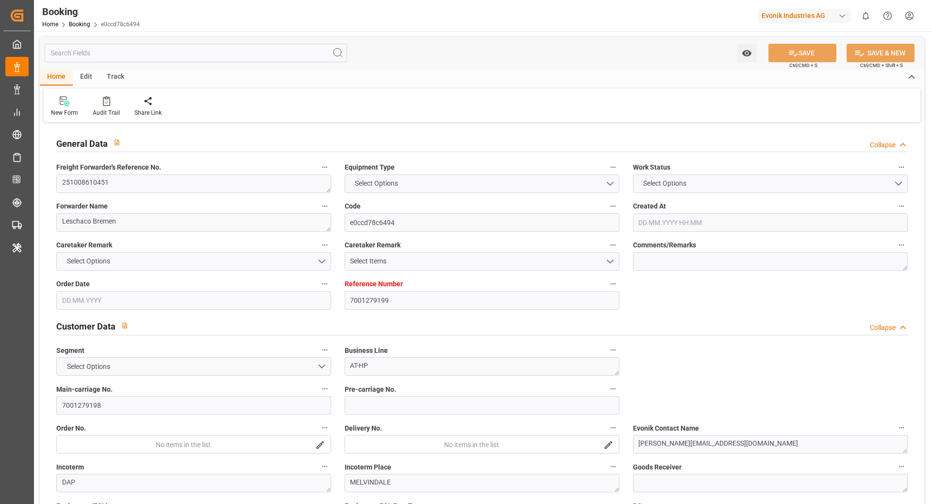
type input "EUNWC"
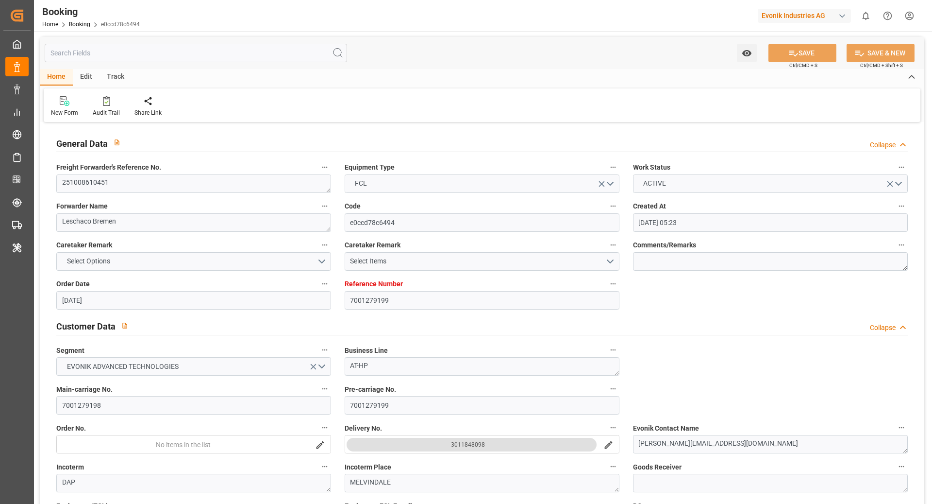
type input "[DATE] 05:23"
type input "[DATE]"
type input "[DATE] 00:00"
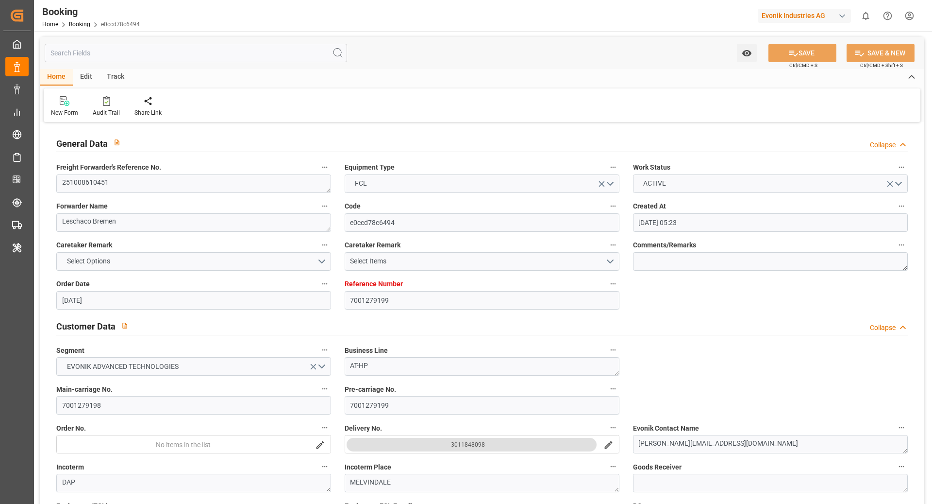
type input "[DATE] 00:00"
type input "[DATE]"
type input "23.09.2025"
type input "10.10.2025 00:00"
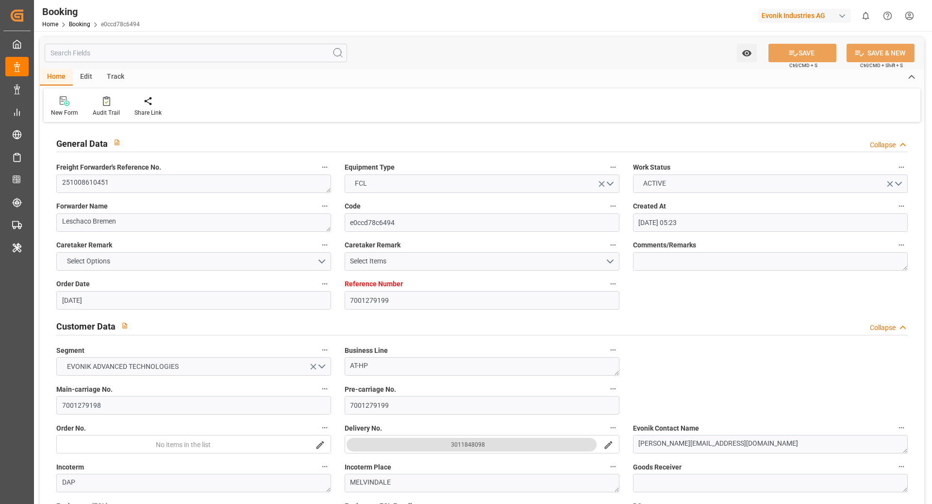
type input "25.10.2025 00:00"
type input "25.09.2025 10:27"
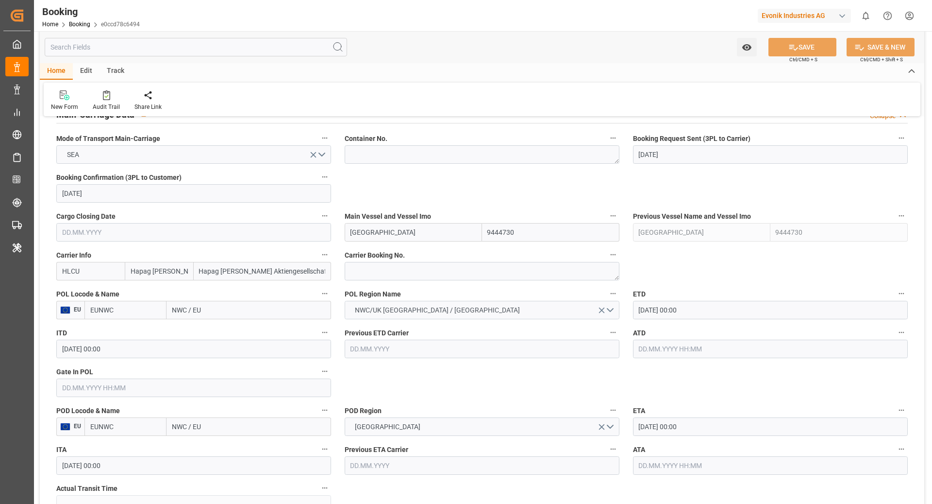
scroll to position [620, 0]
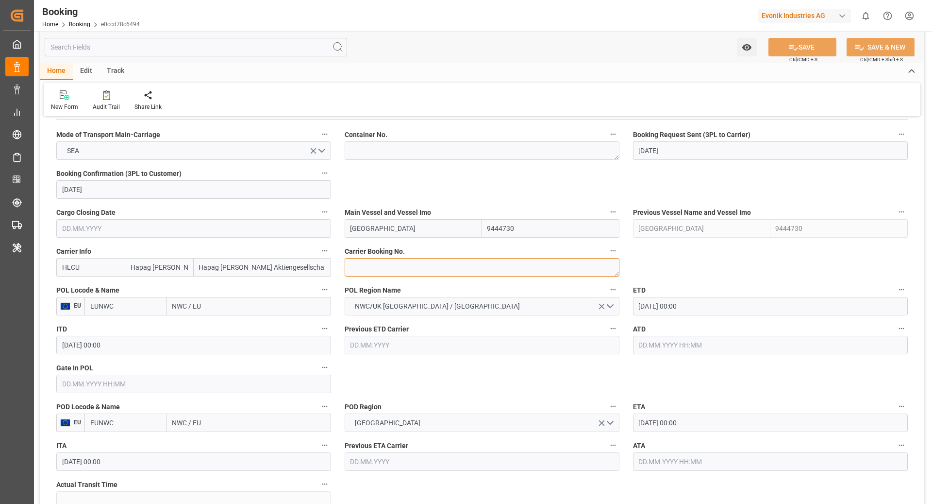
click at [379, 272] on textarea at bounding box center [482, 267] width 275 height 18
paste textarea "22285873"
type textarea "22285873"
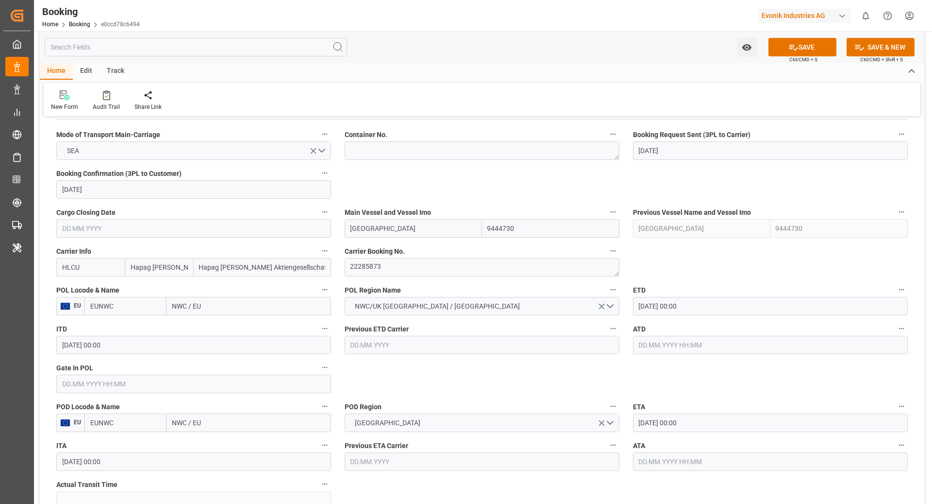
click at [126, 312] on input "EUNWC" at bounding box center [125, 306] width 82 height 18
click at [125, 327] on span "NLRTM - Rotterdam" at bounding box center [124, 332] width 66 height 18
type input "NLRTM"
type input "[GEOGRAPHIC_DATA]"
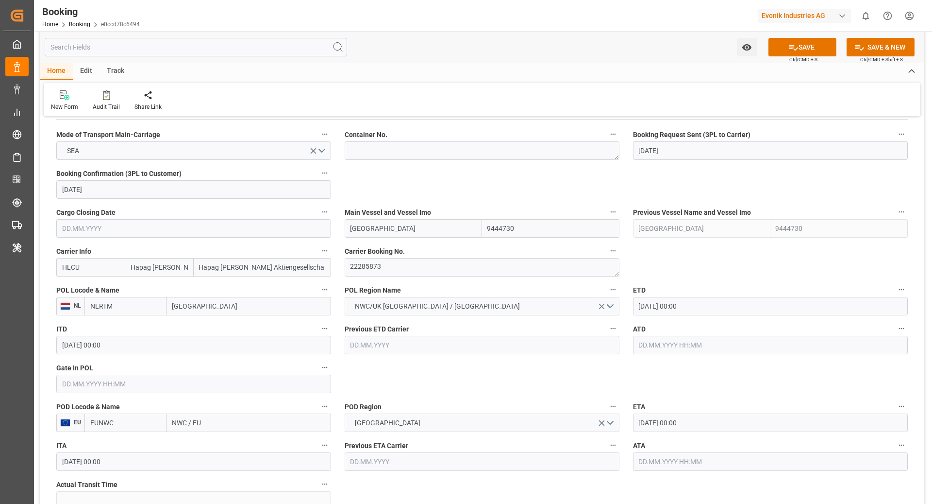
type input "NLRTM"
click at [131, 421] on input "EUNWC" at bounding box center [125, 422] width 82 height 18
click at [128, 444] on span "USNYC - New York" at bounding box center [120, 444] width 58 height 8
type input "USNYC"
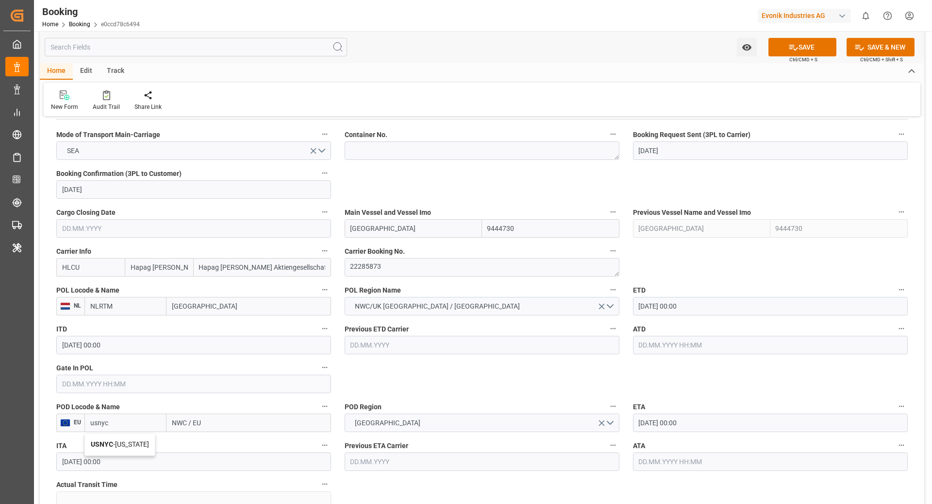
type input "[US_STATE]"
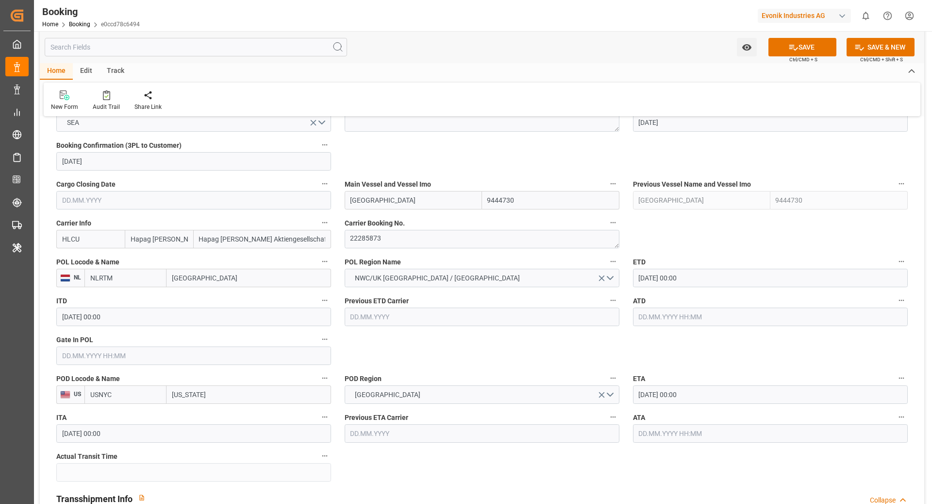
scroll to position [649, 0]
type input "USNYC"
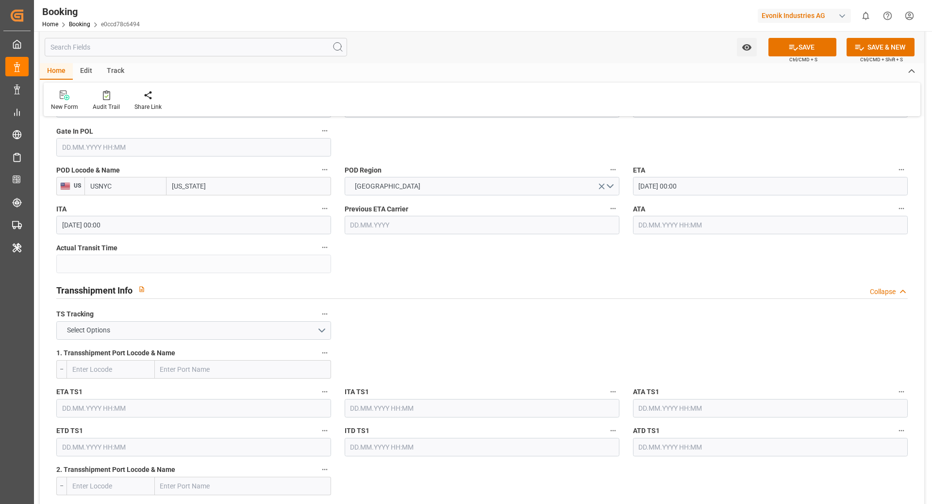
scroll to position [857, 0]
click at [185, 331] on button "Select Options" at bounding box center [193, 329] width 275 height 18
click at [90, 354] on div "FALSE" at bounding box center [194, 352] width 274 height 20
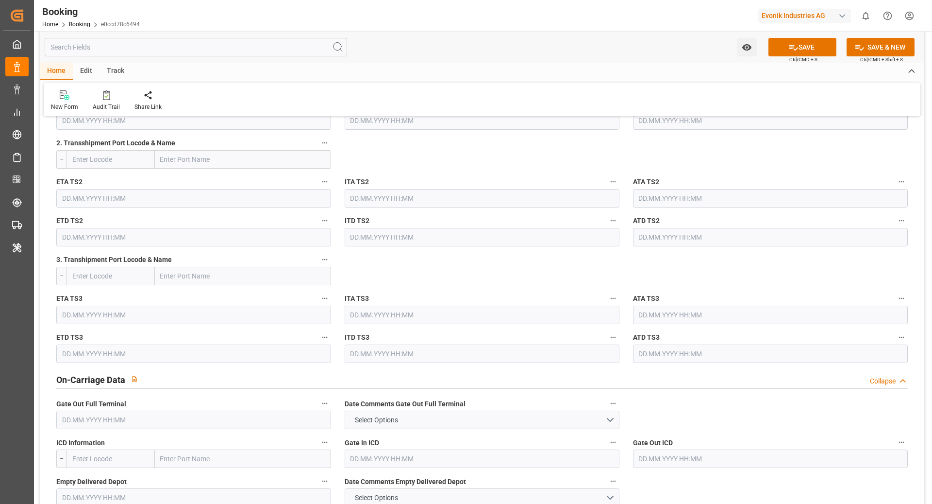
scroll to position [1296, 0]
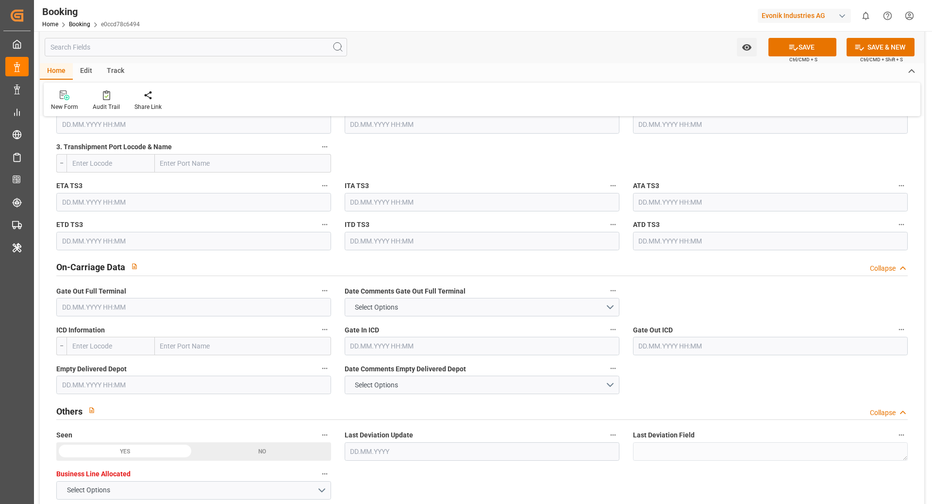
click at [89, 352] on input "text" at bounding box center [111, 346] width 88 height 18
click at [98, 366] on span "USDET - Detroit" at bounding box center [106, 372] width 66 height 18
type input "USDET"
type input "[GEOGRAPHIC_DATA]"
type input "USDET"
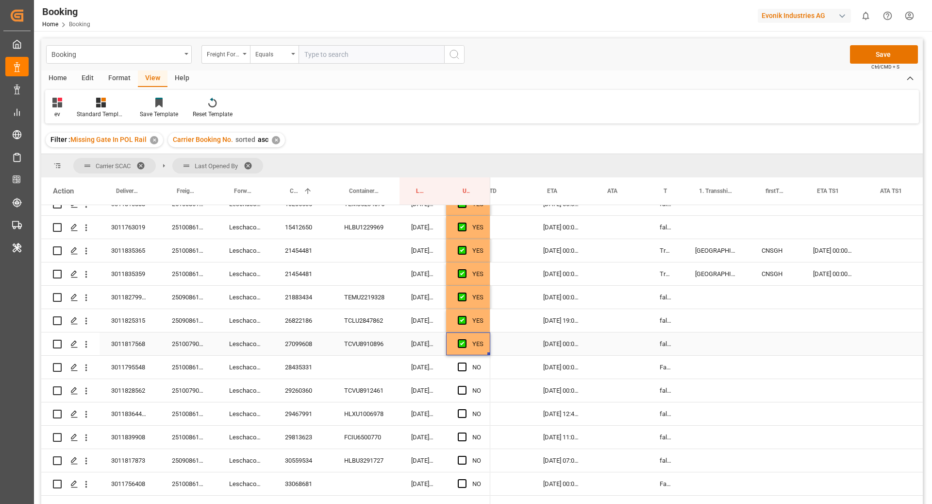
scroll to position [0, 757]
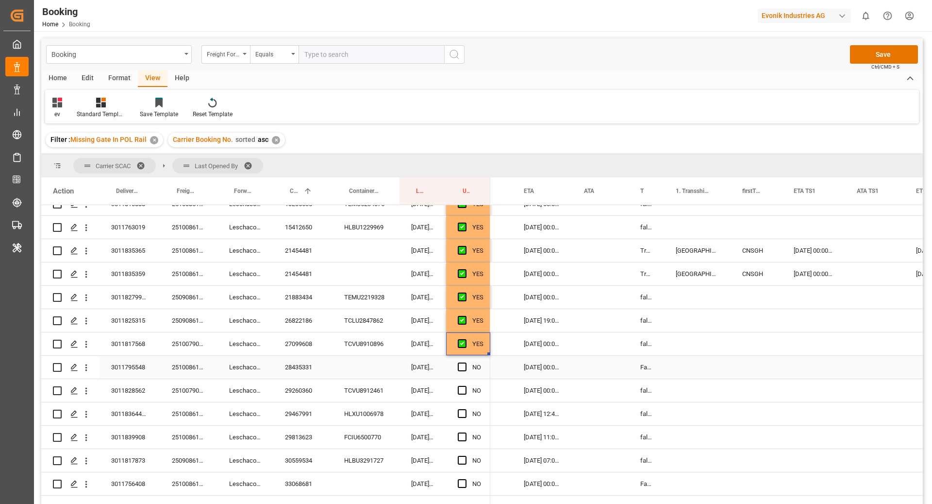
click at [300, 365] on div "28435331" at bounding box center [302, 366] width 59 height 23
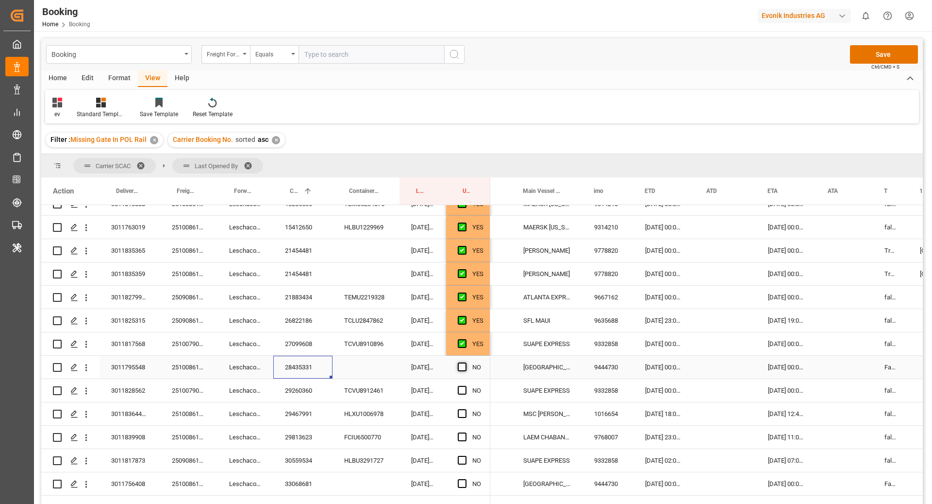
click at [462, 367] on span "Press SPACE to select this row." at bounding box center [462, 366] width 9 height 9
click at [465, 362] on input "Press SPACE to select this row." at bounding box center [465, 362] width 0 height 0
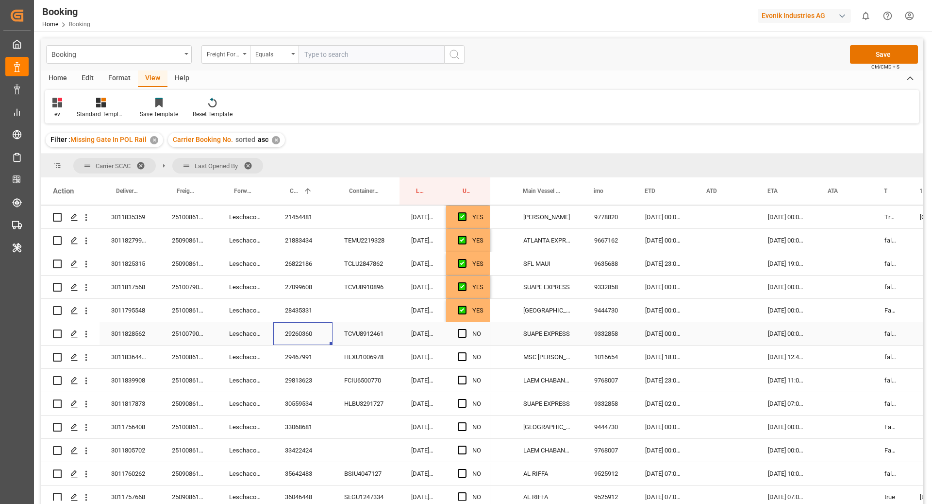
click at [286, 339] on div "29260360" at bounding box center [302, 333] width 59 height 23
click at [462, 335] on span "Press SPACE to select this row." at bounding box center [462, 333] width 9 height 9
click at [465, 329] on input "Press SPACE to select this row." at bounding box center [465, 329] width 0 height 0
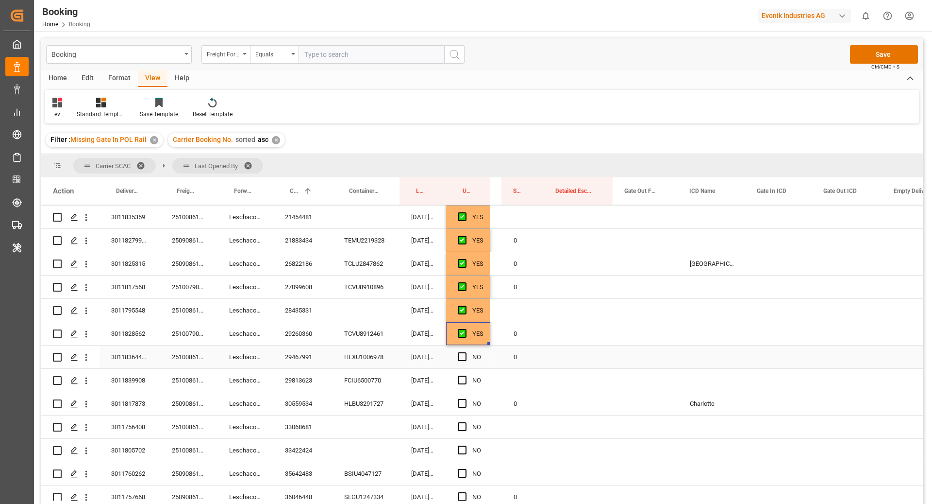
drag, startPoint x: 524, startPoint y: 361, endPoint x: 540, endPoint y: 365, distance: 17.0
click at [524, 361] on div "0" at bounding box center [523, 356] width 42 height 23
drag, startPoint x: 543, startPoint y: 367, endPoint x: 547, endPoint y: 370, distance: 5.2
click at [305, 357] on div "29467991" at bounding box center [302, 356] width 59 height 23
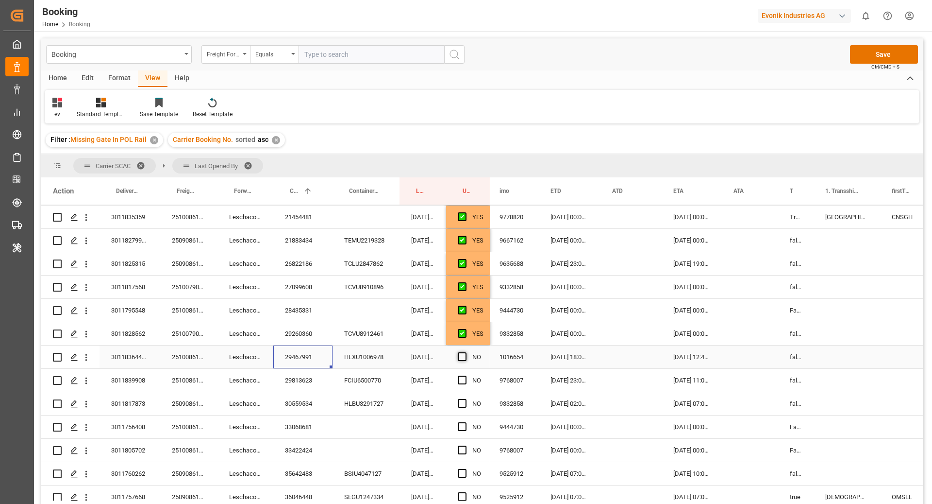
click at [463, 357] on span "Press SPACE to select this row." at bounding box center [462, 356] width 9 height 9
click at [465, 352] on input "Press SPACE to select this row." at bounding box center [465, 352] width 0 height 0
click at [299, 381] on div "29813623" at bounding box center [302, 380] width 59 height 23
click at [460, 381] on span "Press SPACE to select this row." at bounding box center [462, 379] width 9 height 9
click at [465, 375] on input "Press SPACE to select this row." at bounding box center [465, 375] width 0 height 0
